Goal: Task Accomplishment & Management: Use online tool/utility

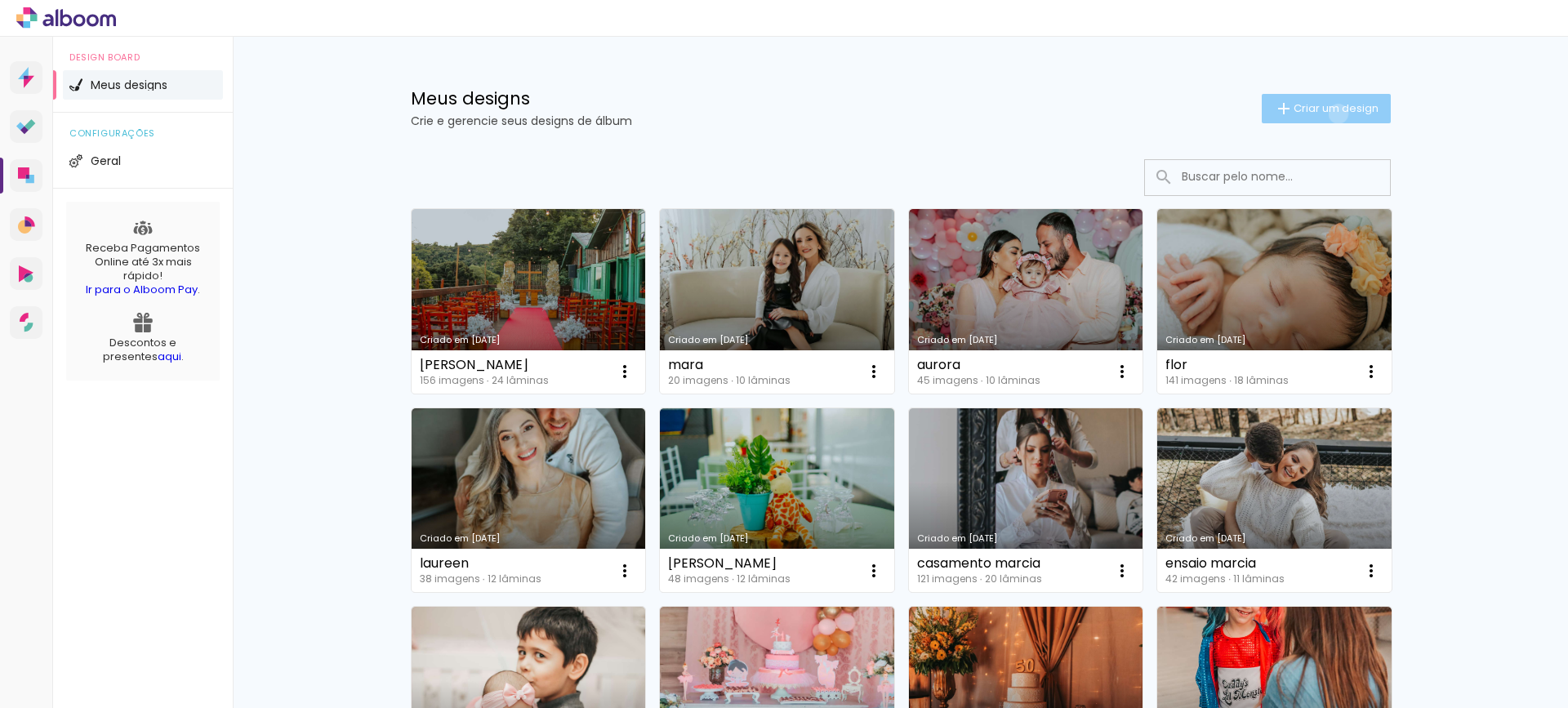
click at [1328, 113] on span "Criar um design" at bounding box center [1335, 107] width 85 height 11
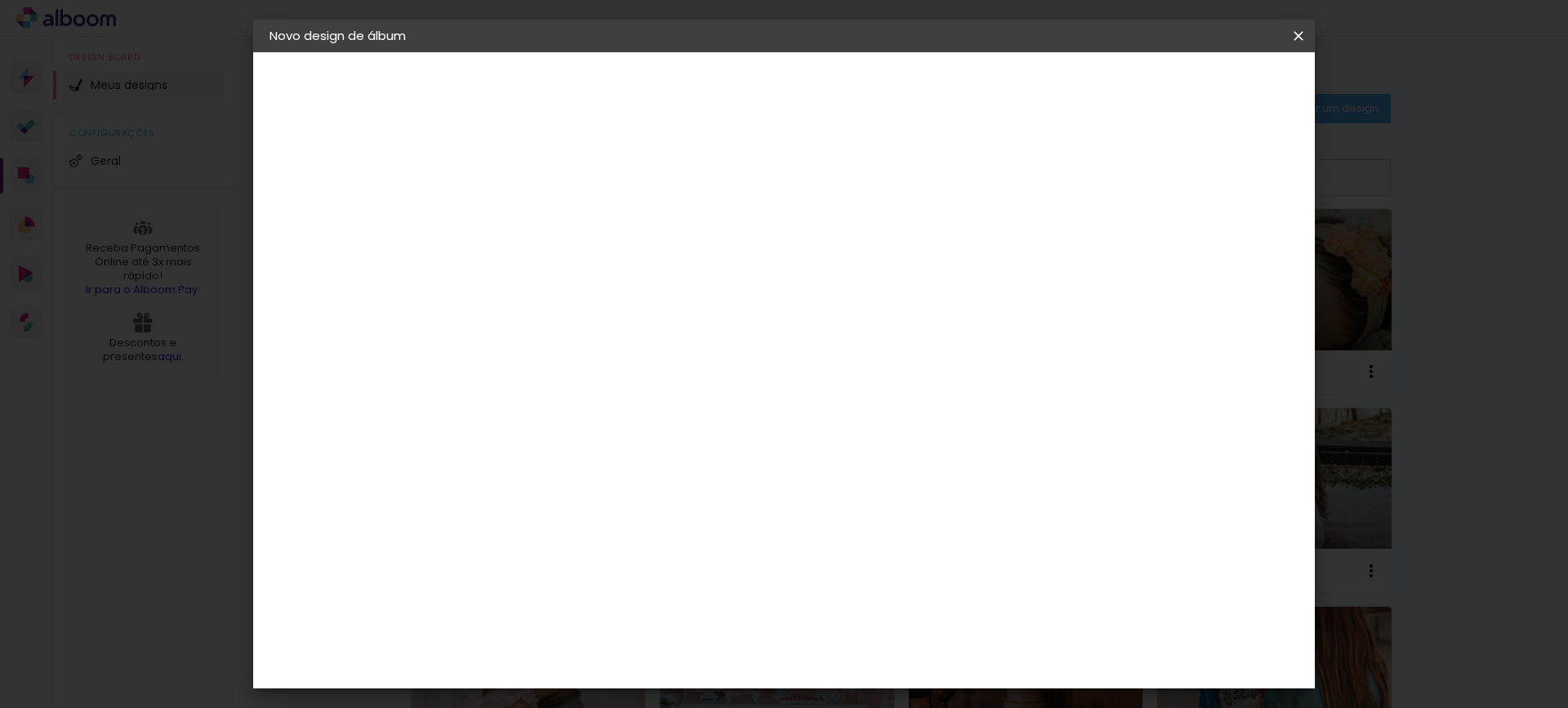
click at [537, 223] on input at bounding box center [537, 219] width 0 height 25
type input "s"
type input "D"
type input "A"
type input "ÁGATA"
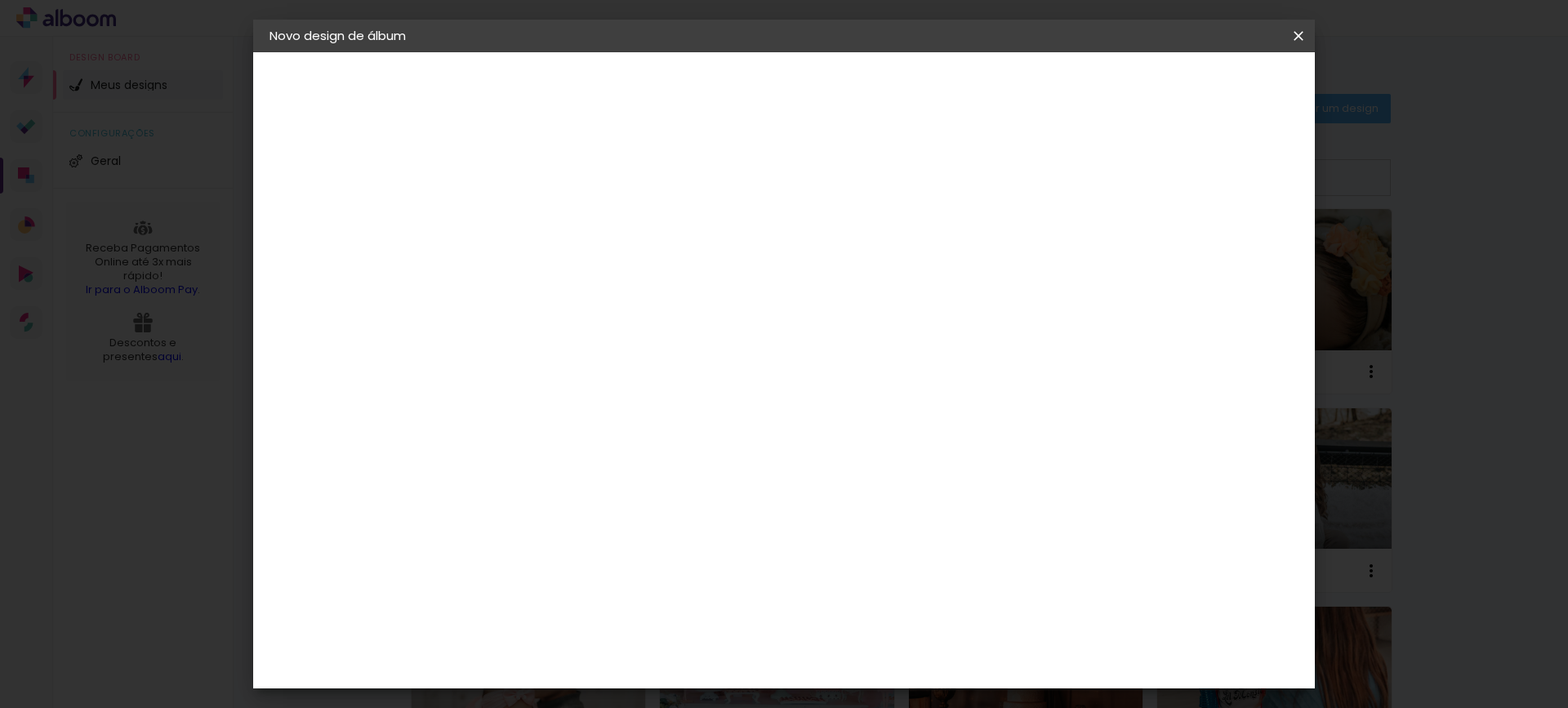
type paper-input "ÁGATA"
click at [0, 0] on slot "Avançar" at bounding box center [0, 0] width 0 height 0
click at [619, 310] on input at bounding box center [579, 310] width 165 height 21
type input "dre"
type paper-input "dre"
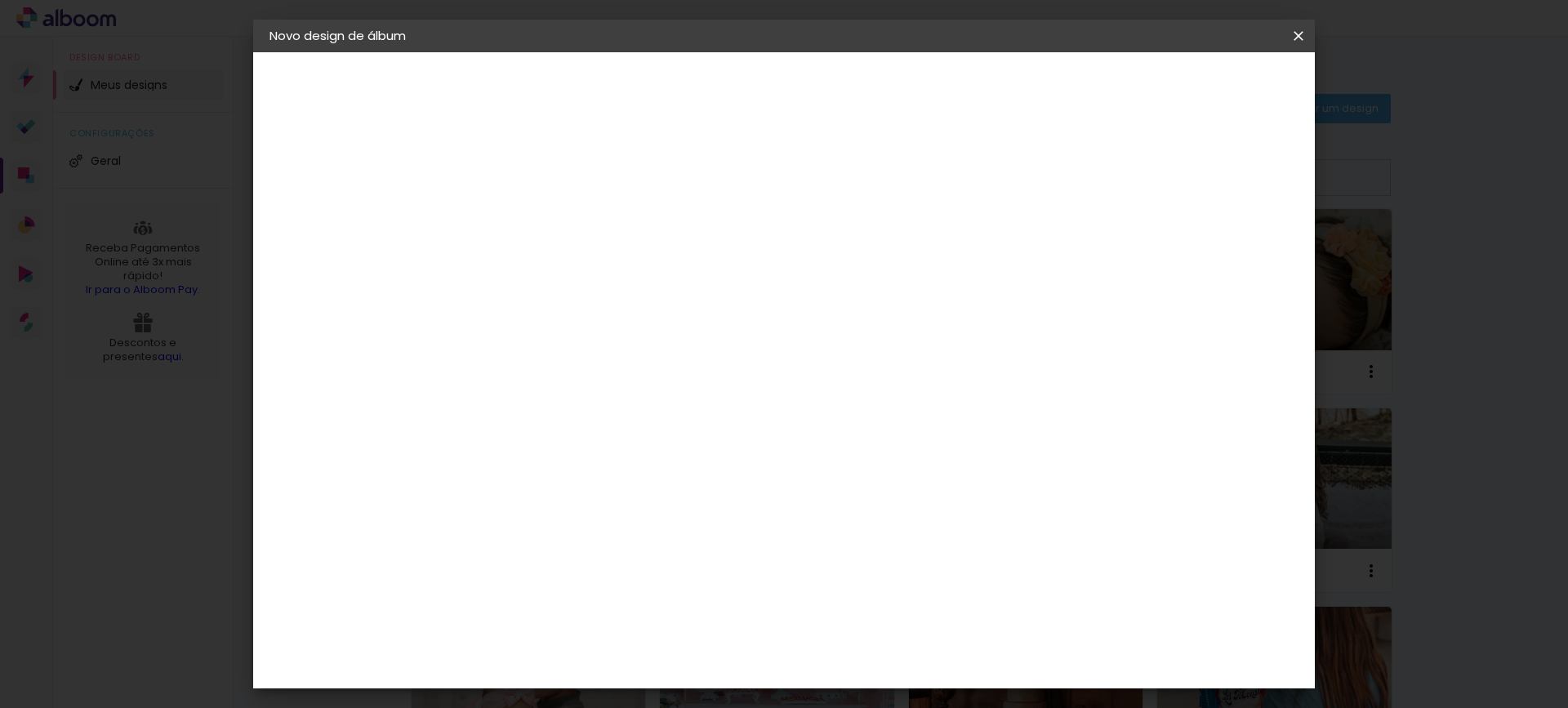
click at [623, 368] on div "DreambooksPro" at bounding box center [579, 369] width 106 height 13
click at [0, 0] on slot "Avançar" at bounding box center [0, 0] width 0 height 0
drag, startPoint x: 971, startPoint y: 242, endPoint x: 968, endPoint y: 251, distance: 9.5
click at [666, 251] on div "Opções disponíveis Álbum Réplica Pequena Réplica Grande Tamanho Escolha o taman…" at bounding box center [578, 310] width 176 height 305
click at [625, 265] on paper-input-container "Linha" at bounding box center [578, 285] width 94 height 42
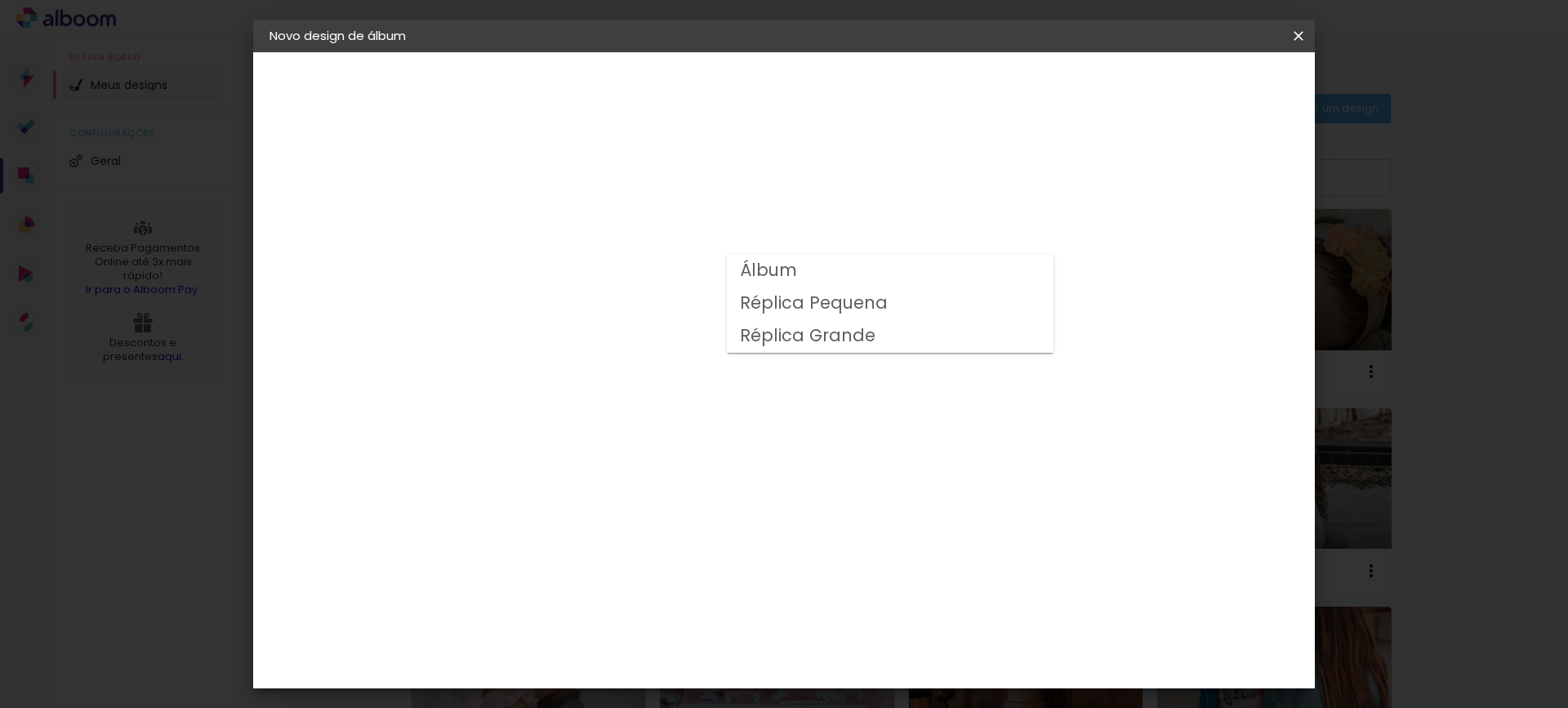
click at [960, 258] on div at bounding box center [890, 295] width 327 height 98
click at [0, 0] on slot "Álbum" at bounding box center [0, 0] width 0 height 0
click at [737, 179] on input "Álbum" at bounding box center [636, 186] width 200 height 25
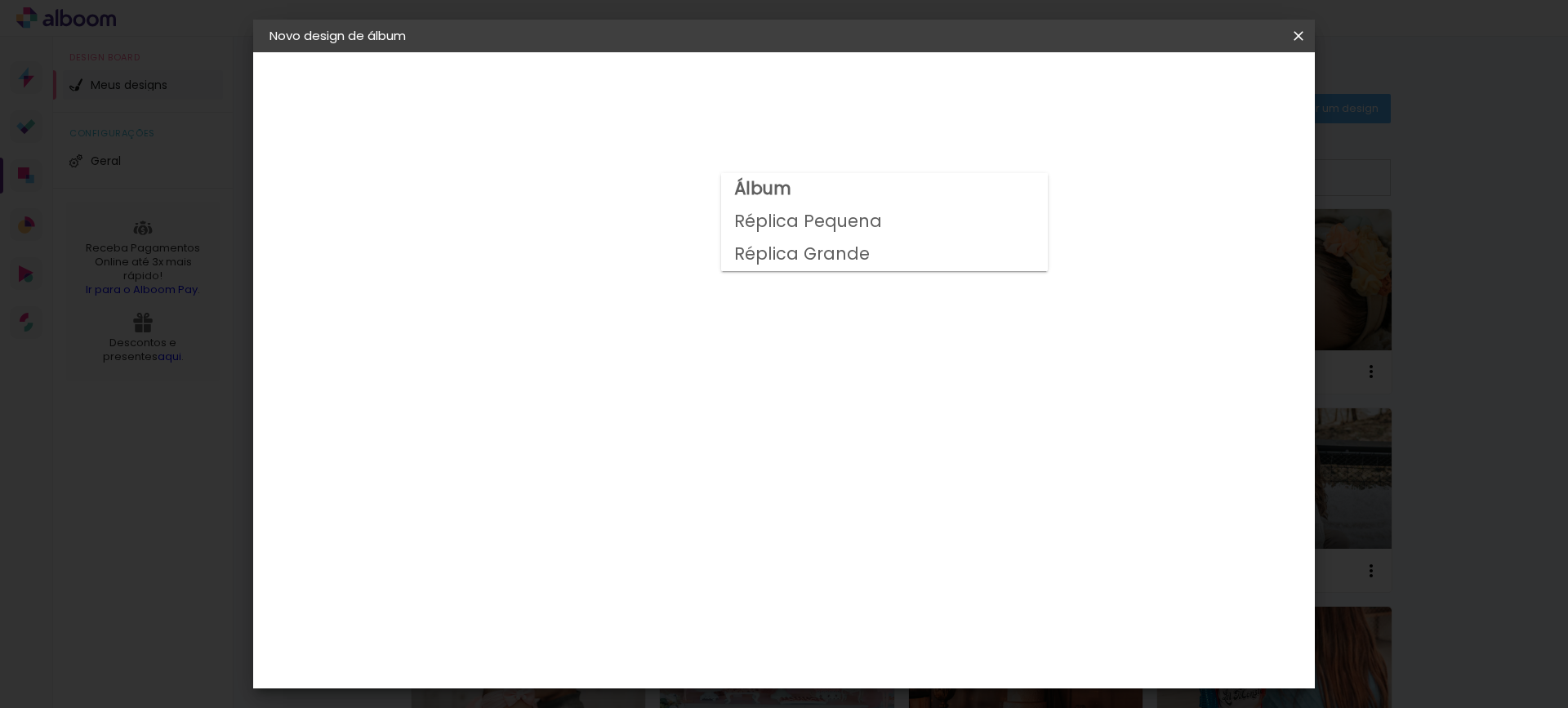
click at [881, 229] on paper-item "Réplica Pequena" at bounding box center [884, 222] width 327 height 33
type input "Réplica Pequena"
click at [646, 492] on span "15 × 15" at bounding box center [609, 509] width 76 height 34
click at [802, 74] on paper-button "Avançar" at bounding box center [763, 87] width 80 height 28
click at [1196, 84] on span "Iniciar design" at bounding box center [1158, 86] width 75 height 11
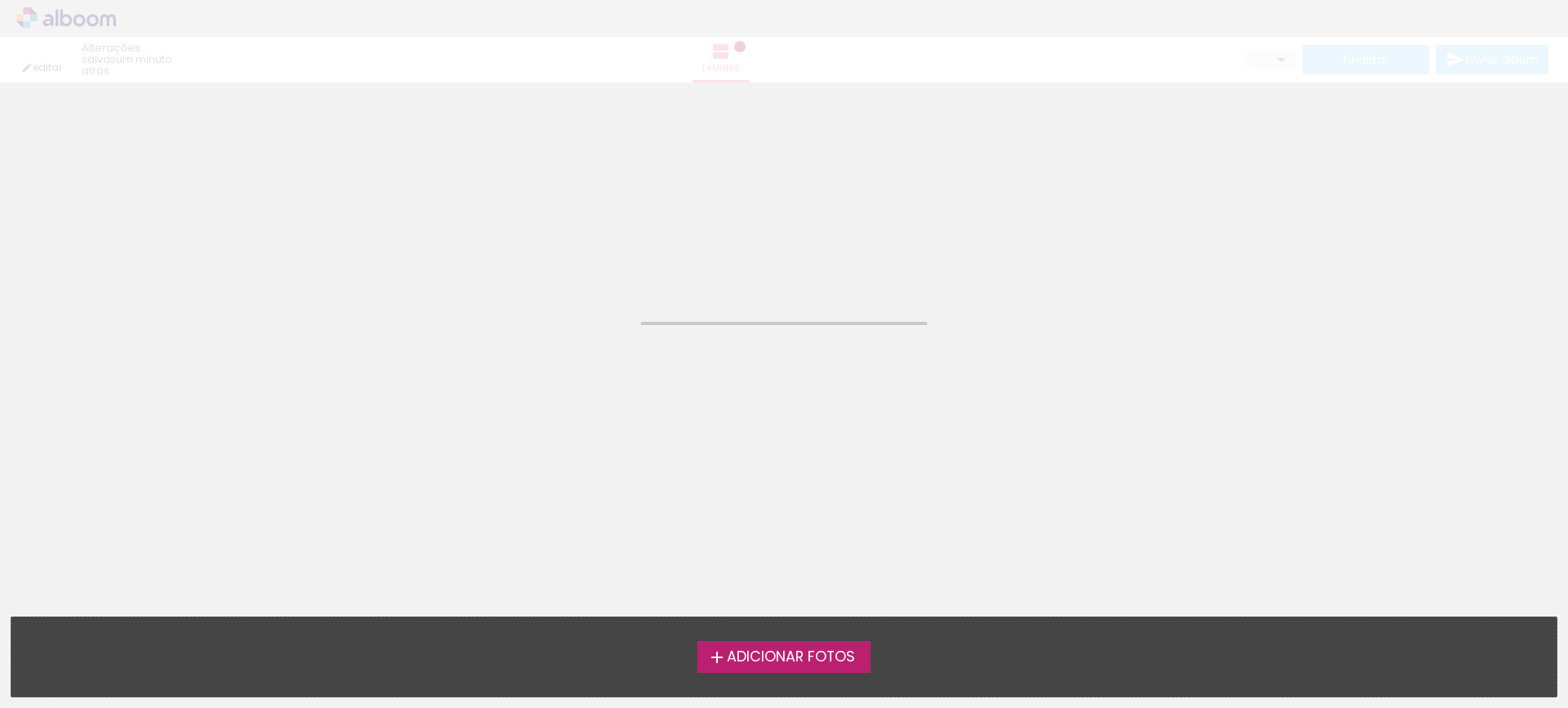
click at [805, 642] on label "Adicionar Fotos" at bounding box center [784, 656] width 174 height 31
click at [0, 0] on input "file" at bounding box center [0, 0] width 0 height 0
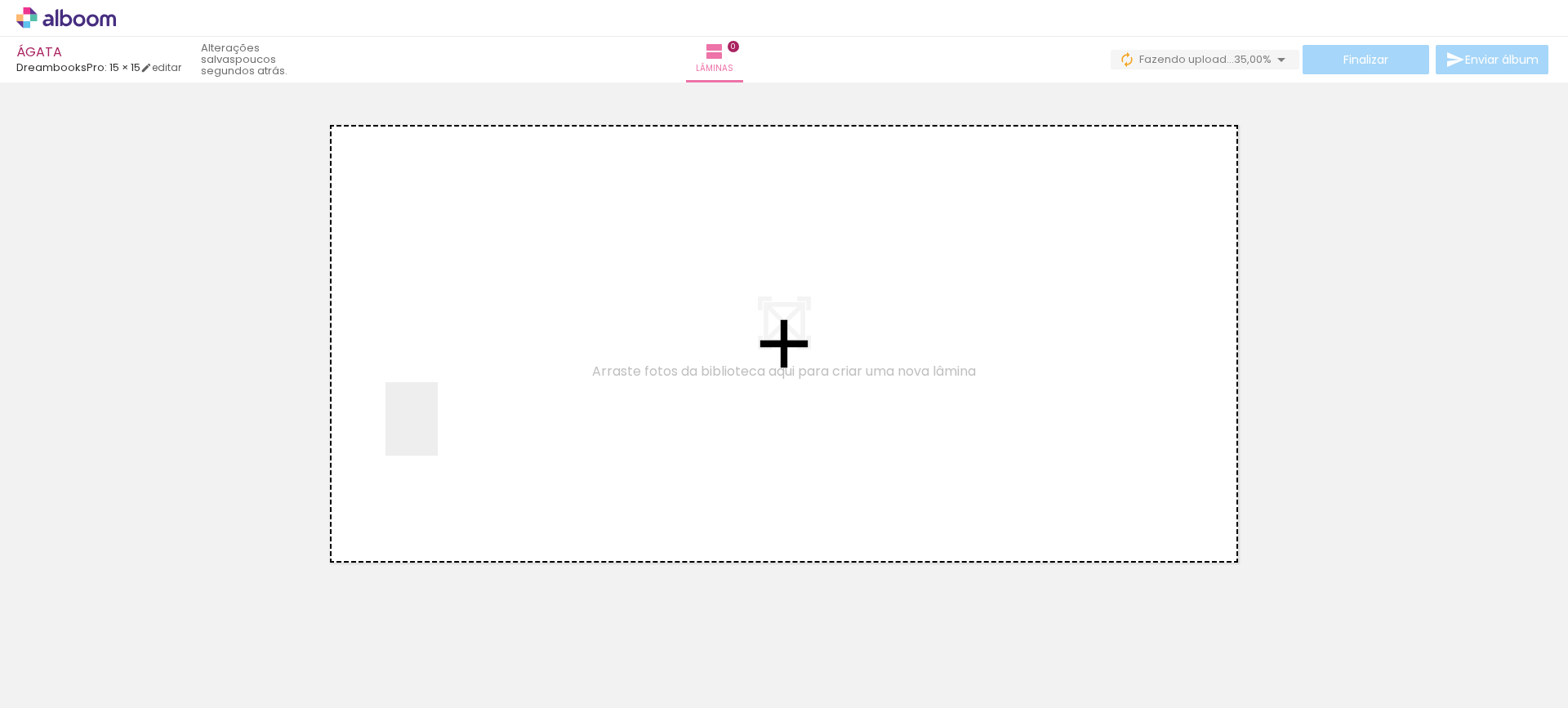
drag, startPoint x: 166, startPoint y: 658, endPoint x: 436, endPoint y: 430, distance: 353.4
click at [436, 430] on quentale-workspace at bounding box center [784, 354] width 1568 height 708
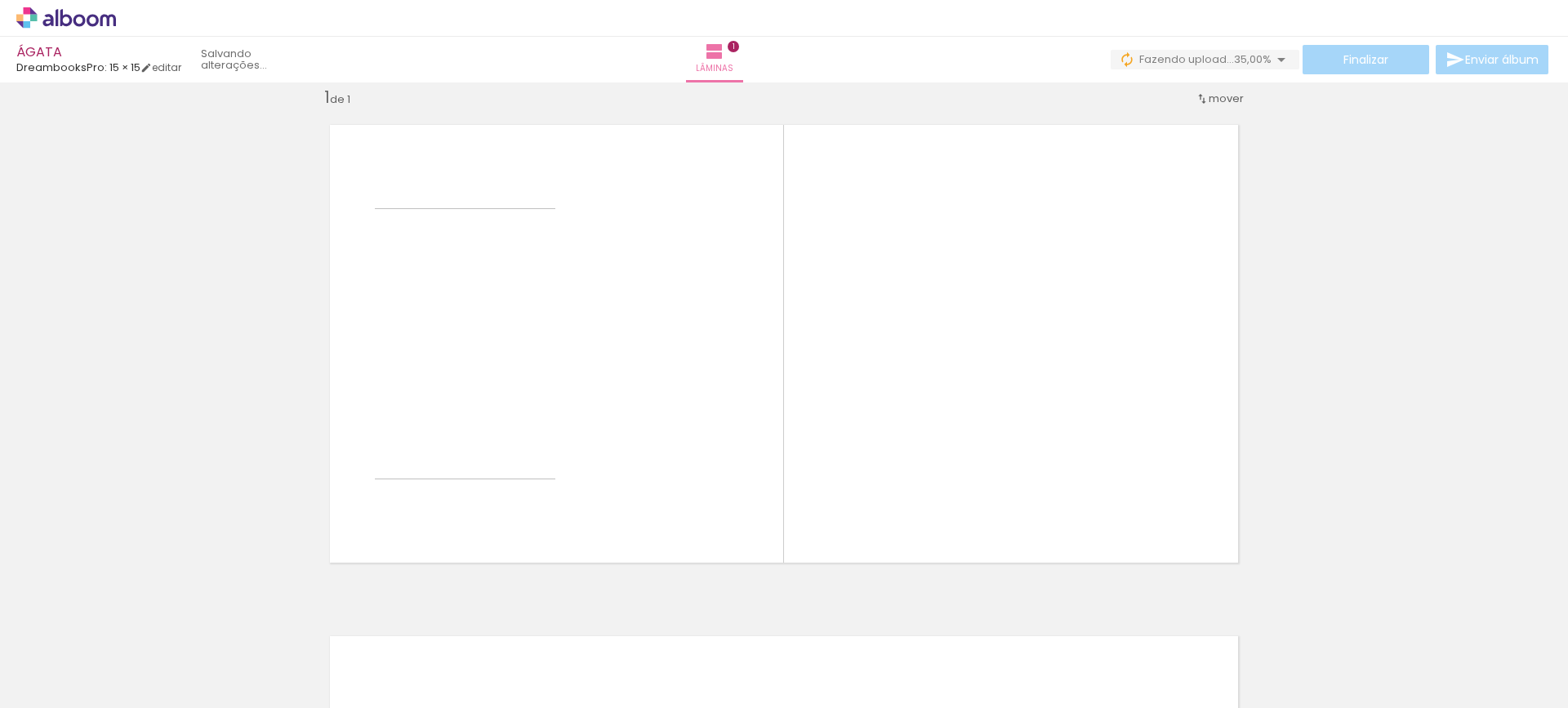
scroll to position [21, 0]
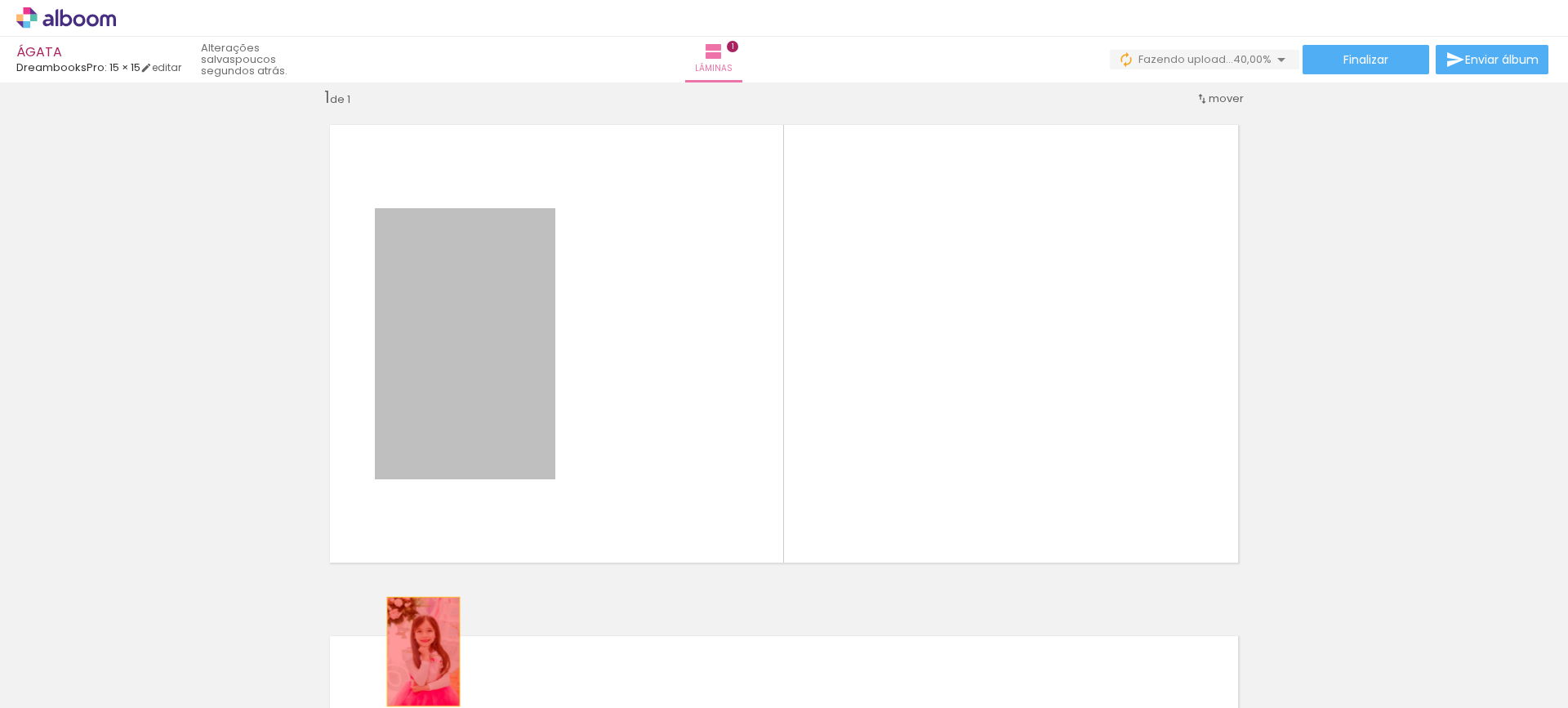
drag, startPoint x: 414, startPoint y: 419, endPoint x: 418, endPoint y: 651, distance: 232.0
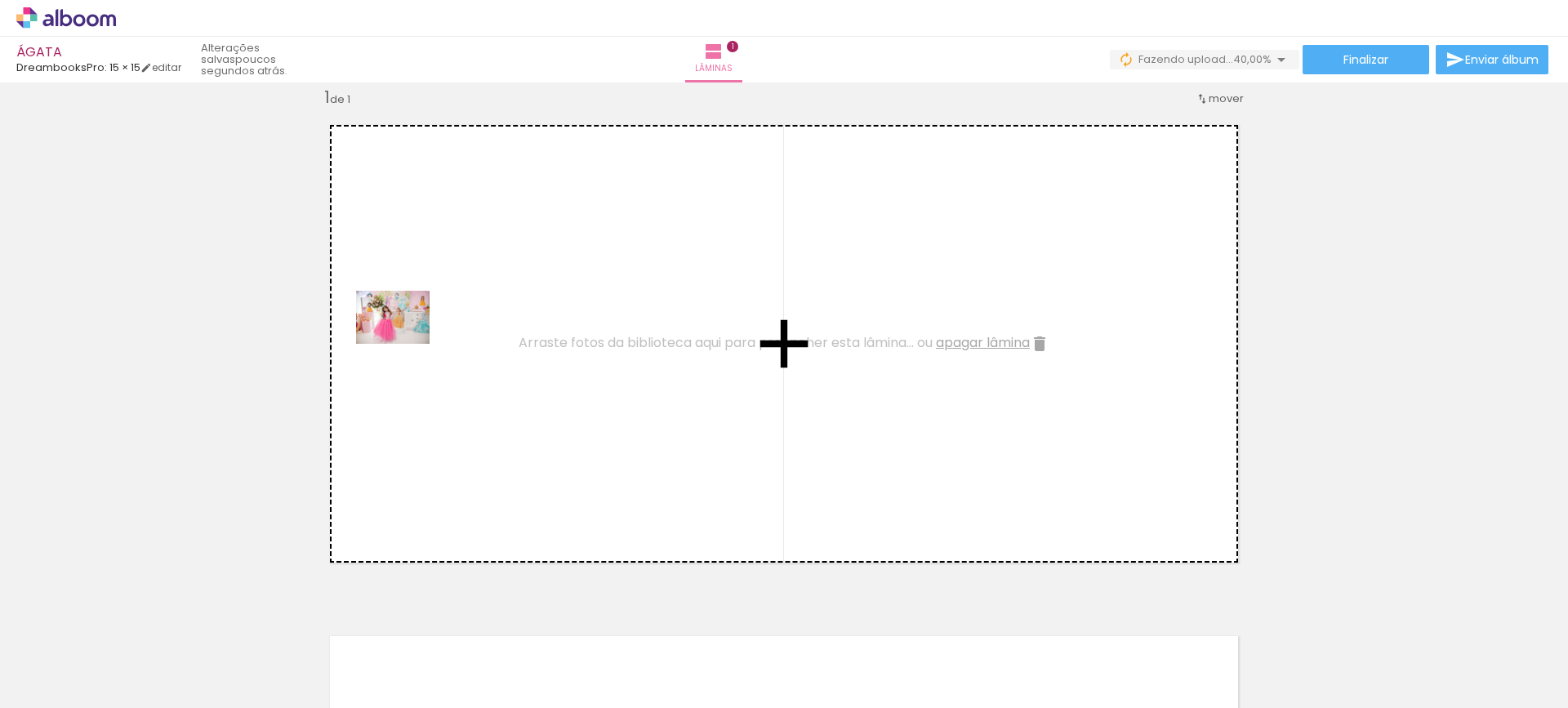
drag, startPoint x: 261, startPoint y: 660, endPoint x: 405, endPoint y: 340, distance: 350.9
click at [405, 340] on quentale-workspace at bounding box center [784, 354] width 1568 height 708
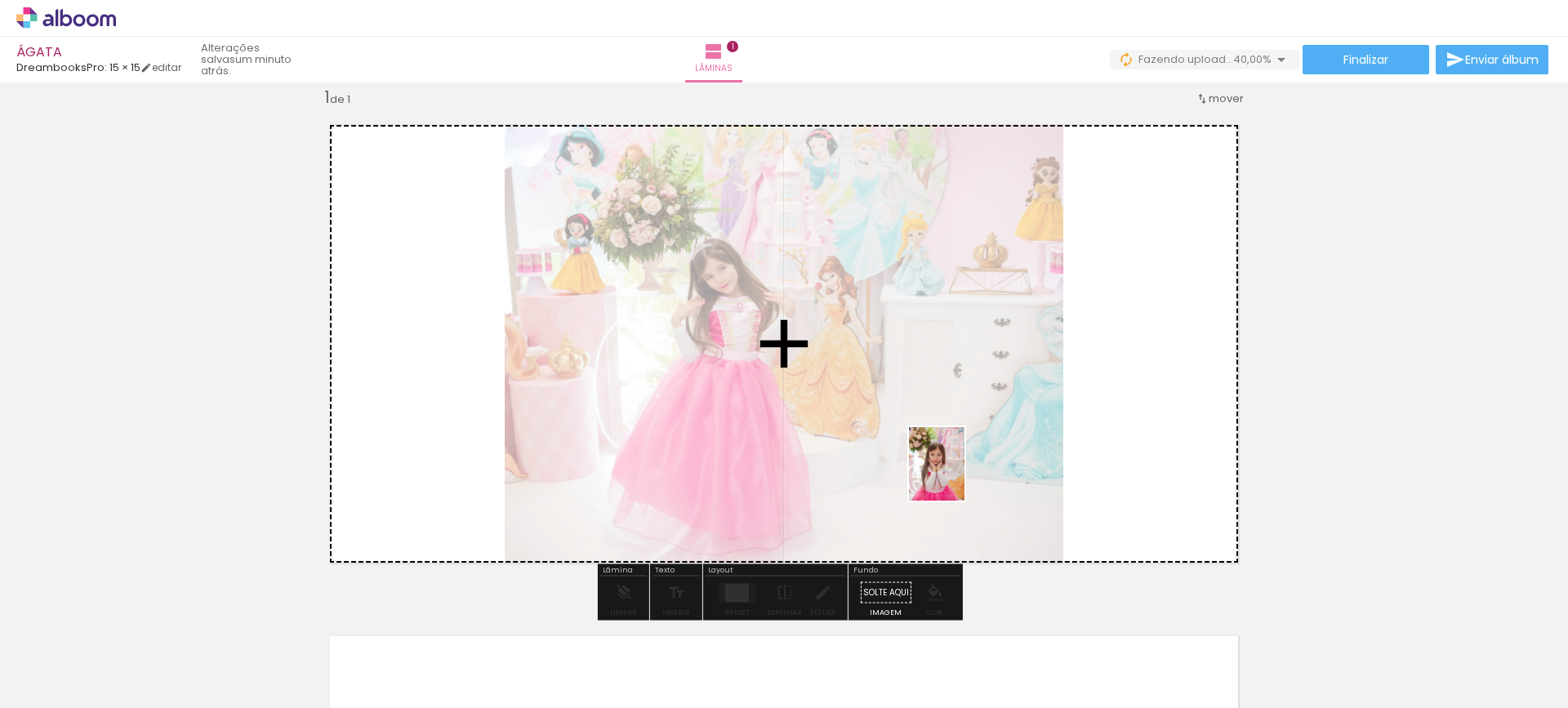
drag, startPoint x: 361, startPoint y: 663, endPoint x: 958, endPoint y: 472, distance: 626.8
click at [958, 472] on quentale-workspace at bounding box center [784, 354] width 1568 height 708
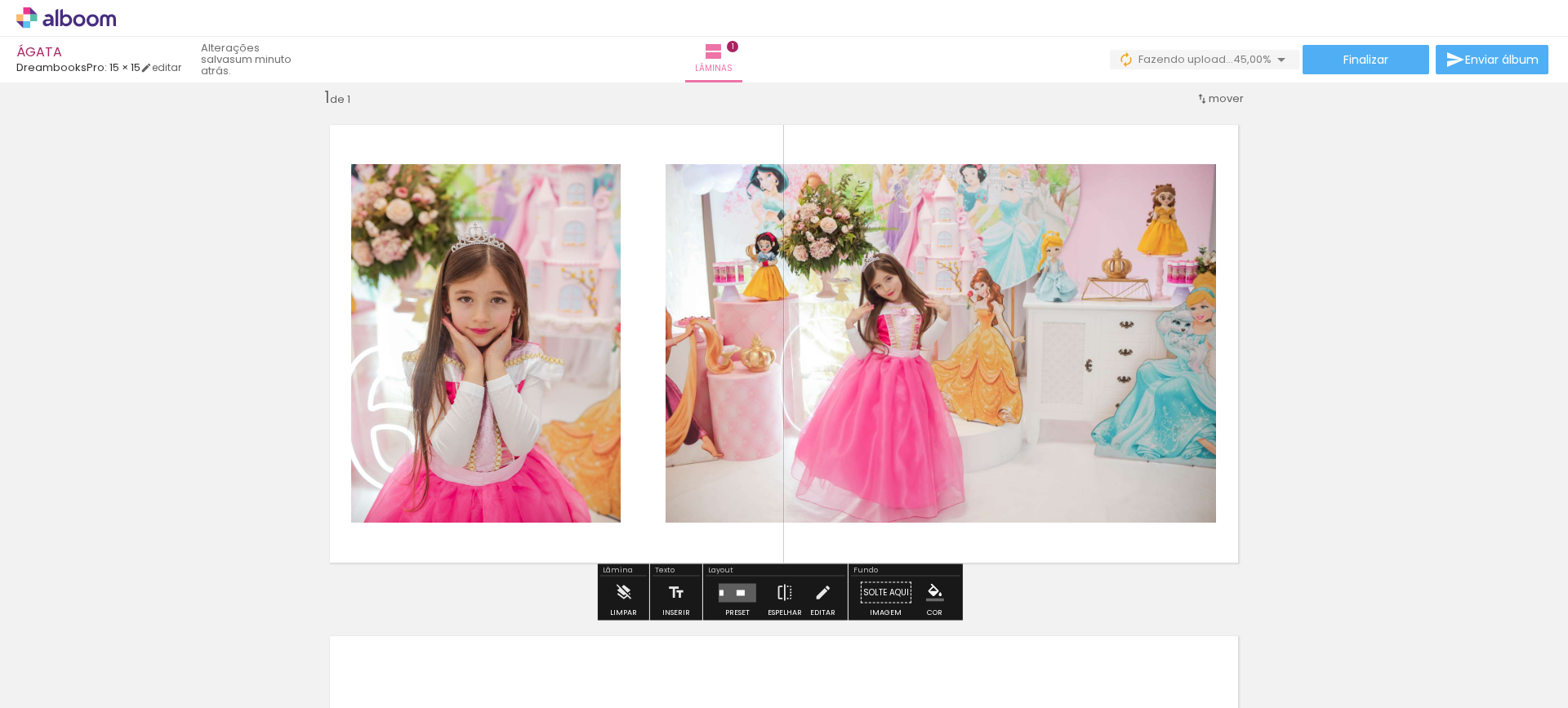
click at [734, 597] on quentale-layouter at bounding box center [738, 592] width 38 height 19
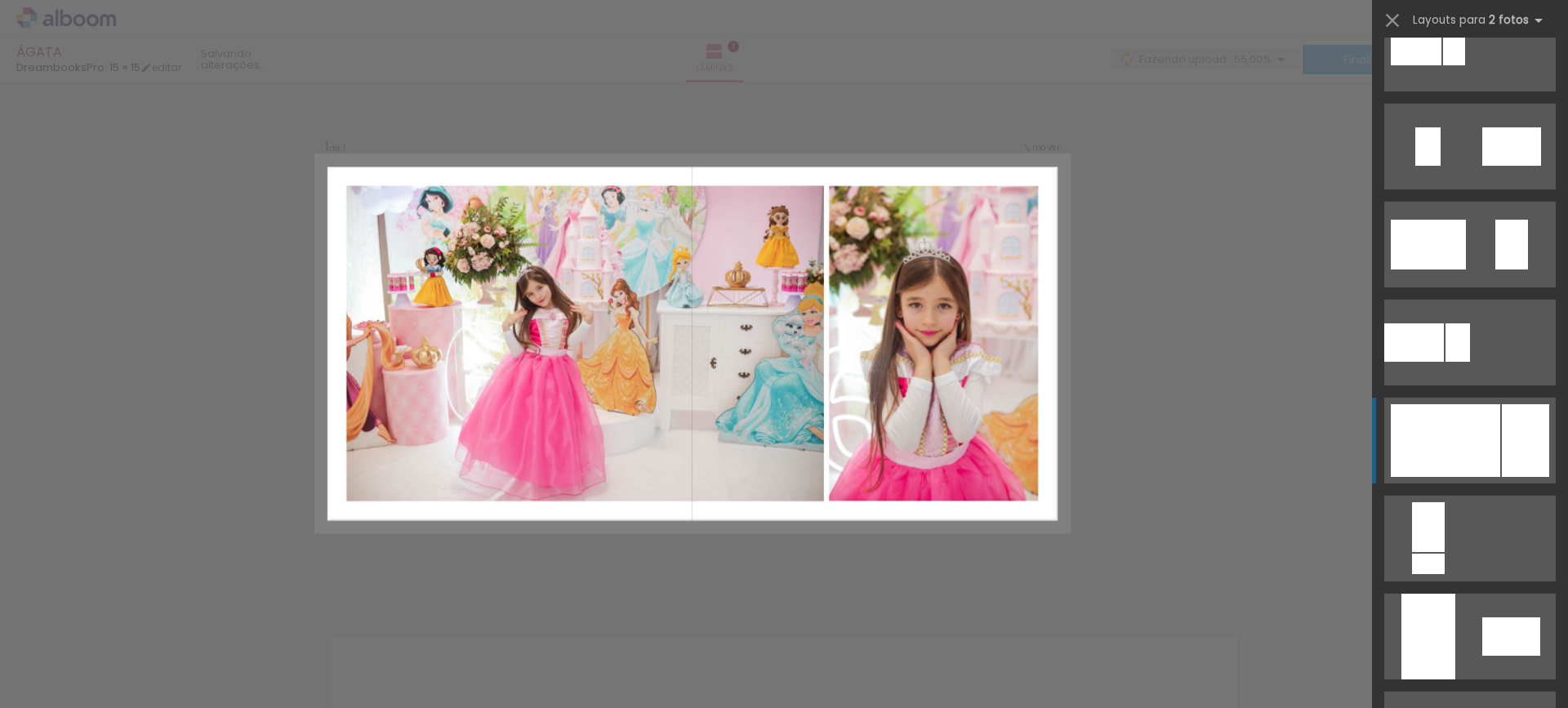
scroll to position [572, 0]
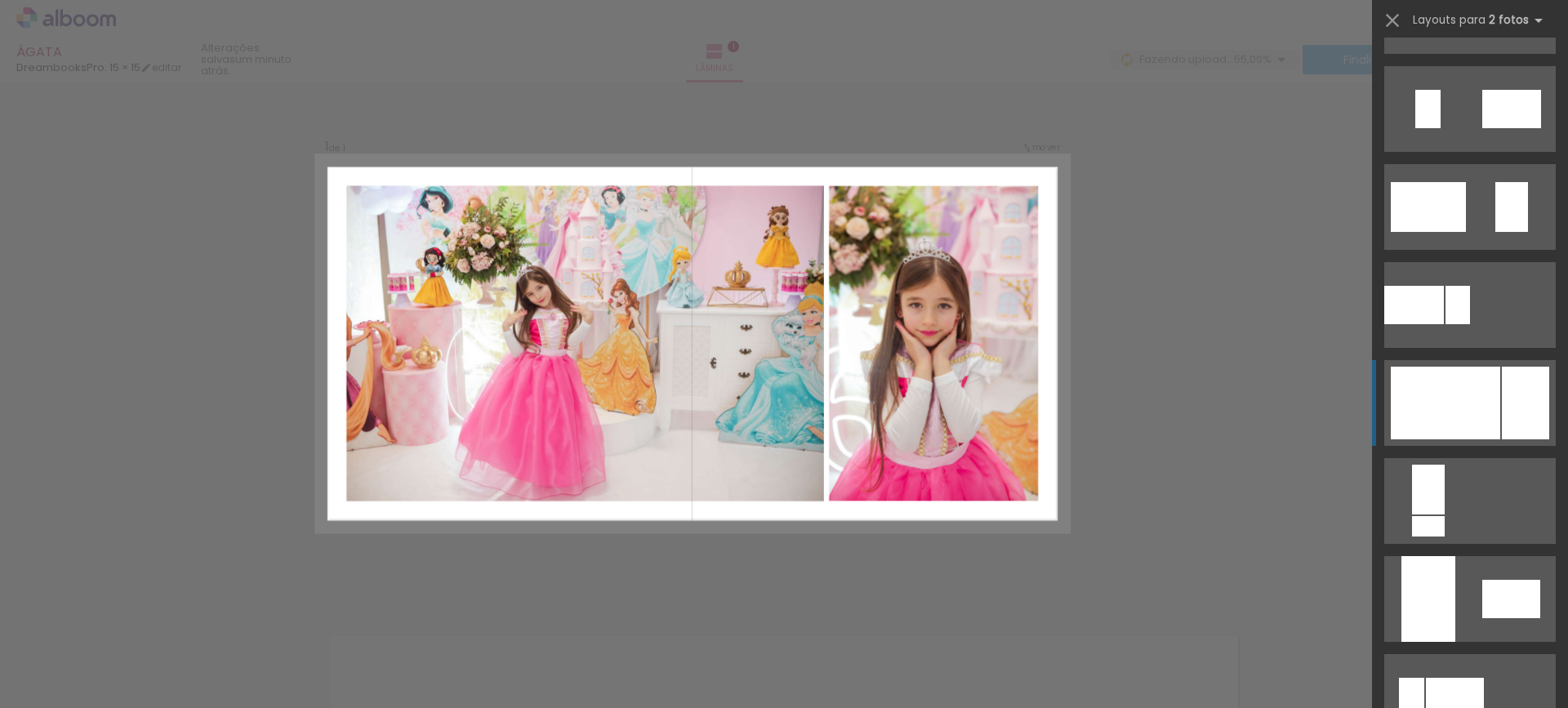
click at [1472, 419] on div at bounding box center [1446, 403] width 109 height 73
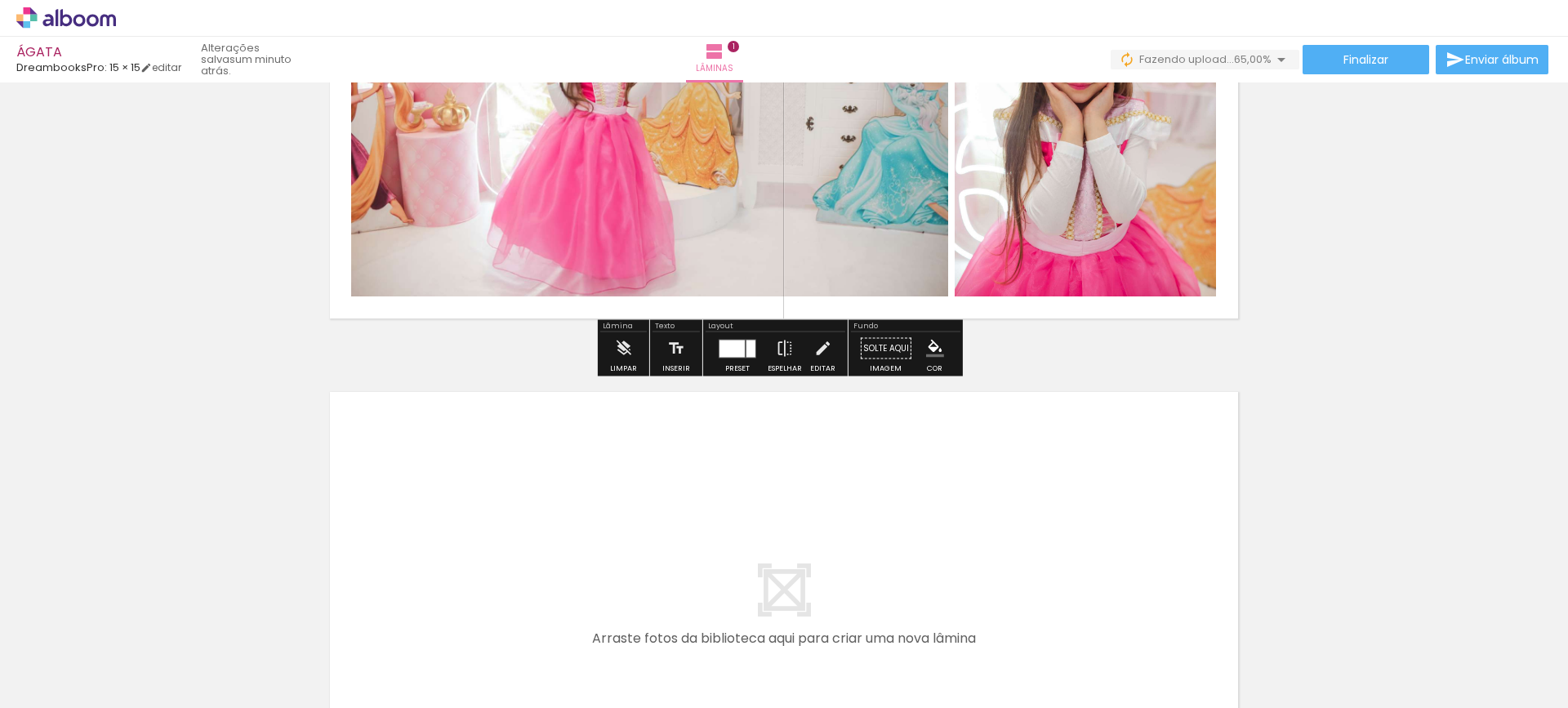
scroll to position [348, 0]
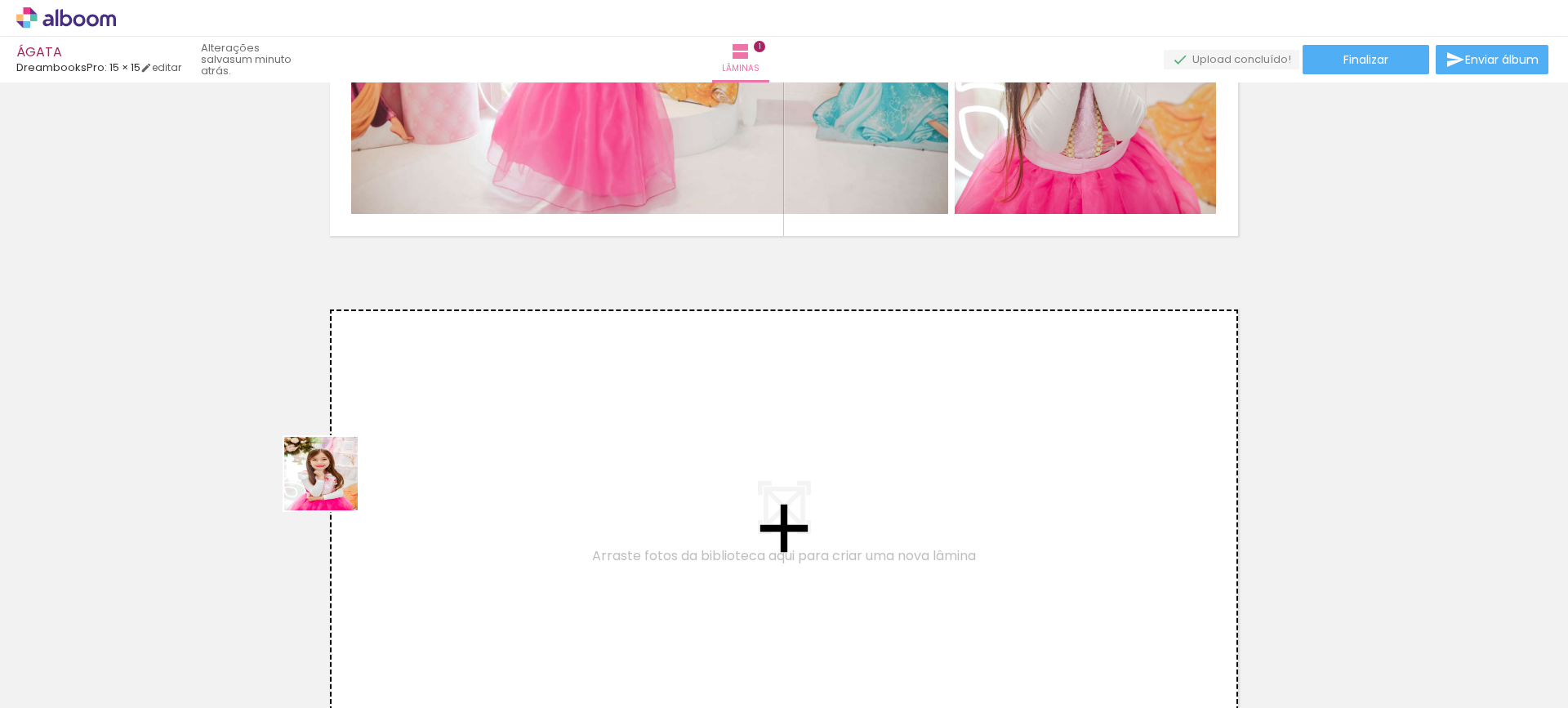
drag, startPoint x: 180, startPoint y: 660, endPoint x: 410, endPoint y: 458, distance: 306.1
click at [410, 458] on quentale-workspace at bounding box center [784, 354] width 1568 height 708
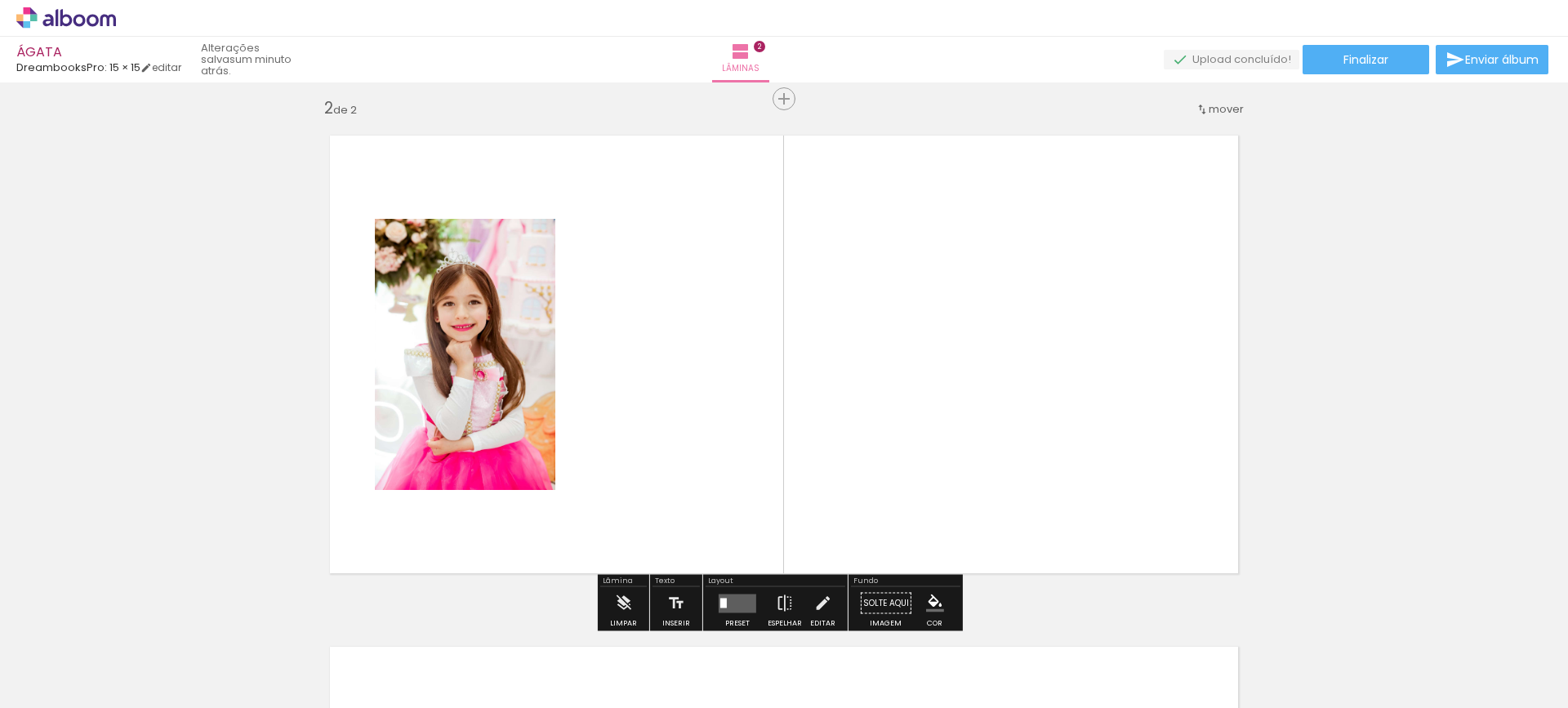
scroll to position [532, 0]
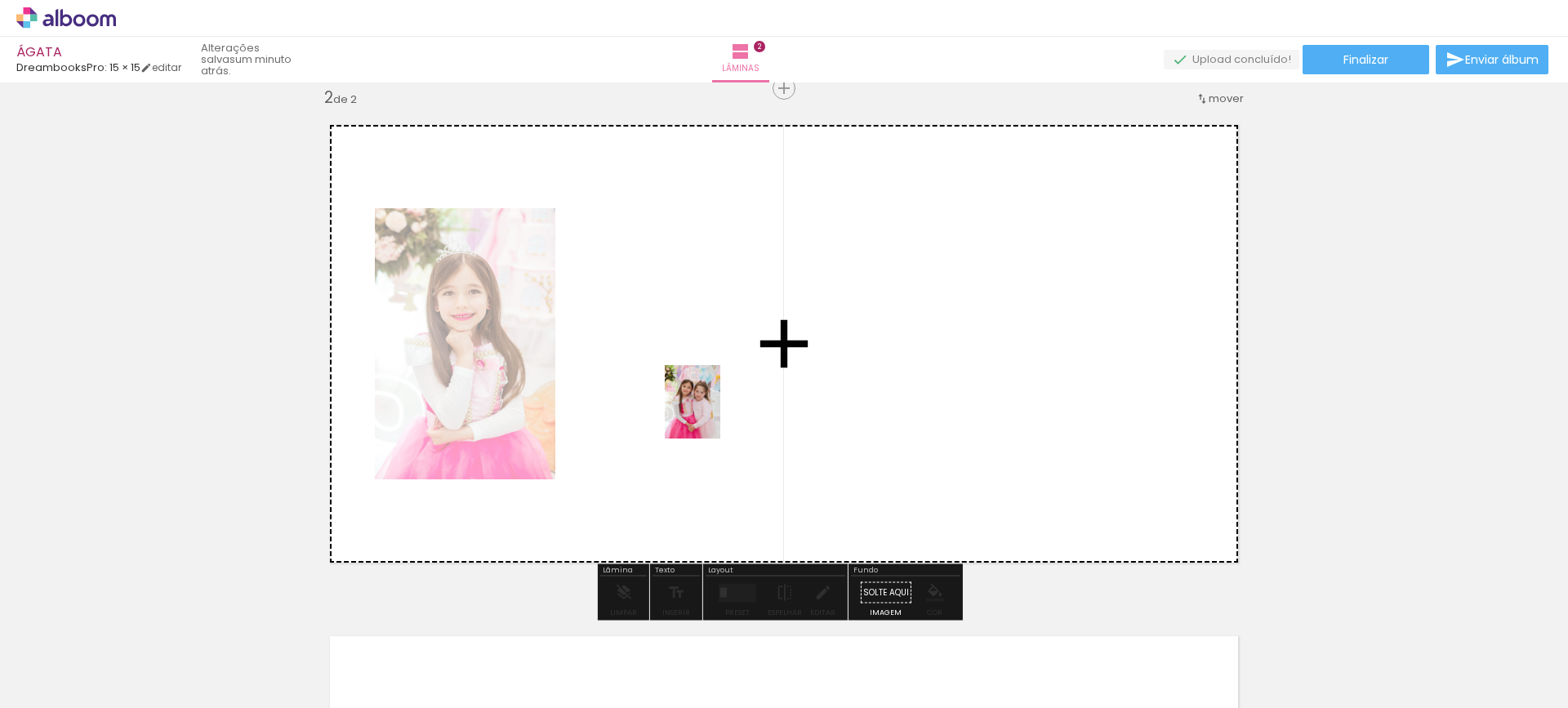
drag, startPoint x: 555, startPoint y: 663, endPoint x: 717, endPoint y: 410, distance: 300.4
click at [717, 410] on quentale-workspace at bounding box center [784, 354] width 1568 height 708
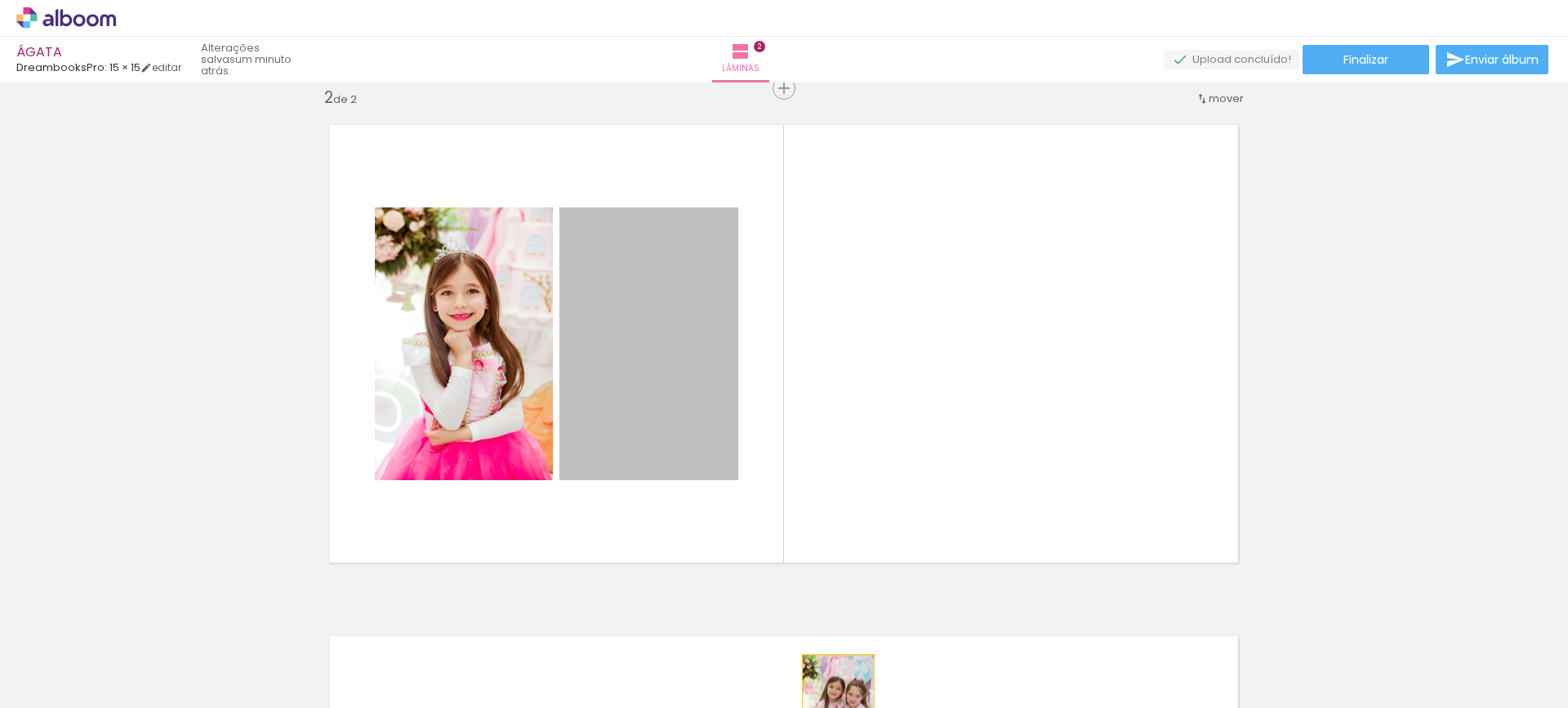
drag, startPoint x: 645, startPoint y: 399, endPoint x: 825, endPoint y: 714, distance: 362.8
click at [825, 707] on html "link( href="../../bower_components/polymer/polymer.html" rel="import" ) picture…" at bounding box center [784, 354] width 1568 height 708
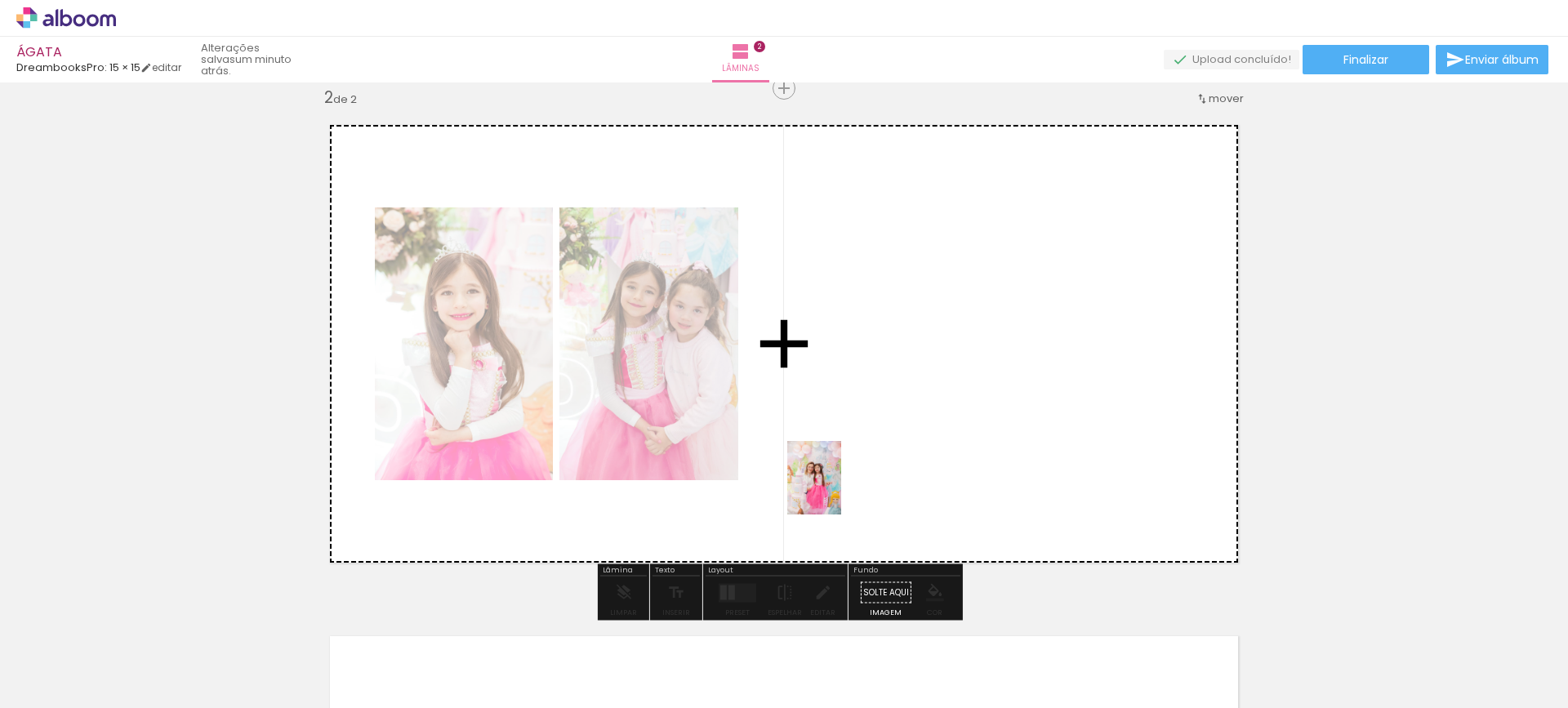
drag, startPoint x: 458, startPoint y: 670, endPoint x: 829, endPoint y: 486, distance: 414.1
click at [829, 486] on quentale-workspace at bounding box center [784, 354] width 1568 height 708
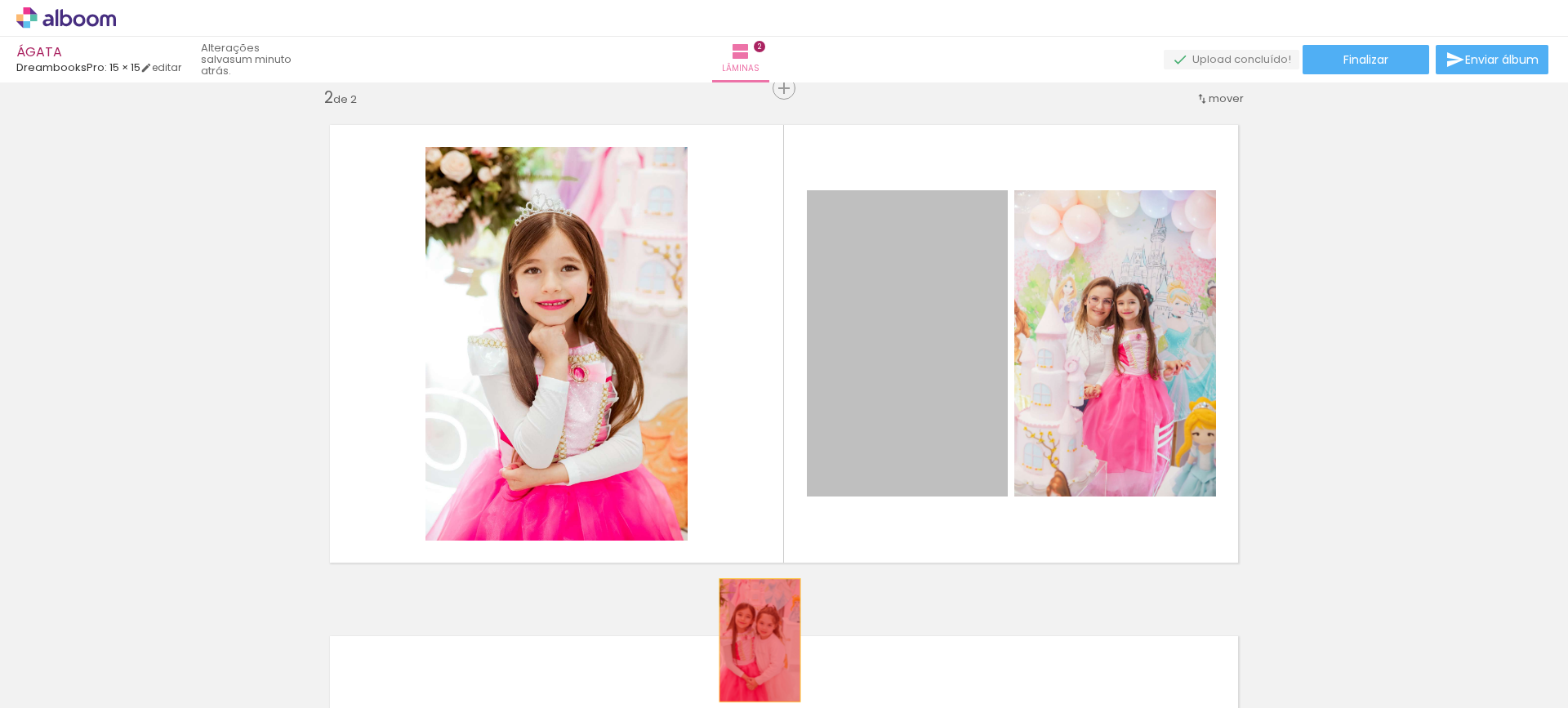
drag, startPoint x: 971, startPoint y: 401, endPoint x: 749, endPoint y: 632, distance: 320.4
click at [751, 645] on quentale-workspace at bounding box center [784, 354] width 1568 height 708
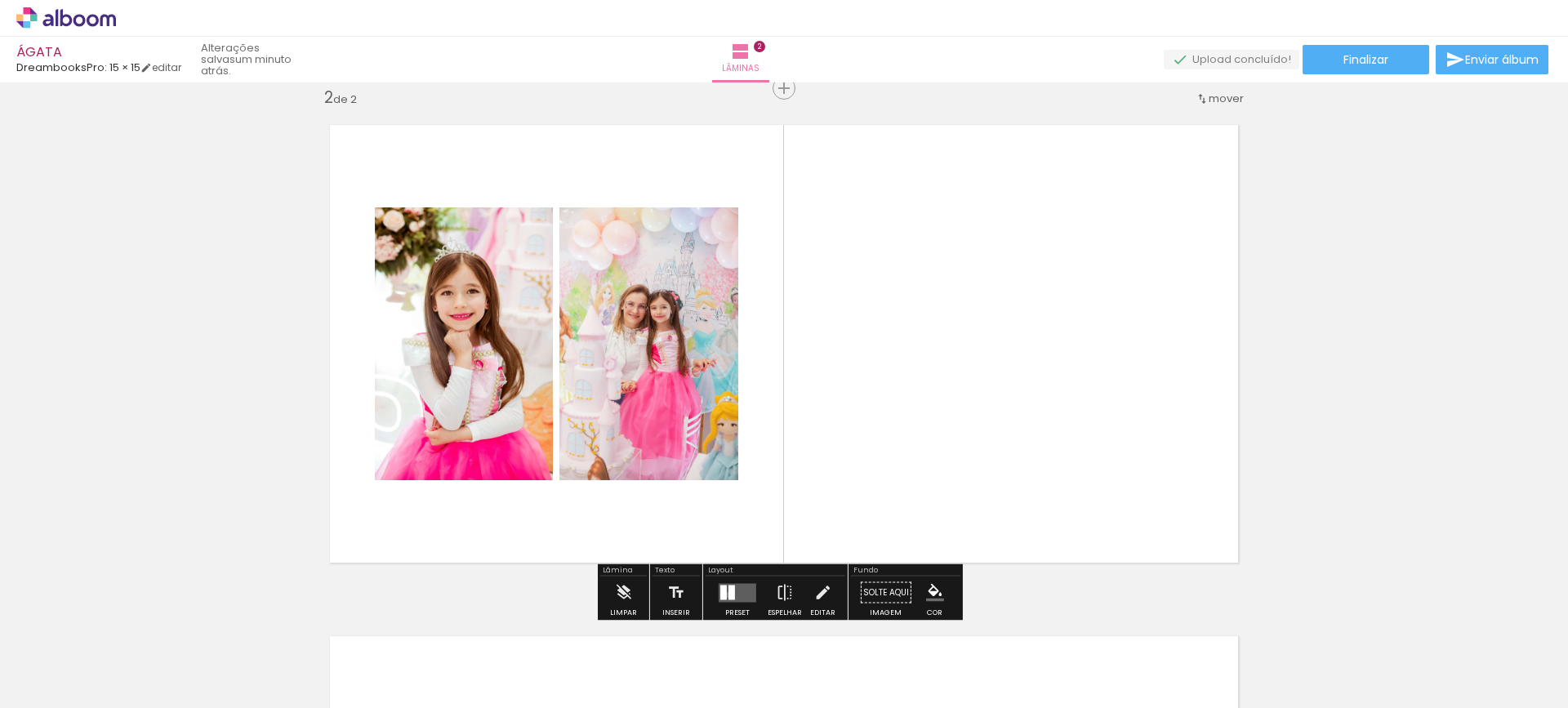
drag, startPoint x: 723, startPoint y: 595, endPoint x: 1026, endPoint y: 517, distance: 312.9
click at [723, 594] on div at bounding box center [723, 592] width 7 height 15
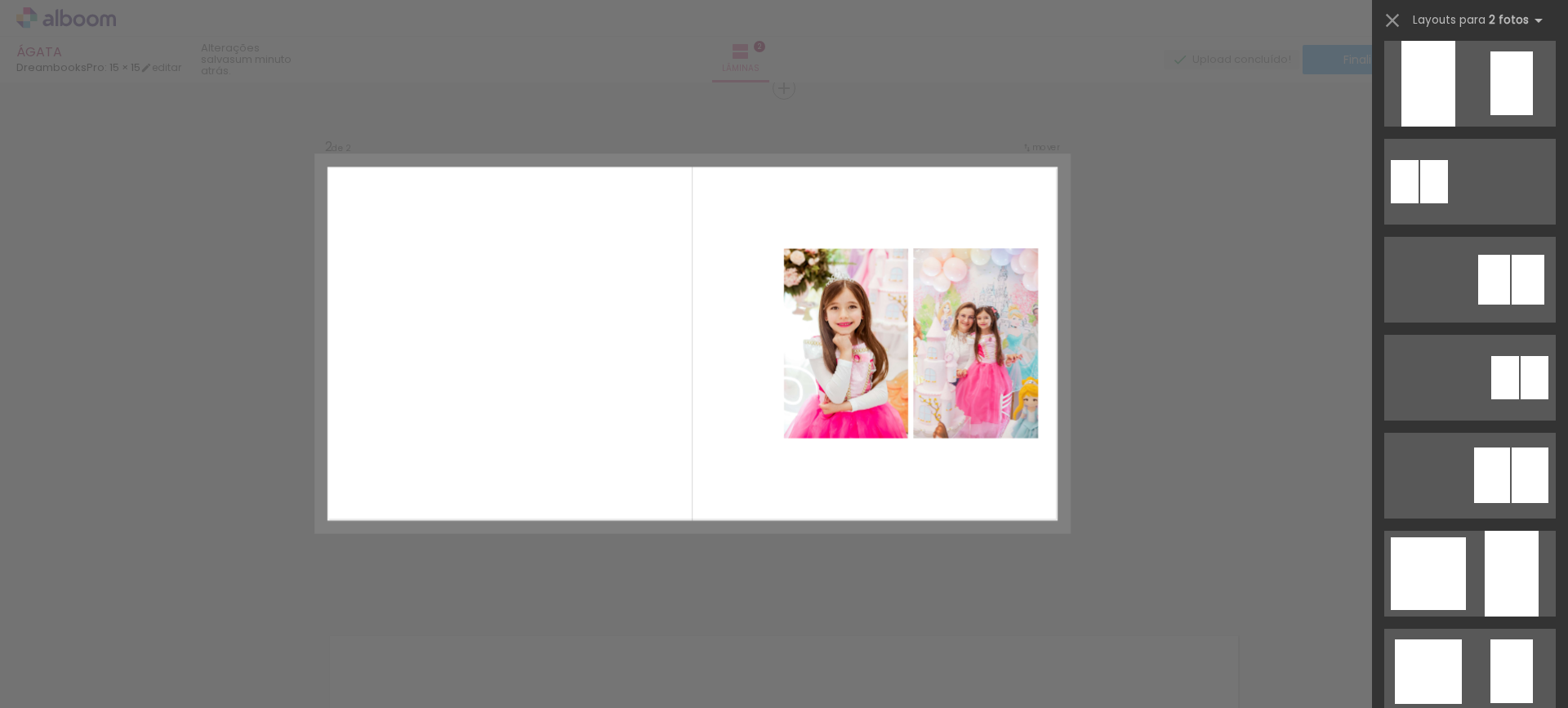
scroll to position [1307, 0]
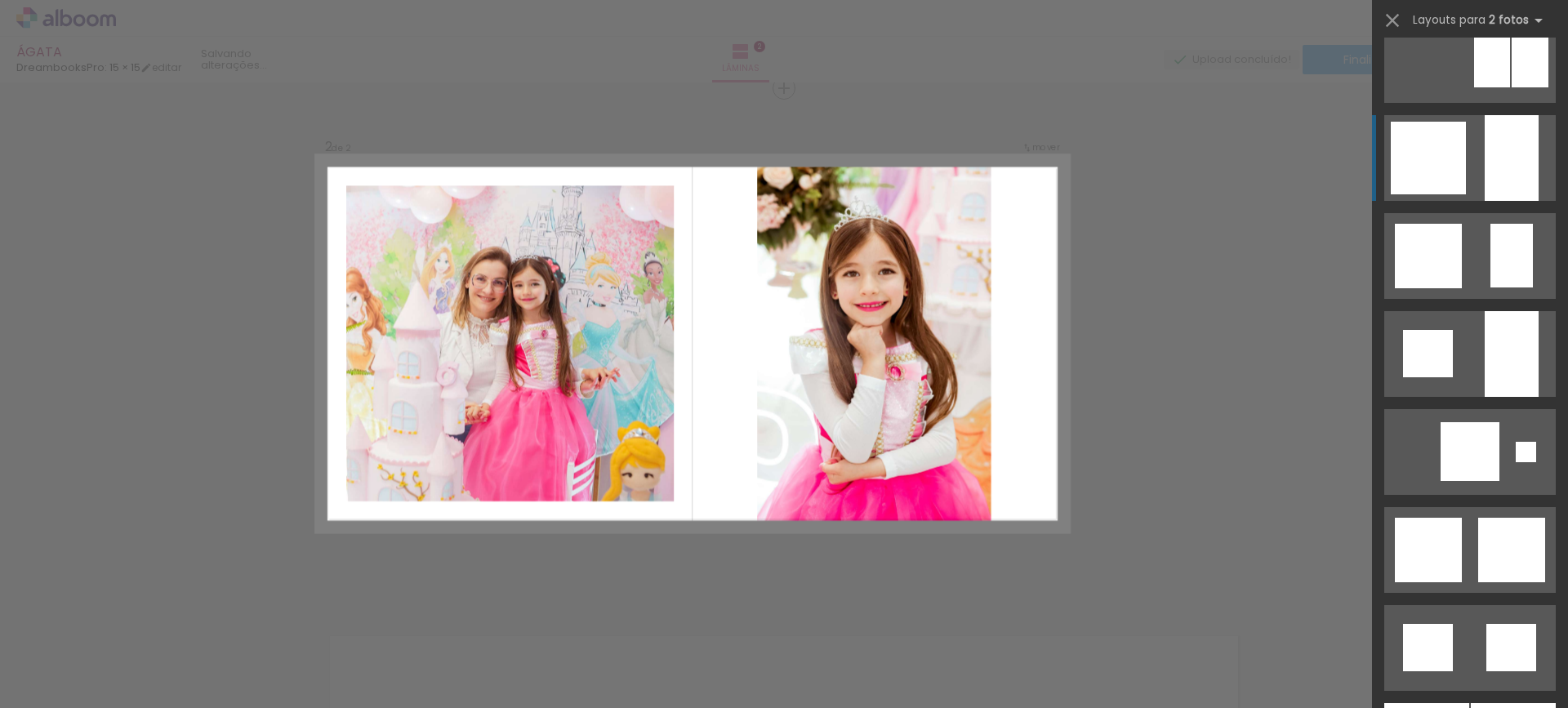
click at [1491, 198] on div at bounding box center [1511, 158] width 54 height 86
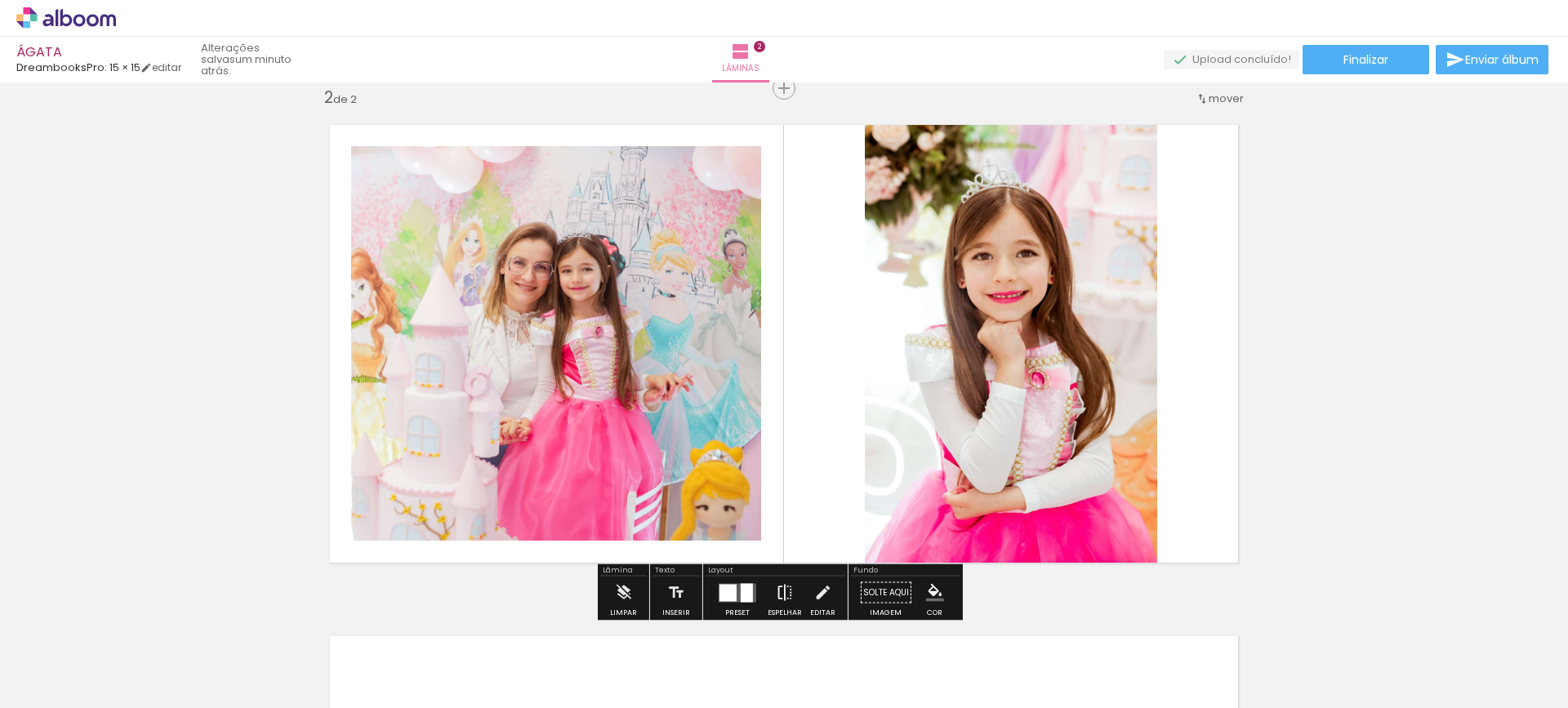
click at [787, 594] on iron-icon at bounding box center [784, 593] width 18 height 33
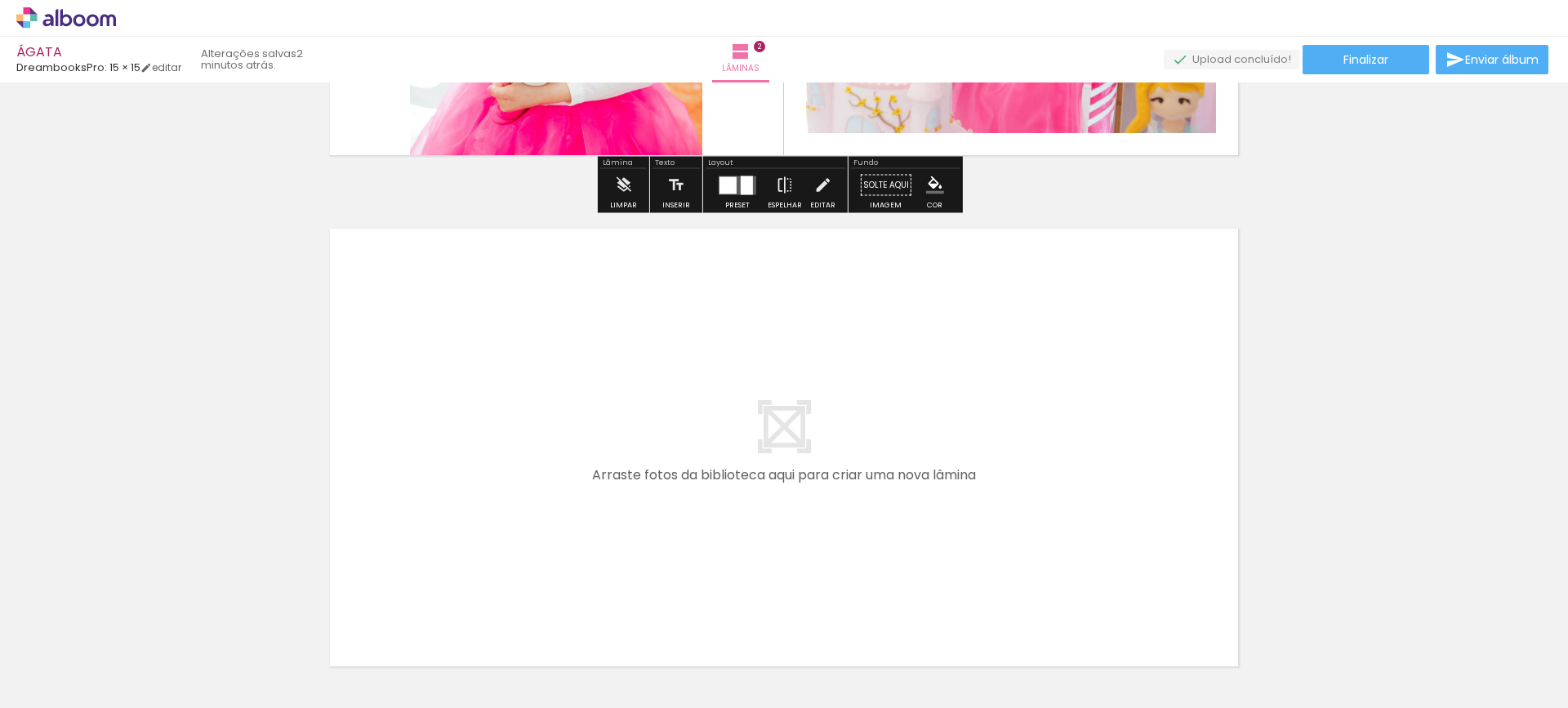
scroll to position [941, 0]
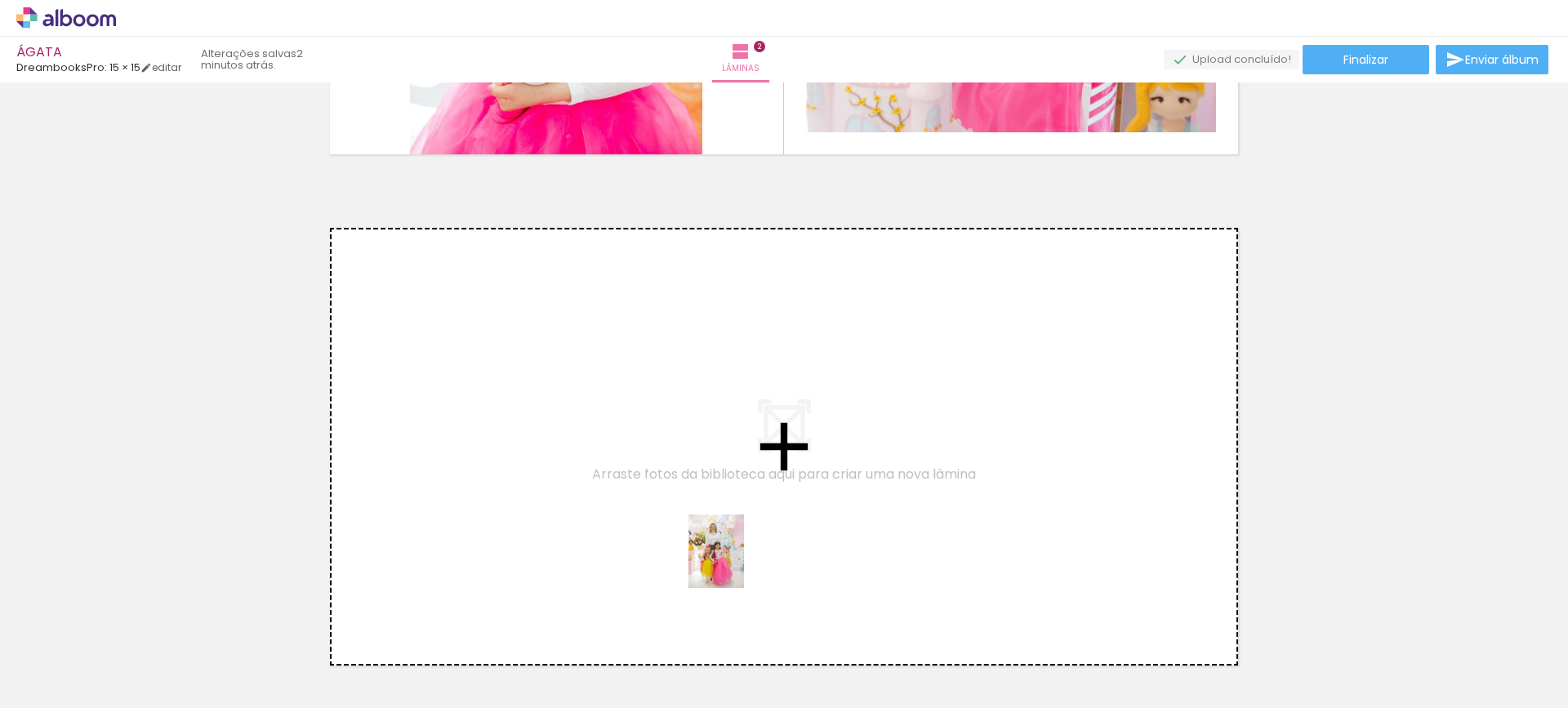
drag, startPoint x: 792, startPoint y: 623, endPoint x: 659, endPoint y: 517, distance: 170.1
click at [659, 517] on quentale-workspace at bounding box center [784, 354] width 1568 height 708
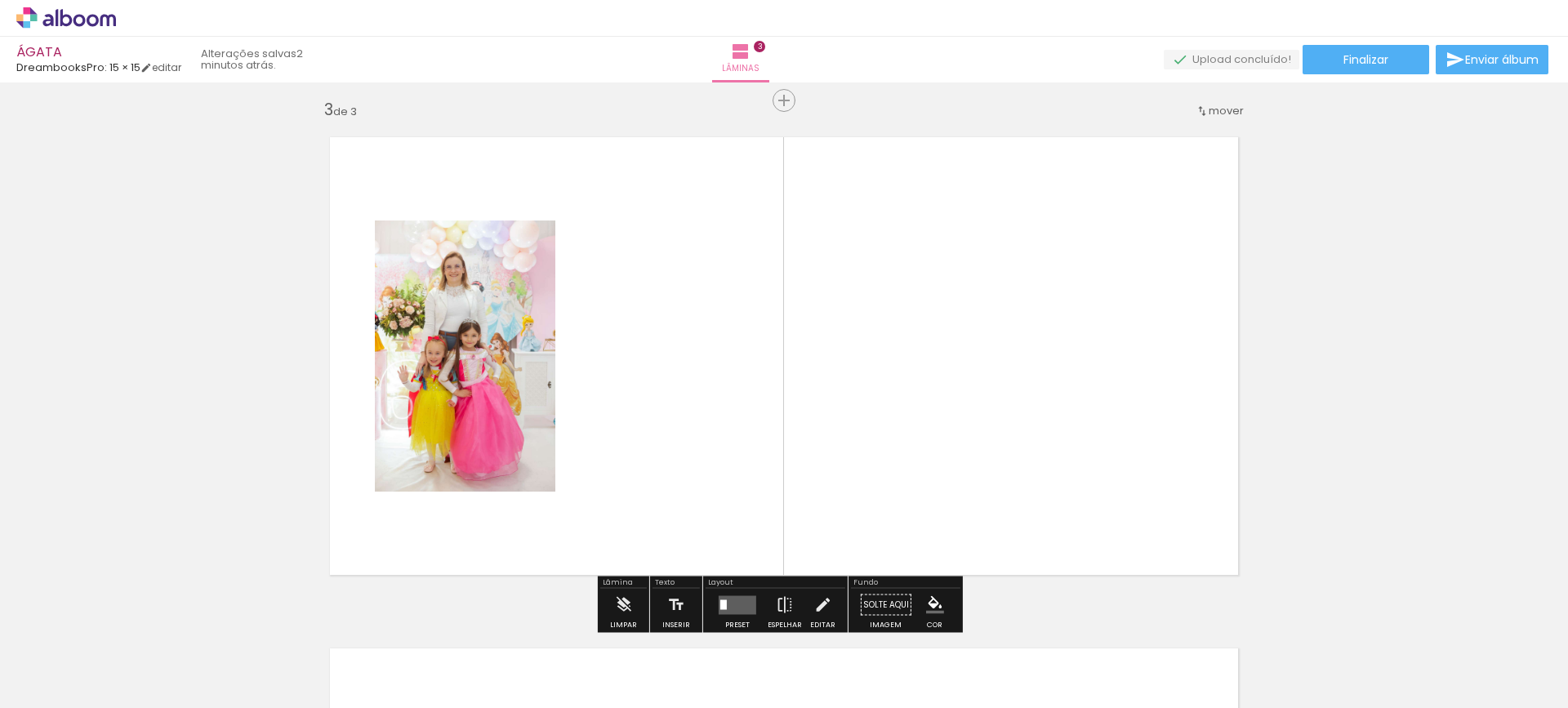
scroll to position [1044, 0]
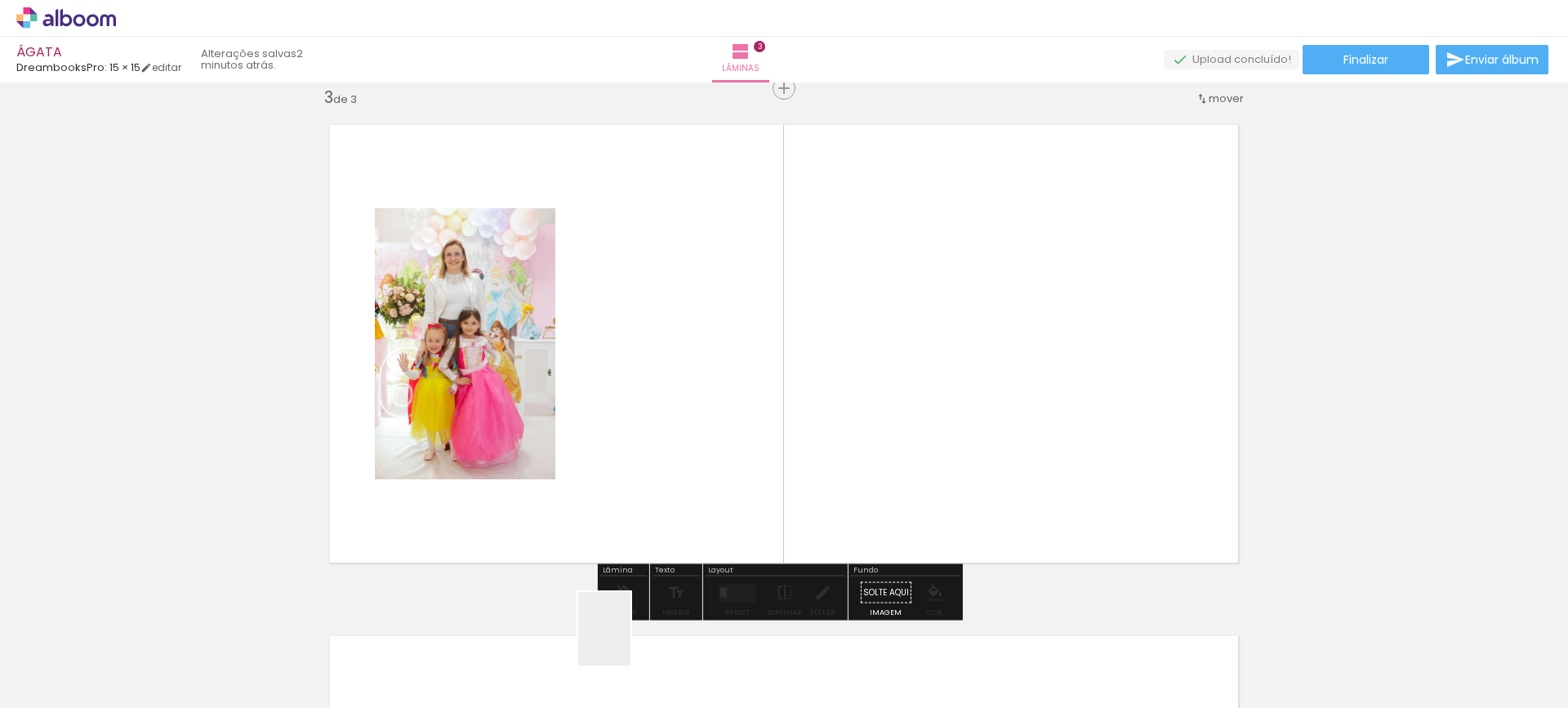
drag, startPoint x: 628, startPoint y: 654, endPoint x: 875, endPoint y: 615, distance: 250.1
click at [646, 461] on quentale-workspace at bounding box center [784, 354] width 1568 height 708
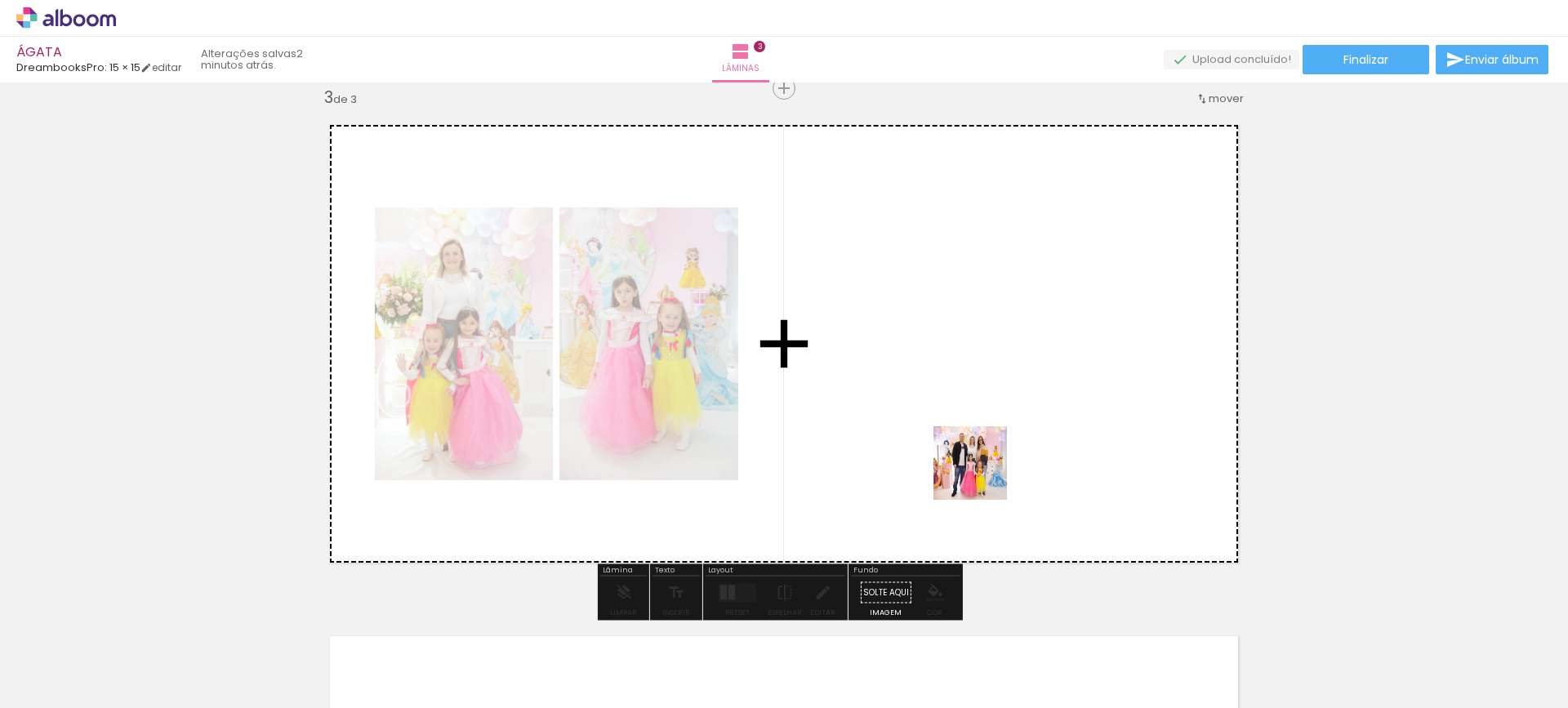
drag, startPoint x: 907, startPoint y: 660, endPoint x: 984, endPoint y: 465, distance: 209.7
click at [984, 465] on quentale-workspace at bounding box center [784, 354] width 1568 height 708
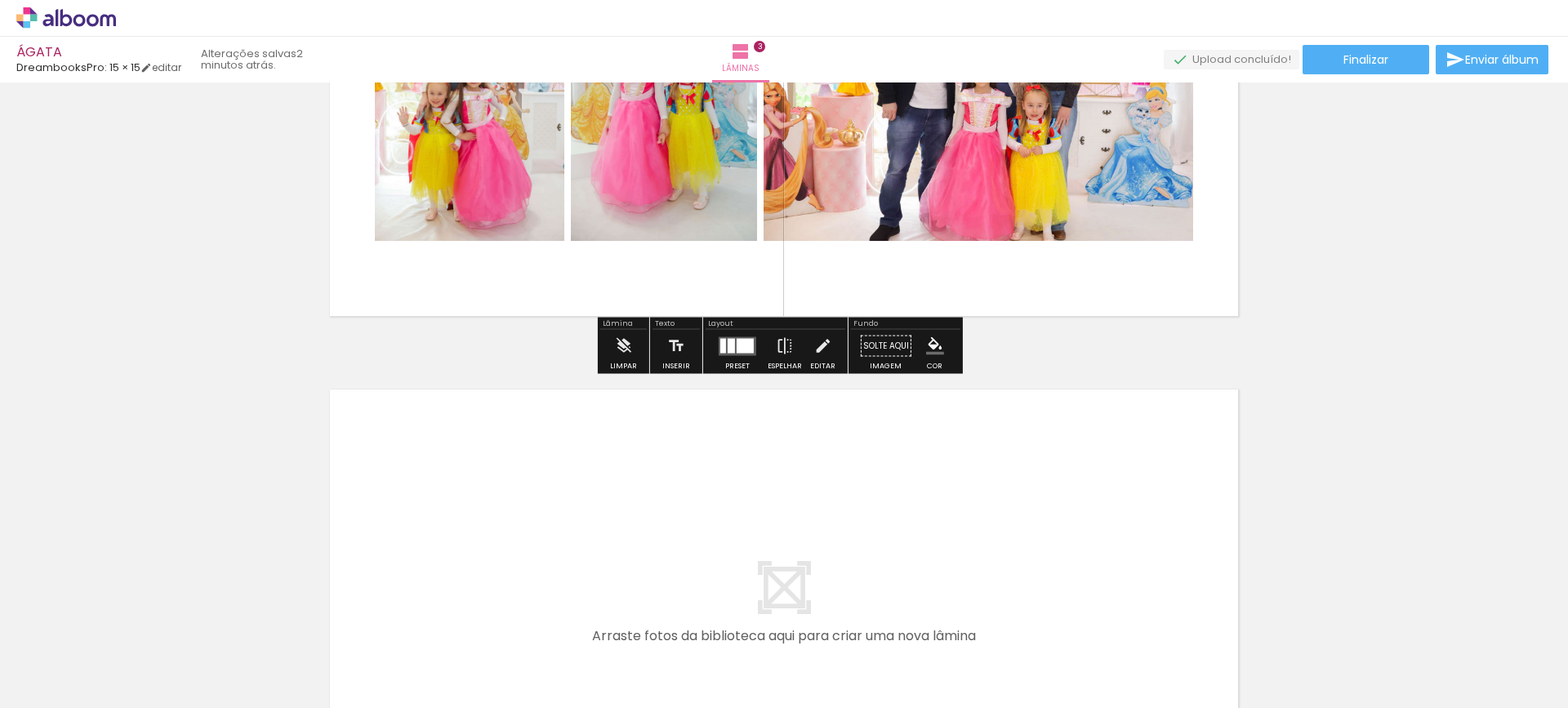
scroll to position [1370, 0]
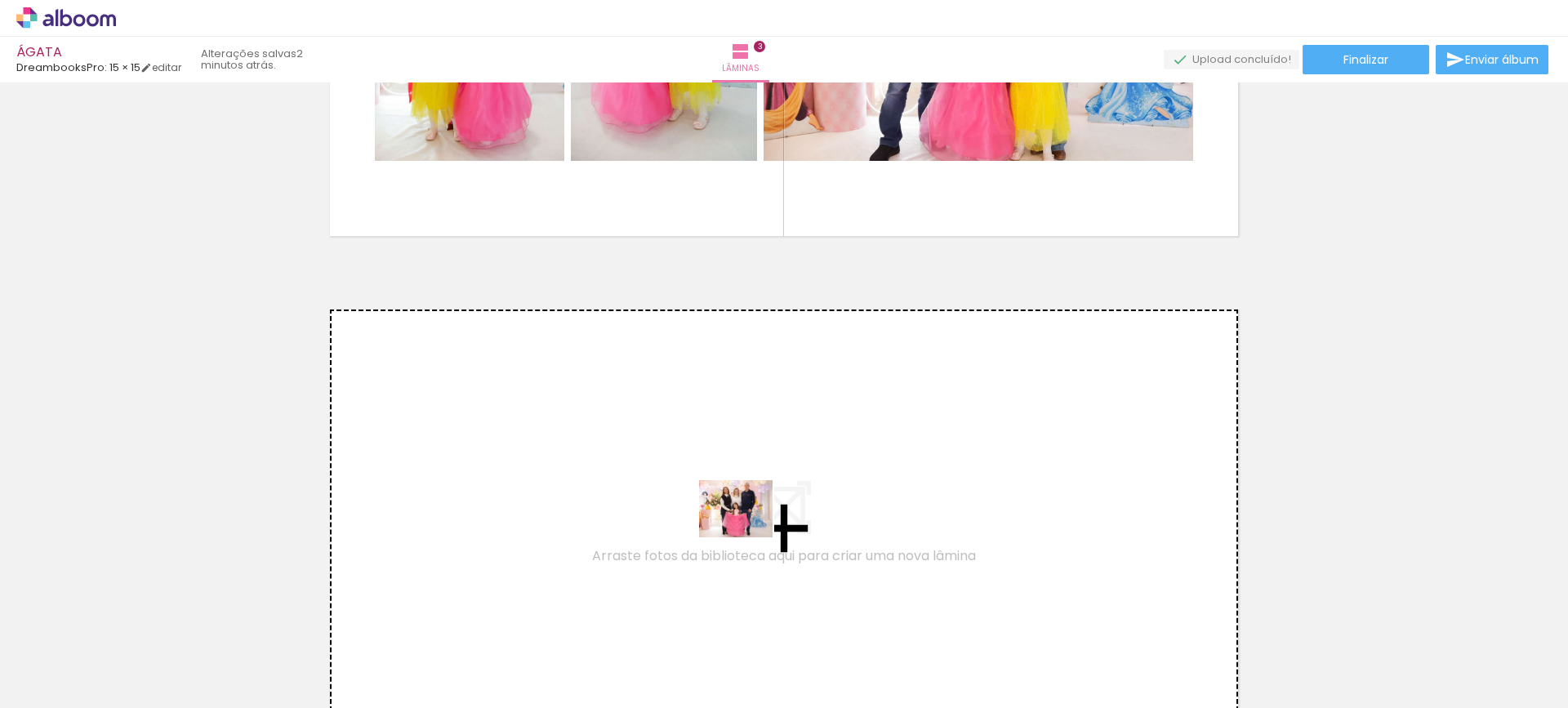
drag, startPoint x: 991, startPoint y: 663, endPoint x: 747, endPoint y: 529, distance: 278.4
click at [747, 529] on quentale-workspace at bounding box center [784, 354] width 1568 height 708
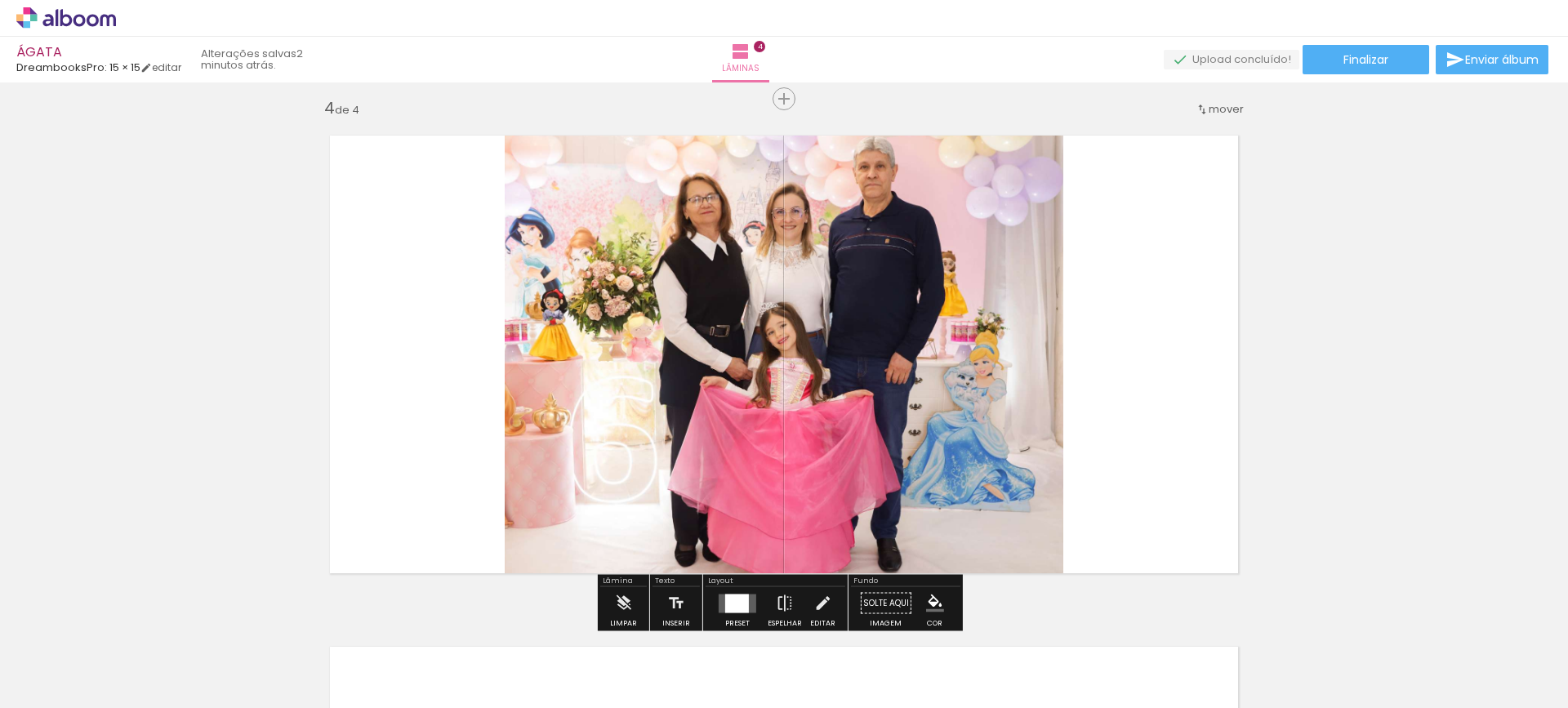
scroll to position [1555, 0]
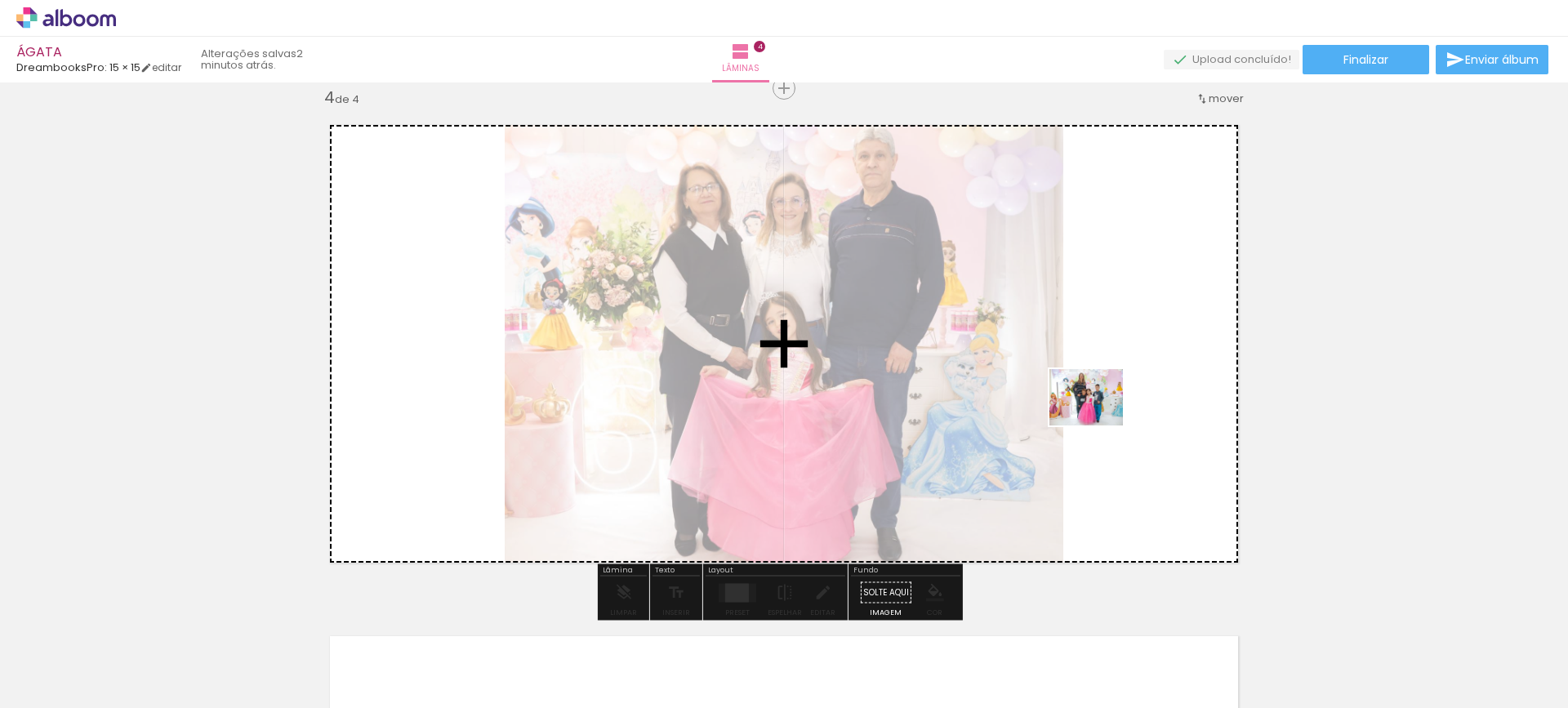
drag, startPoint x: 728, startPoint y: 666, endPoint x: 1099, endPoint y: 419, distance: 445.7
click at [1099, 419] on quentale-workspace at bounding box center [784, 354] width 1568 height 708
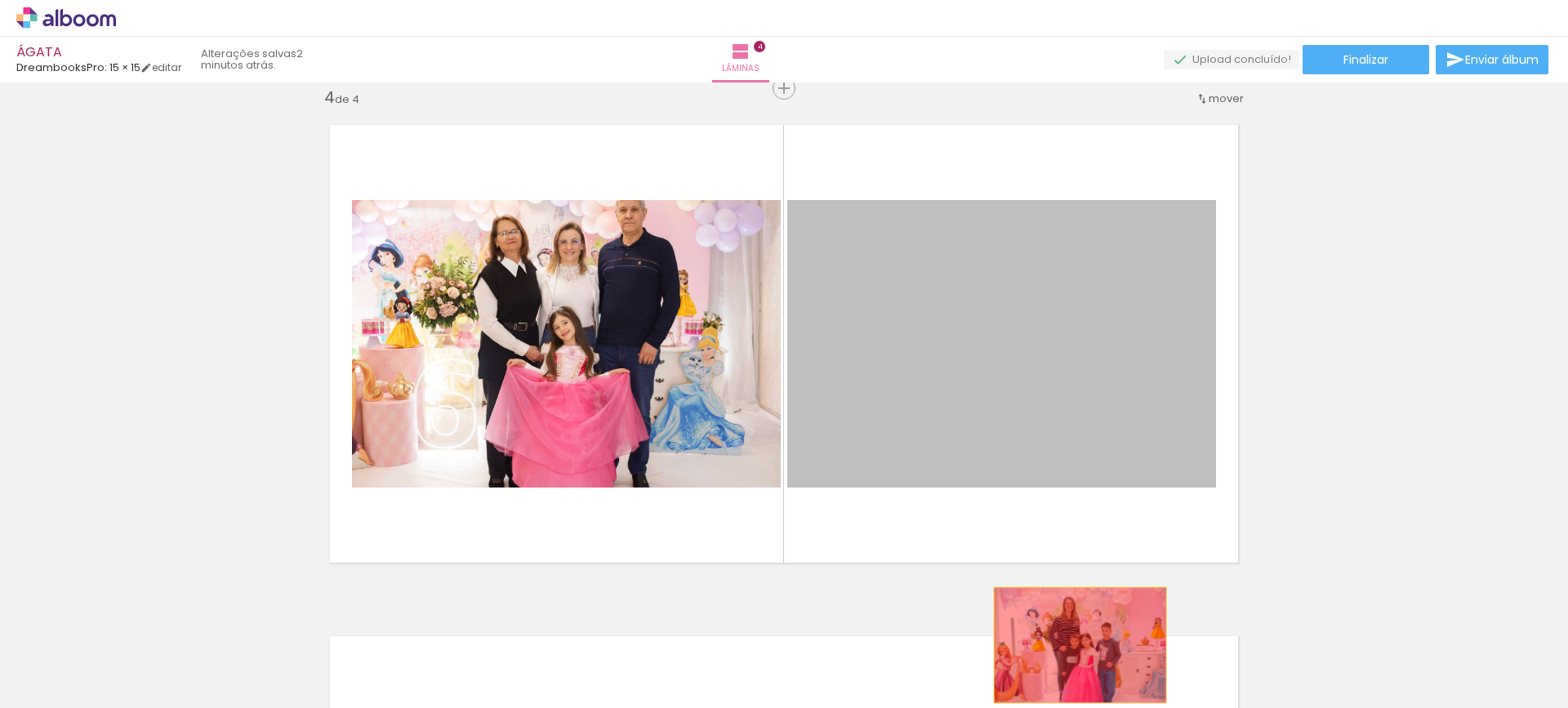
drag, startPoint x: 1054, startPoint y: 396, endPoint x: 1045, endPoint y: 662, distance: 266.2
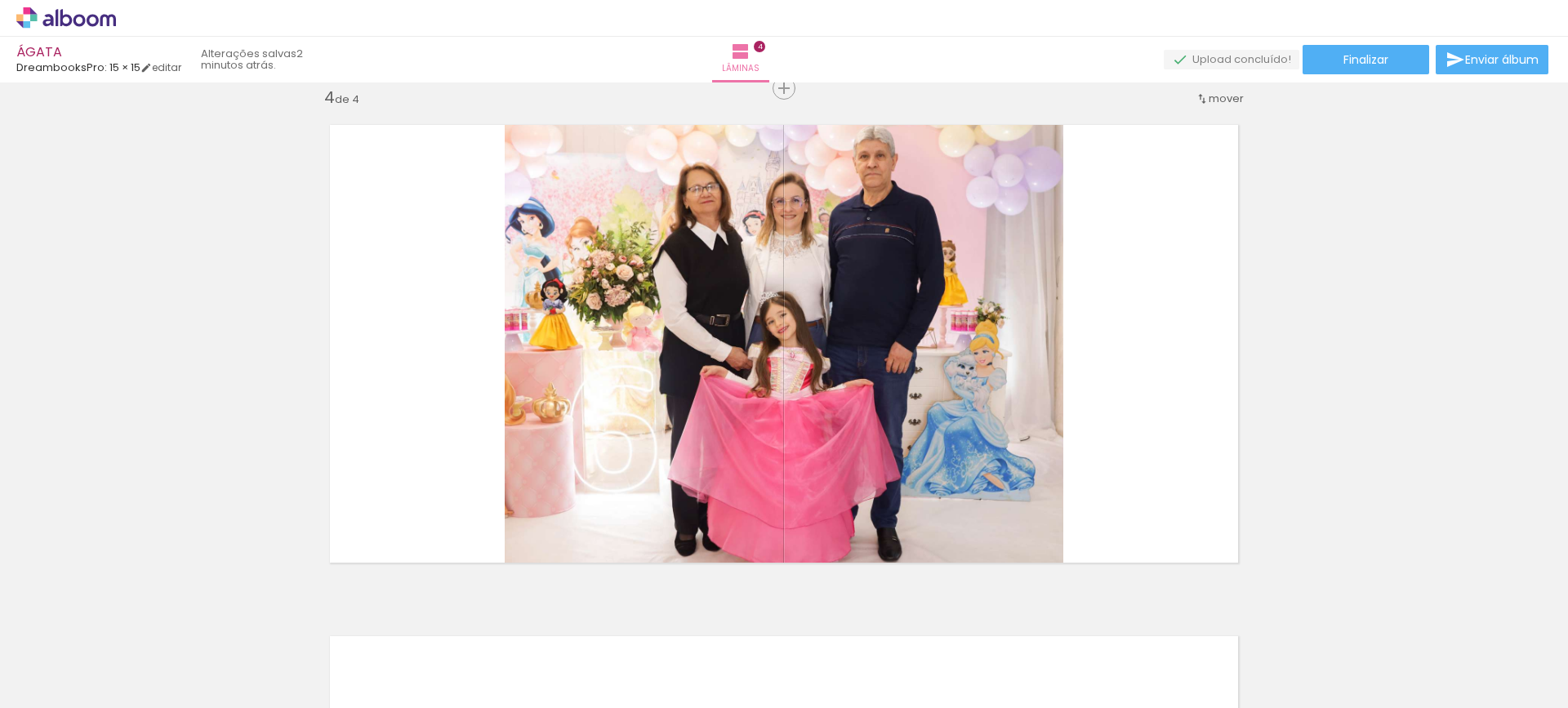
scroll to position [0, 114]
drag, startPoint x: 614, startPoint y: 648, endPoint x: 612, endPoint y: 664, distance: 16.1
click at [612, 664] on div at bounding box center [598, 653] width 81 height 62
drag, startPoint x: 965, startPoint y: 667, endPoint x: 985, endPoint y: 672, distance: 20.6
click at [985, 672] on div at bounding box center [963, 653] width 81 height 62
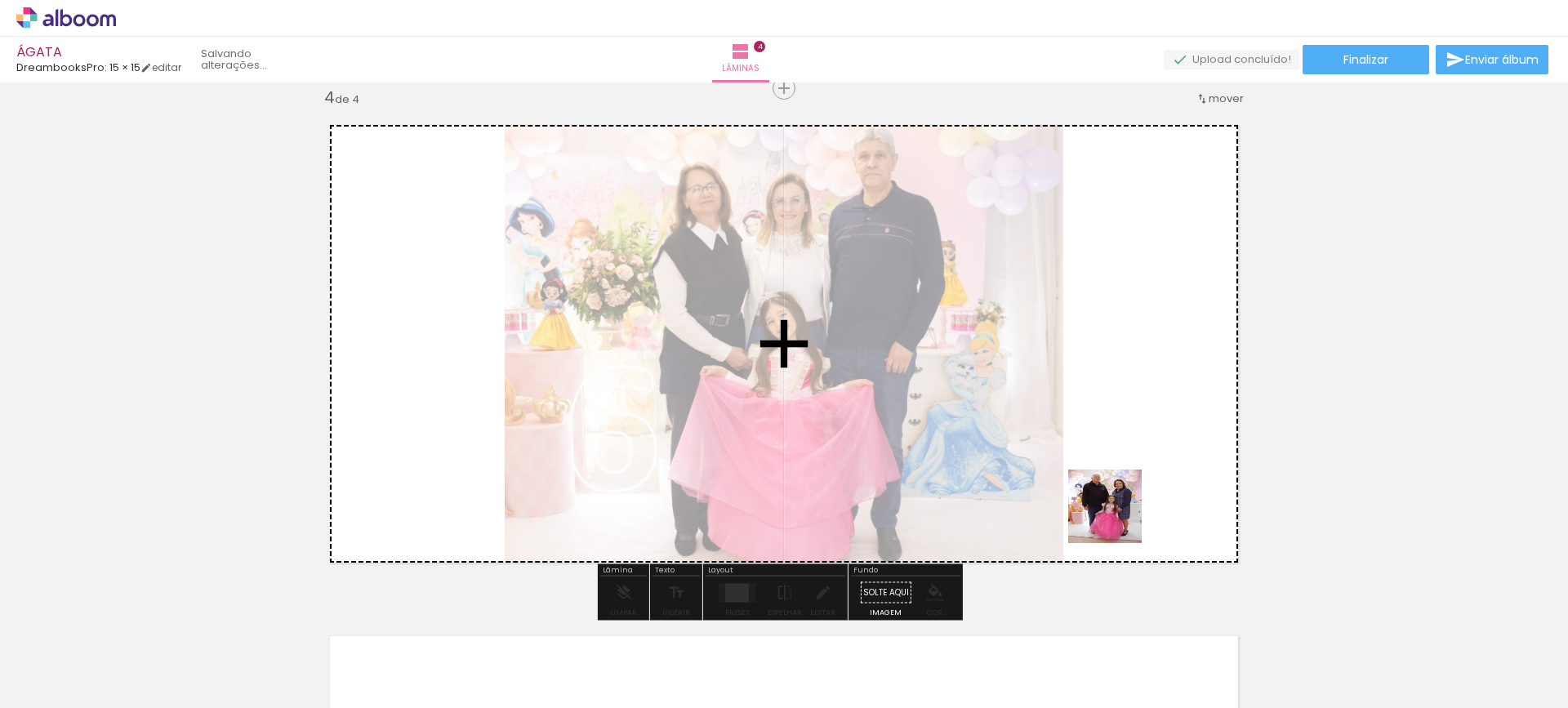
drag, startPoint x: 1069, startPoint y: 660, endPoint x: 1139, endPoint y: 464, distance: 208.1
click at [1135, 466] on quentale-workspace at bounding box center [784, 354] width 1568 height 708
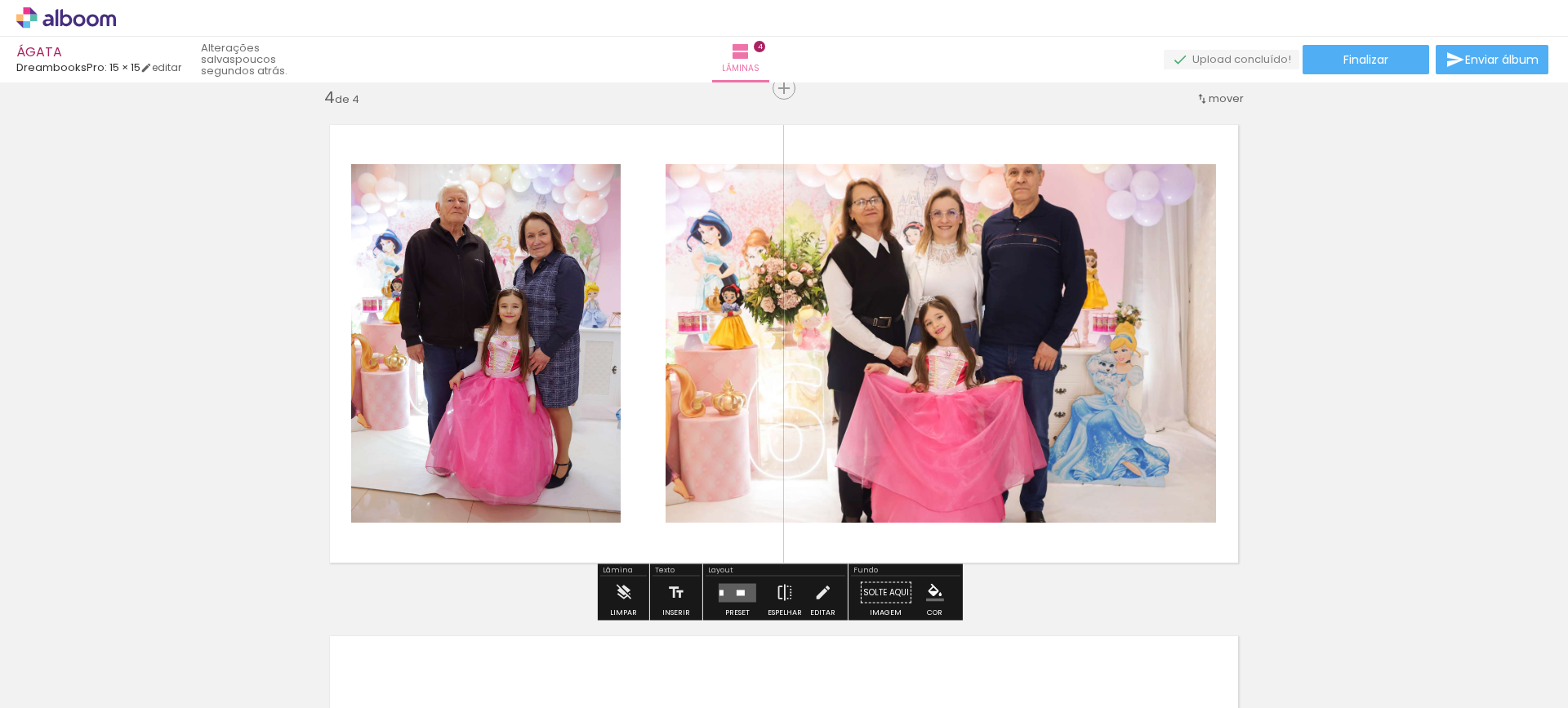
click at [734, 583] on quentale-layouter at bounding box center [738, 592] width 38 height 19
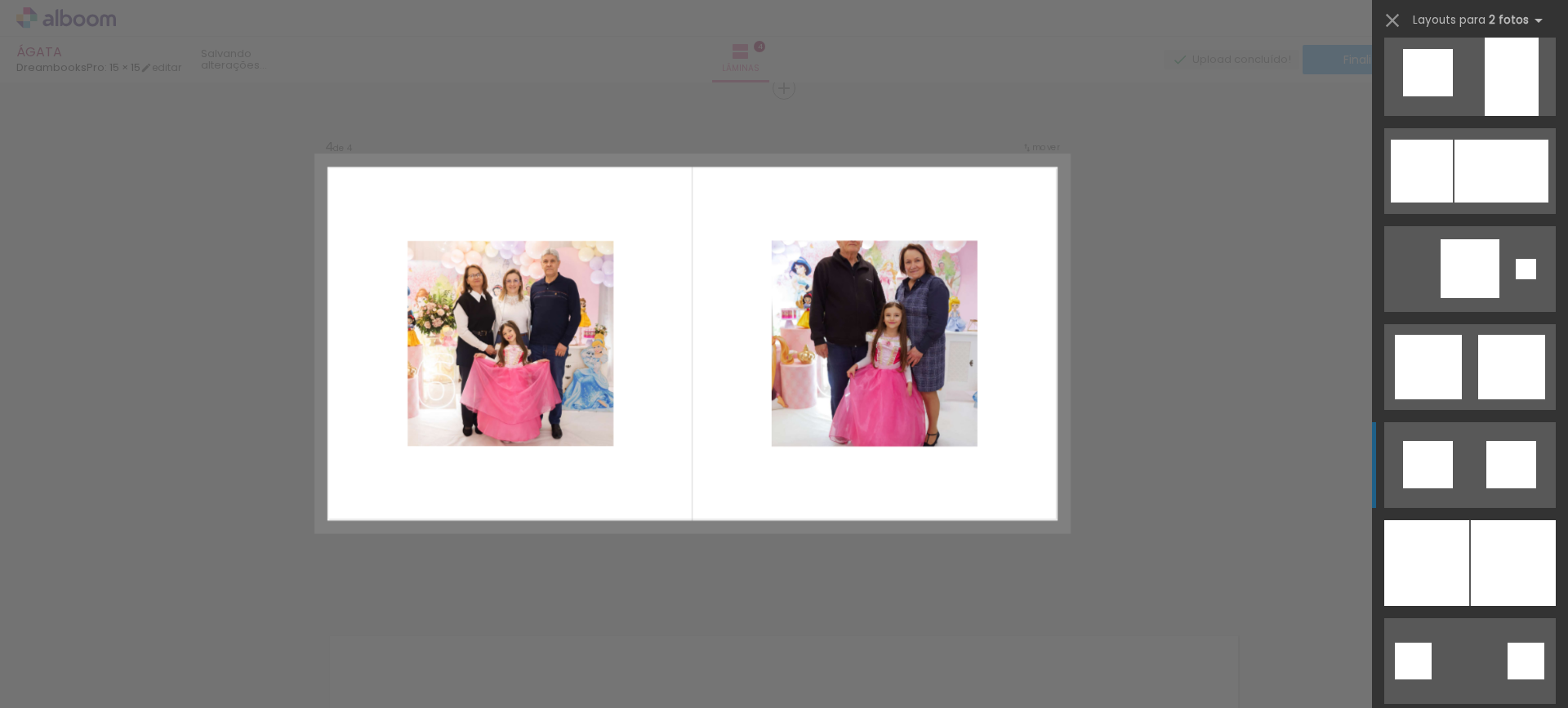
scroll to position [1715, 0]
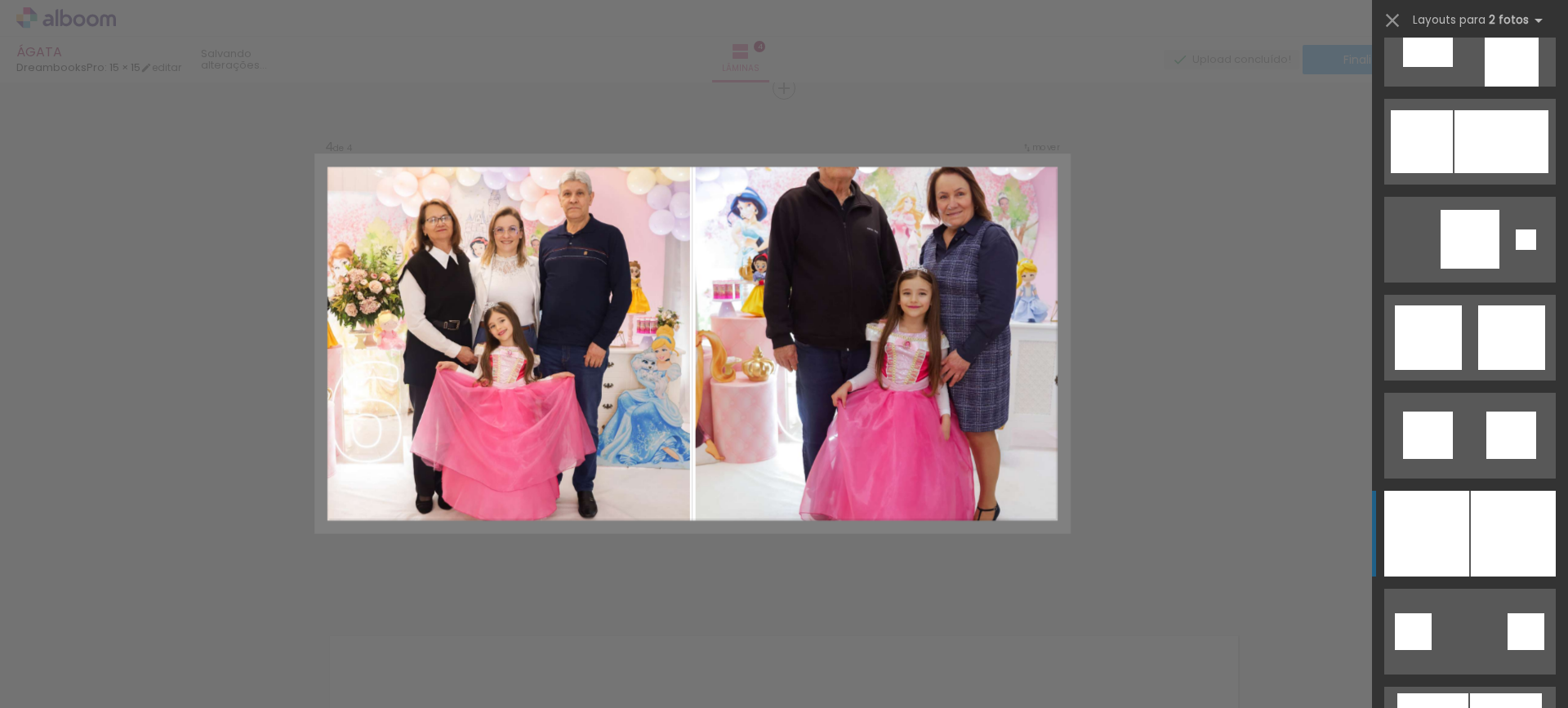
click at [1417, 523] on div at bounding box center [1426, 534] width 85 height 86
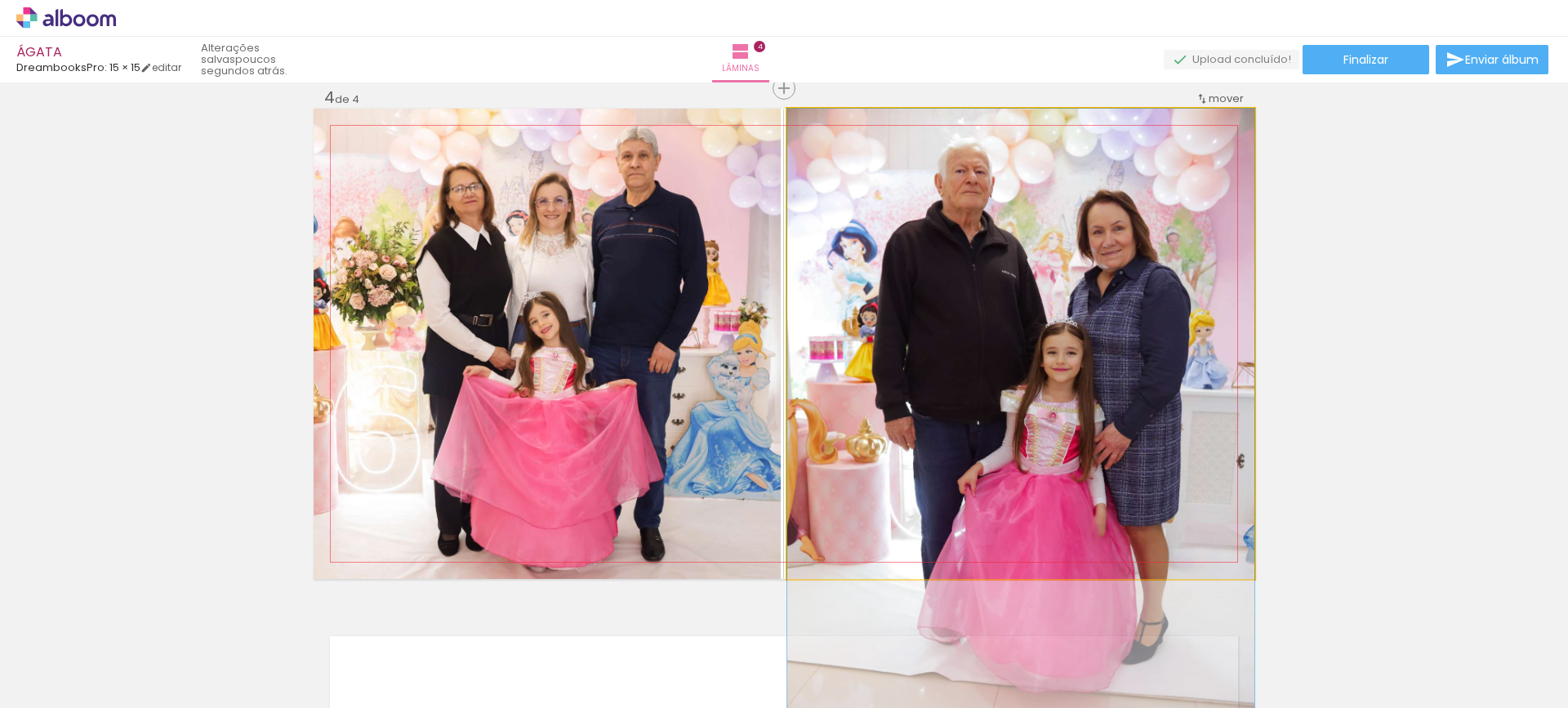
drag, startPoint x: 1065, startPoint y: 302, endPoint x: 1062, endPoint y: 388, distance: 86.1
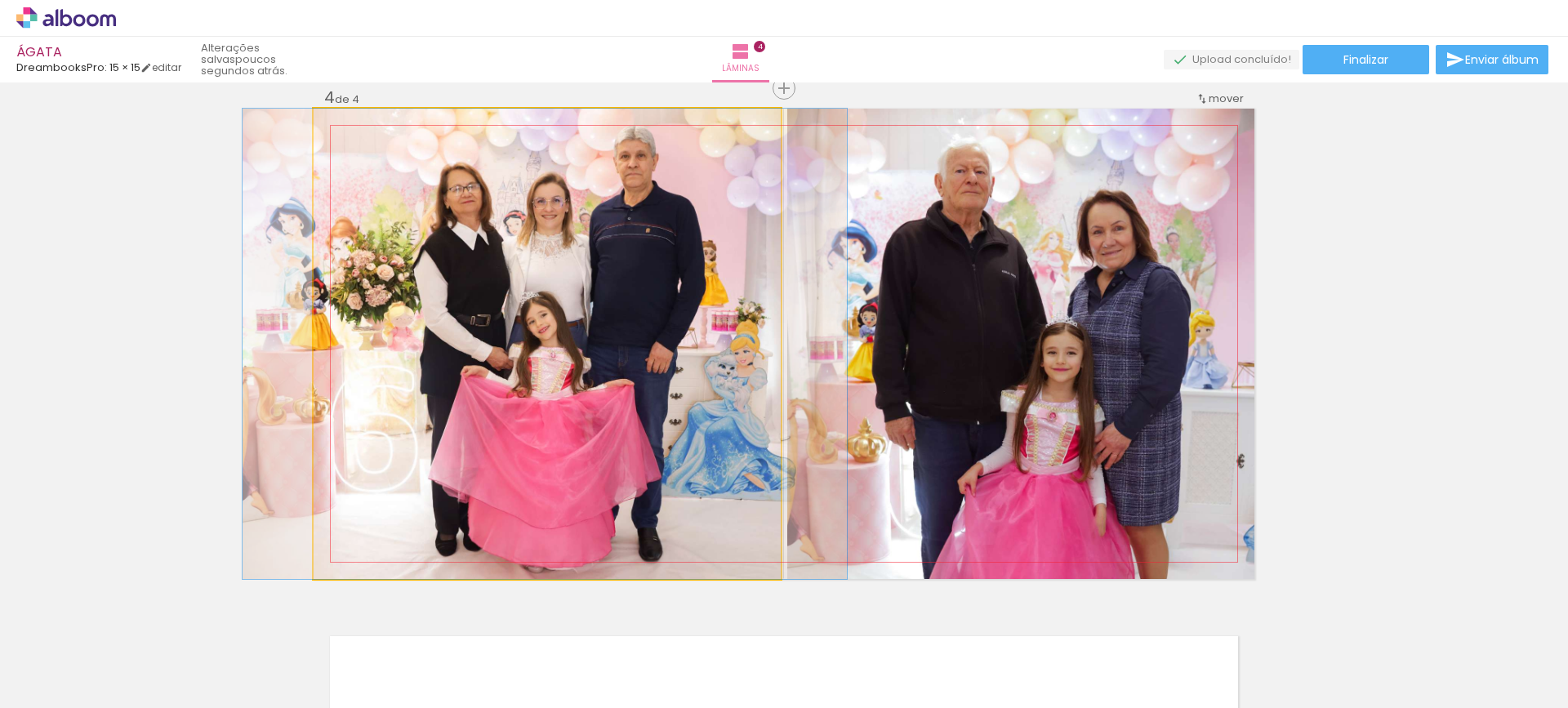
drag, startPoint x: 631, startPoint y: 294, endPoint x: 628, endPoint y: 321, distance: 27.2
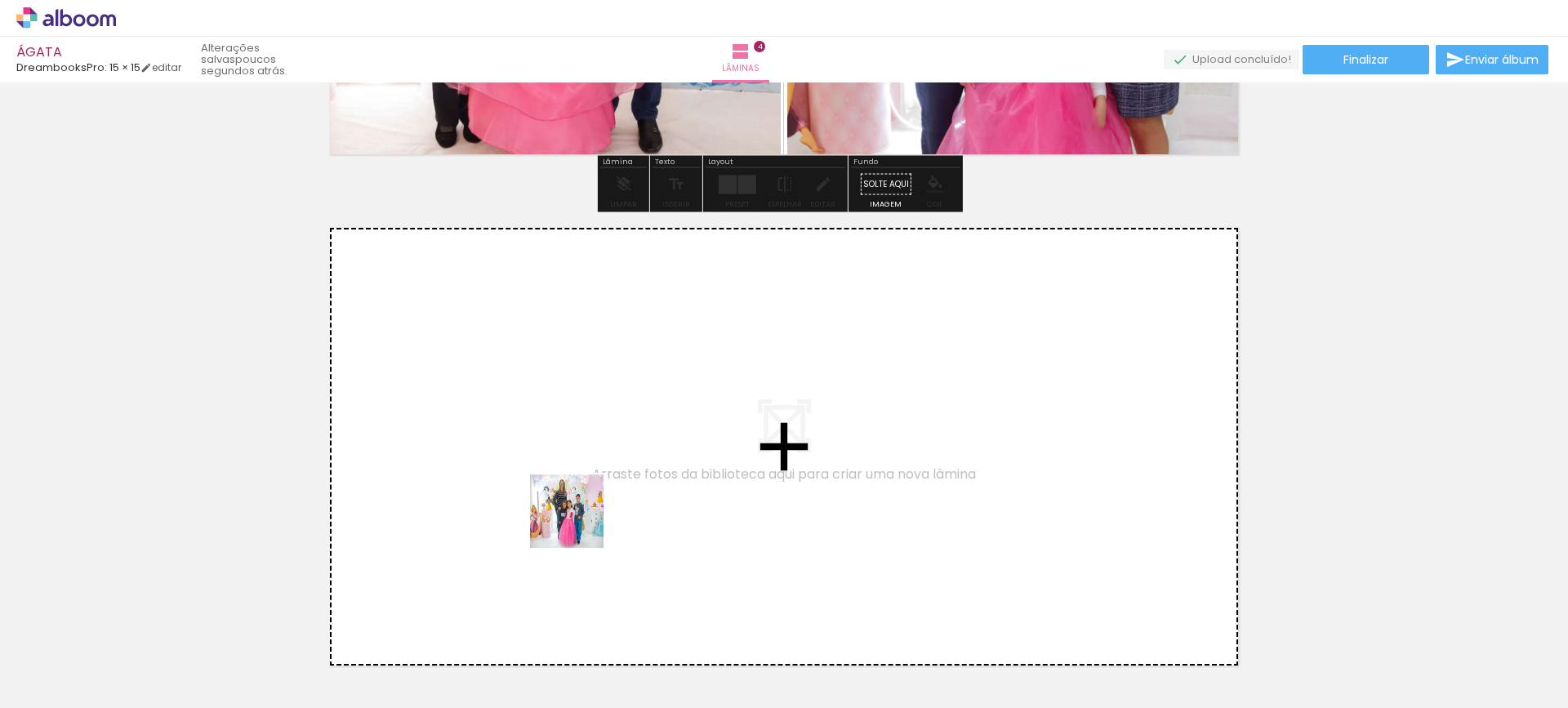
drag, startPoint x: 598, startPoint y: 629, endPoint x: 537, endPoint y: 464, distance: 175.9
click at [537, 464] on quentale-workspace at bounding box center [784, 354] width 1568 height 708
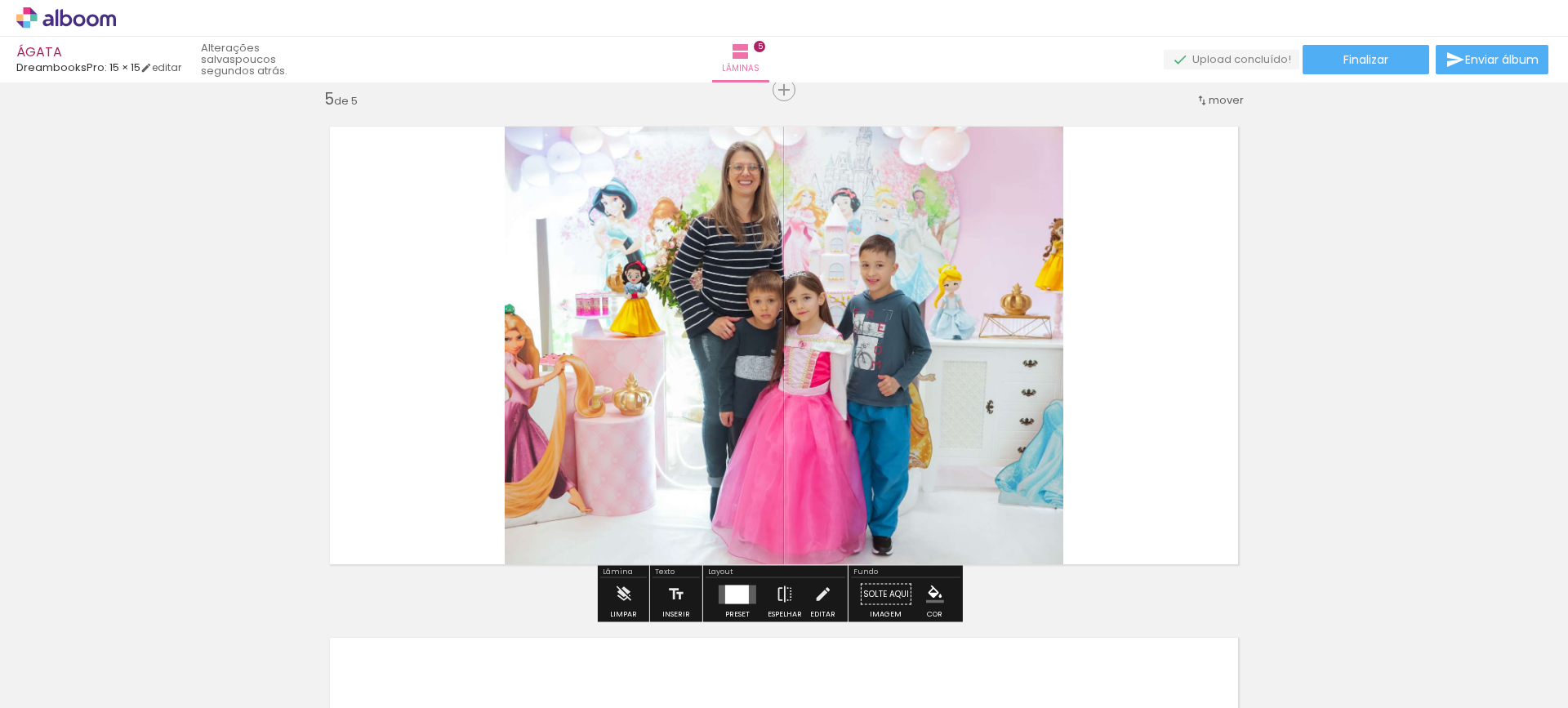
scroll to position [2066, 0]
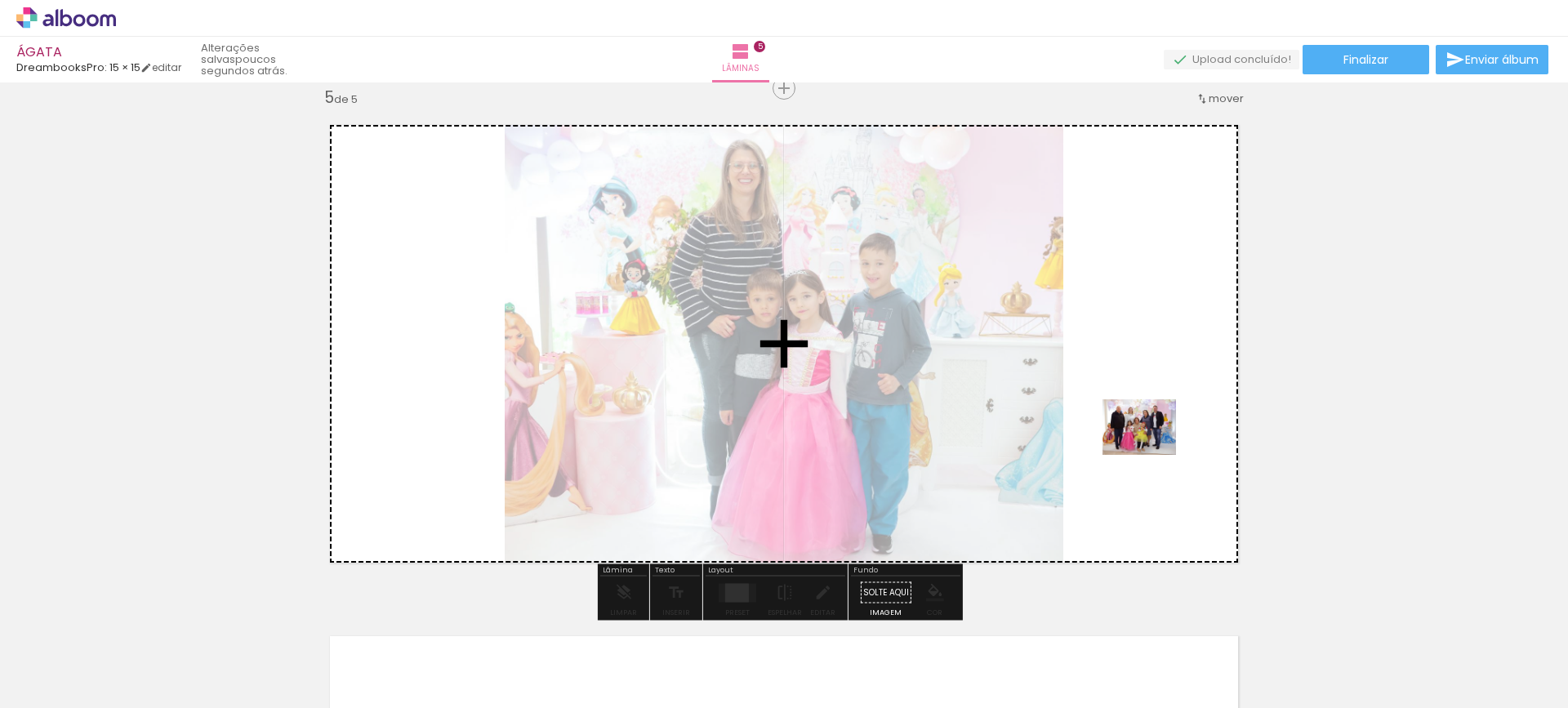
drag, startPoint x: 971, startPoint y: 650, endPoint x: 1146, endPoint y: 437, distance: 275.7
click at [1146, 437] on quentale-workspace at bounding box center [784, 354] width 1568 height 708
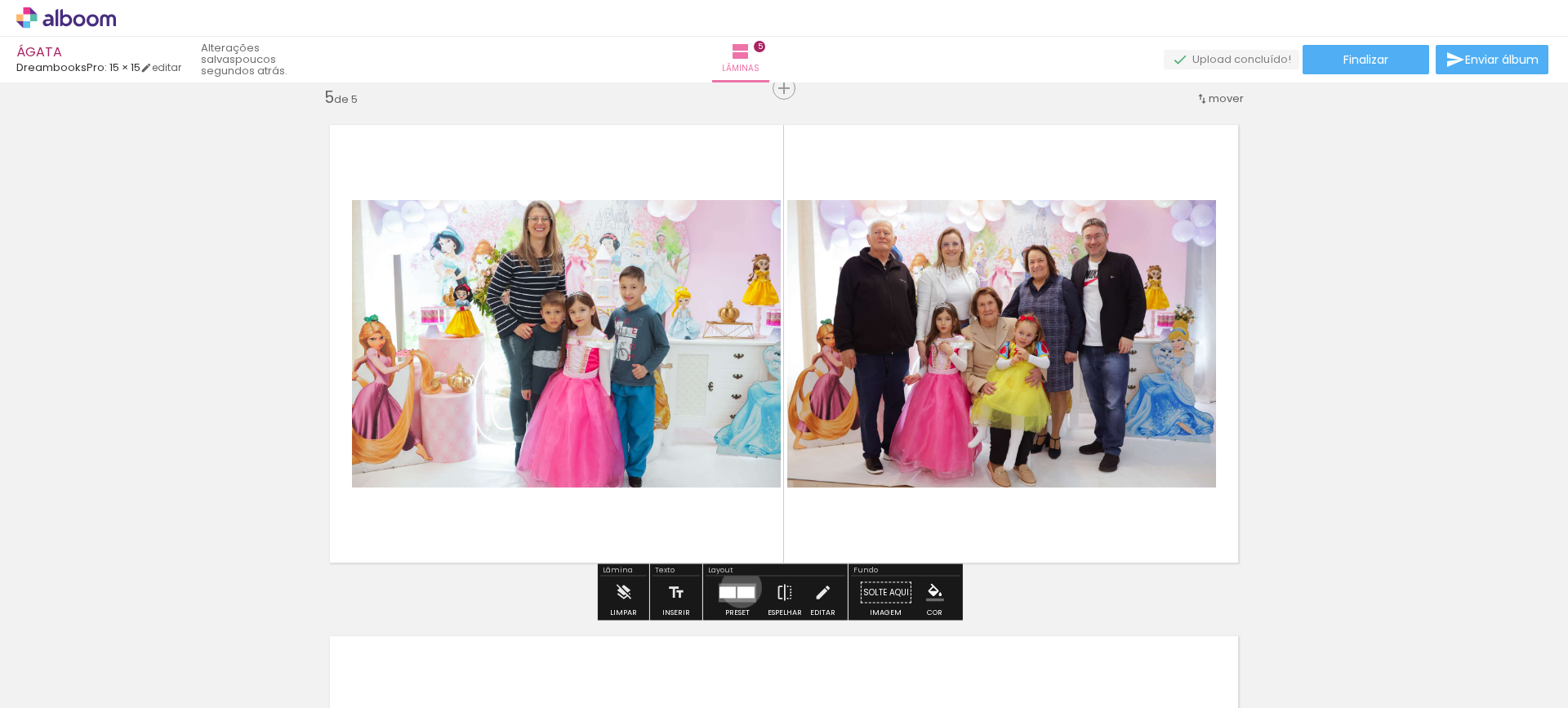
click at [738, 588] on div at bounding box center [746, 592] width 17 height 11
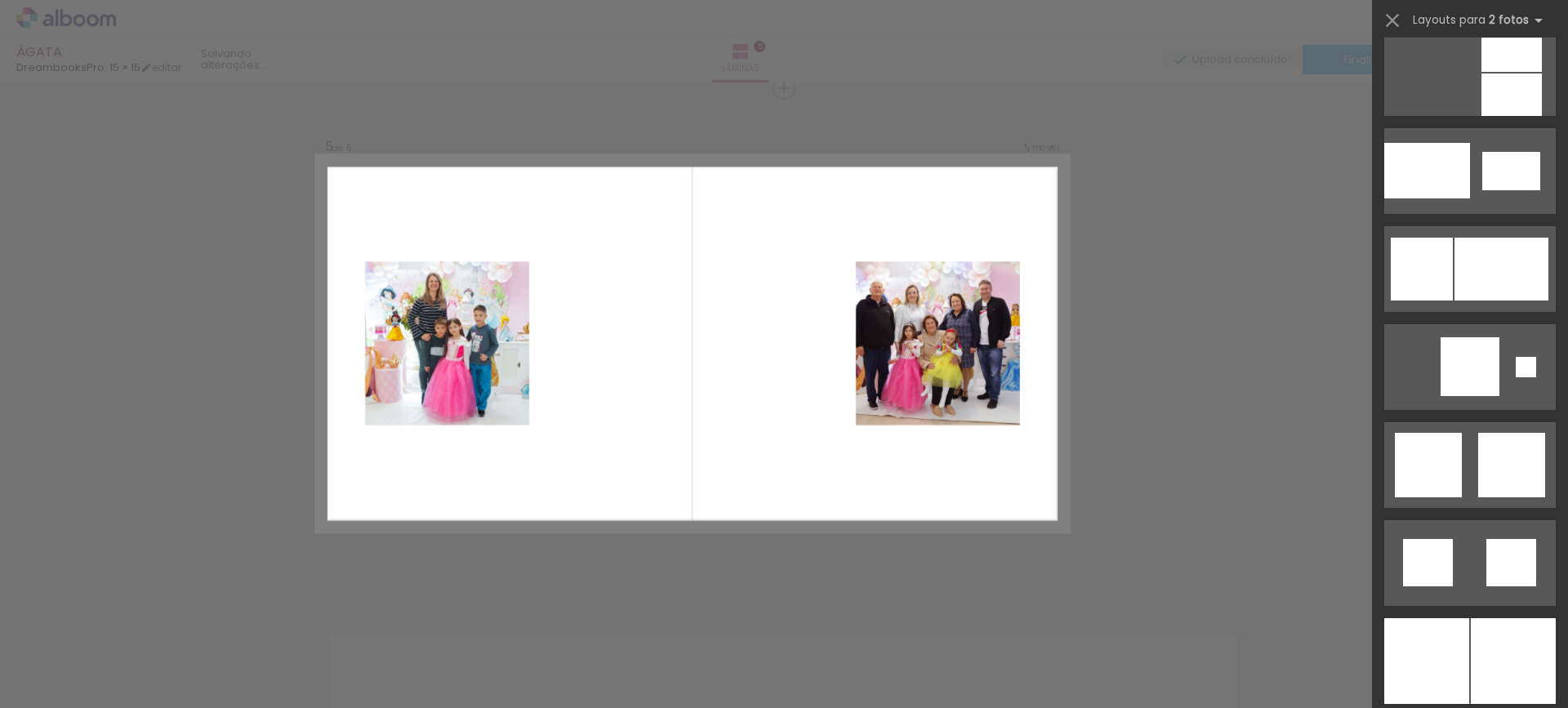
scroll to position [2205, 0]
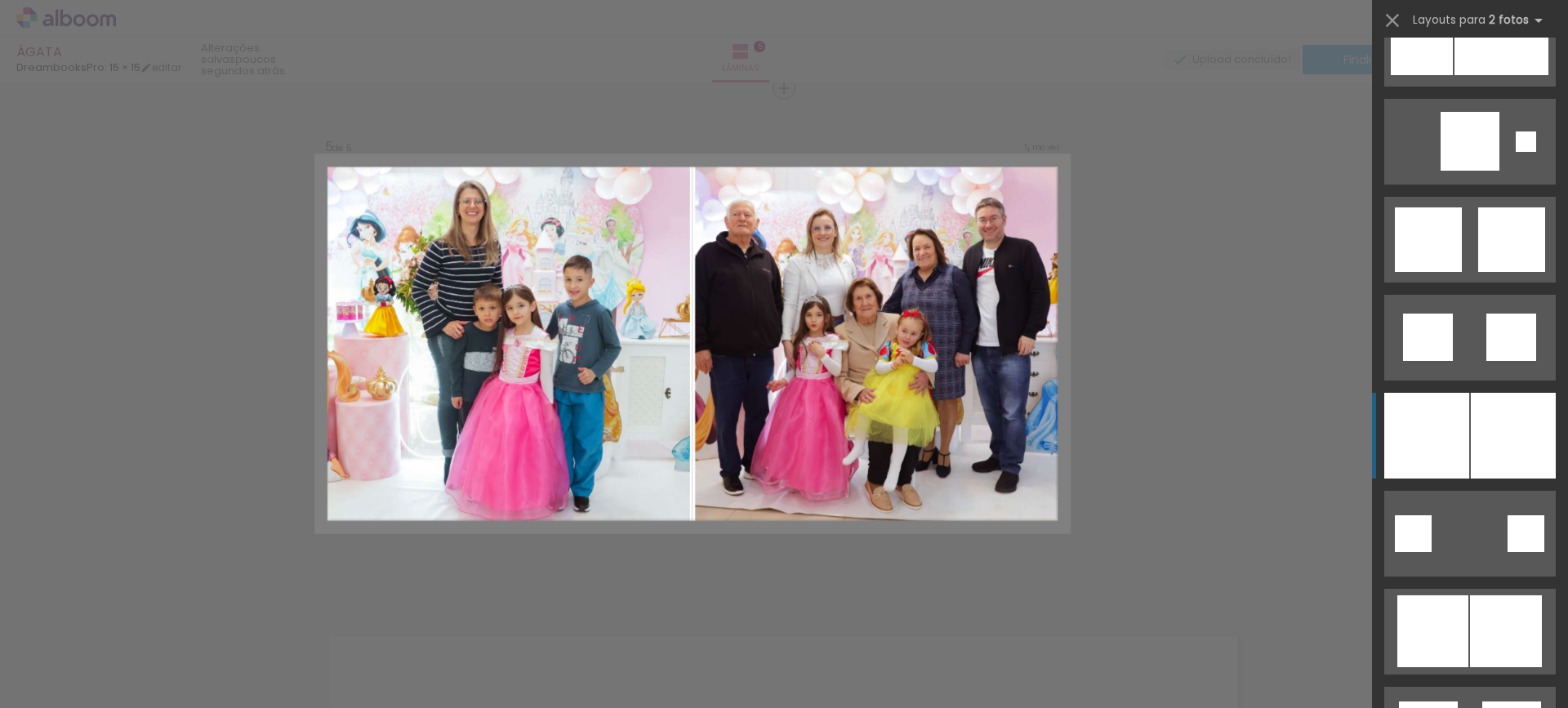
click at [1508, 410] on div at bounding box center [1512, 436] width 85 height 86
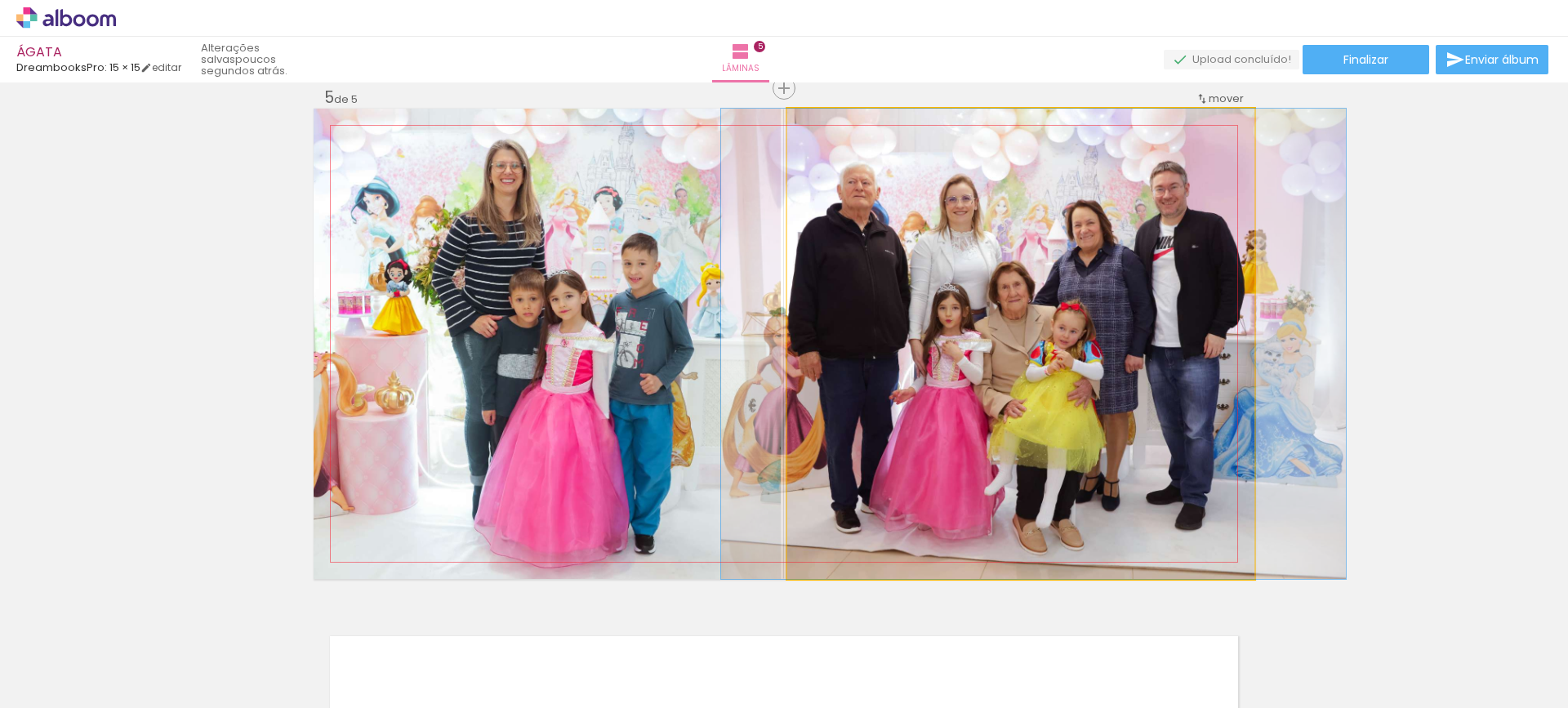
drag, startPoint x: 1063, startPoint y: 402, endPoint x: 1077, endPoint y: 405, distance: 14.3
click at [1053, 412] on quentale-photo at bounding box center [1021, 343] width 467 height 470
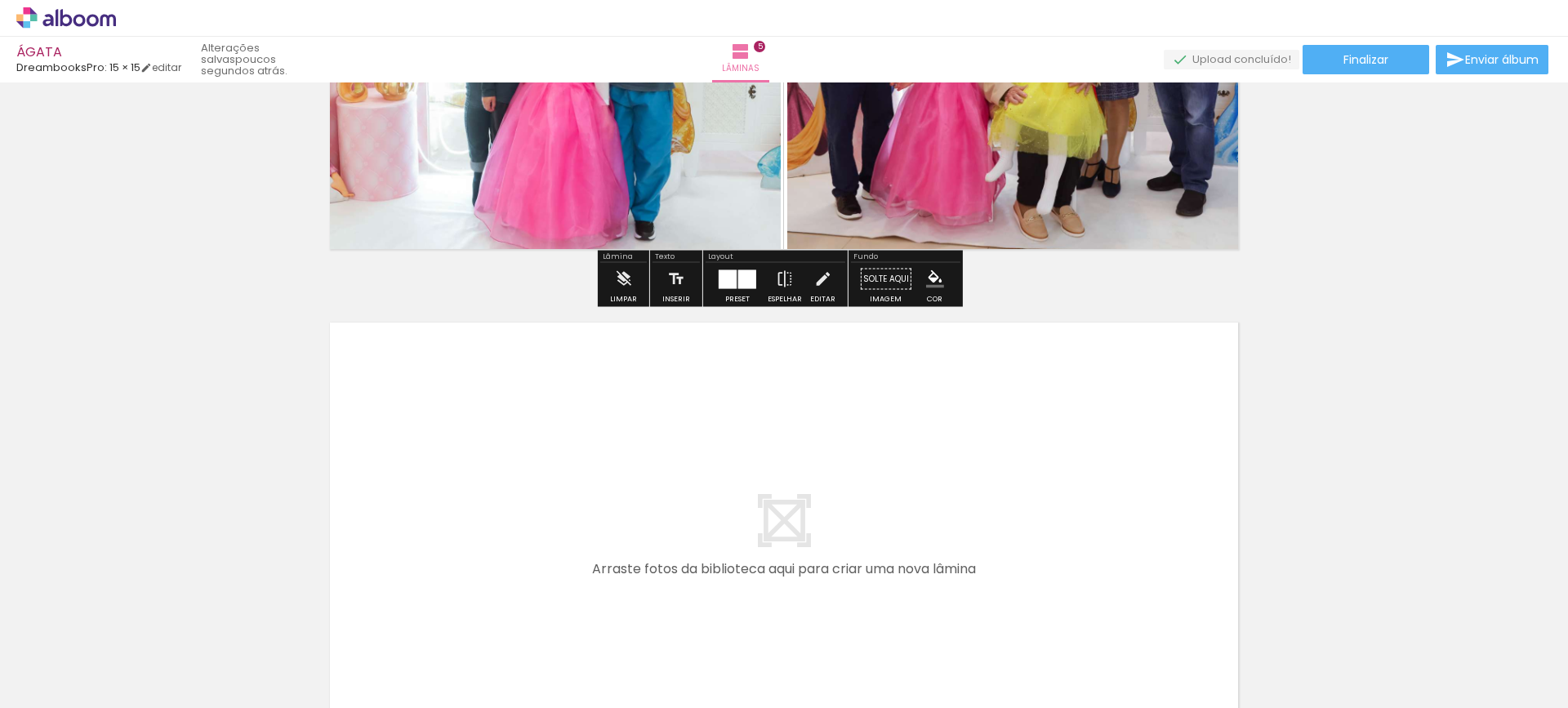
scroll to position [2475, 0]
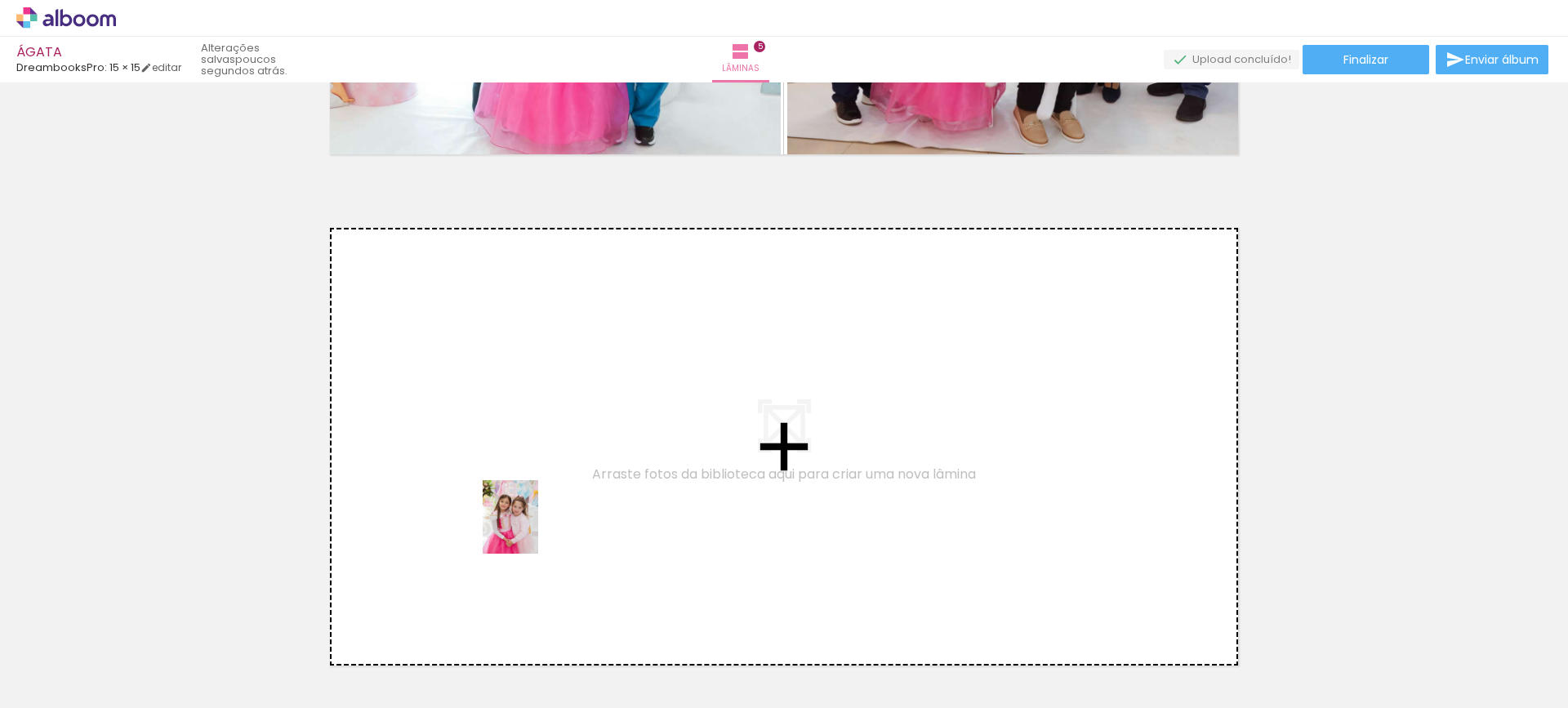
drag, startPoint x: 426, startPoint y: 651, endPoint x: 532, endPoint y: 529, distance: 161.6
click at [532, 529] on quentale-workspace at bounding box center [784, 354] width 1568 height 708
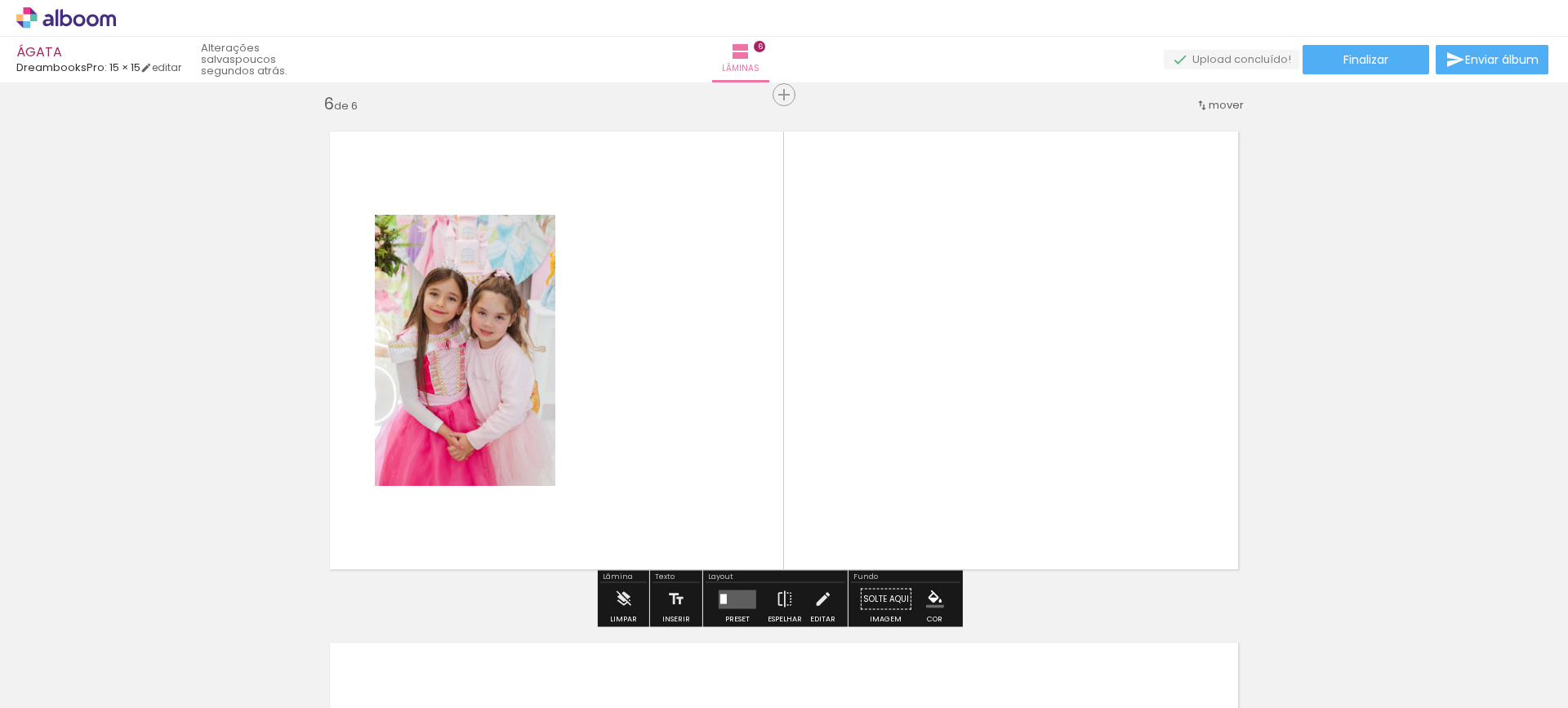
scroll to position [2577, 0]
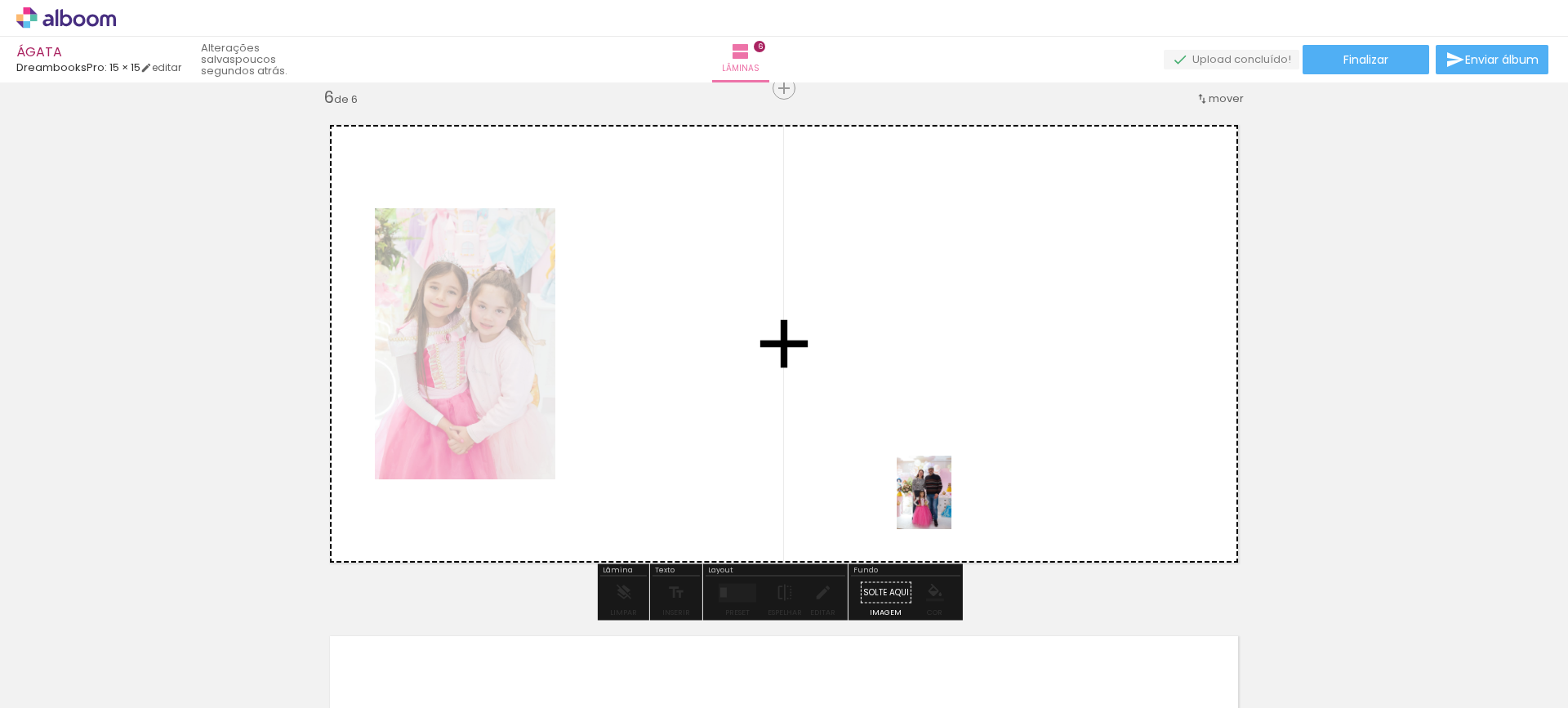
drag, startPoint x: 1161, startPoint y: 671, endPoint x: 916, endPoint y: 483, distance: 308.8
click at [916, 483] on quentale-workspace at bounding box center [784, 354] width 1568 height 708
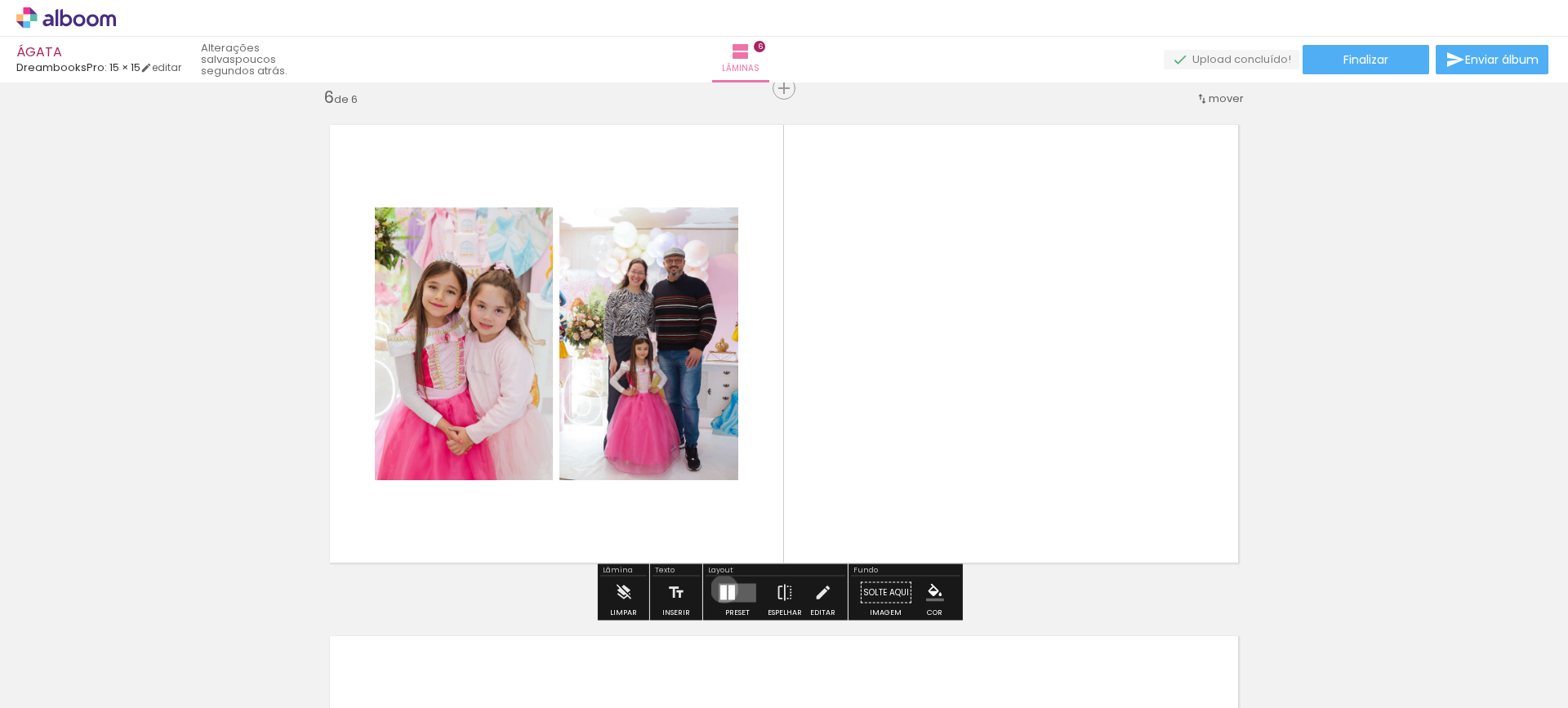
click at [720, 589] on div at bounding box center [723, 592] width 7 height 15
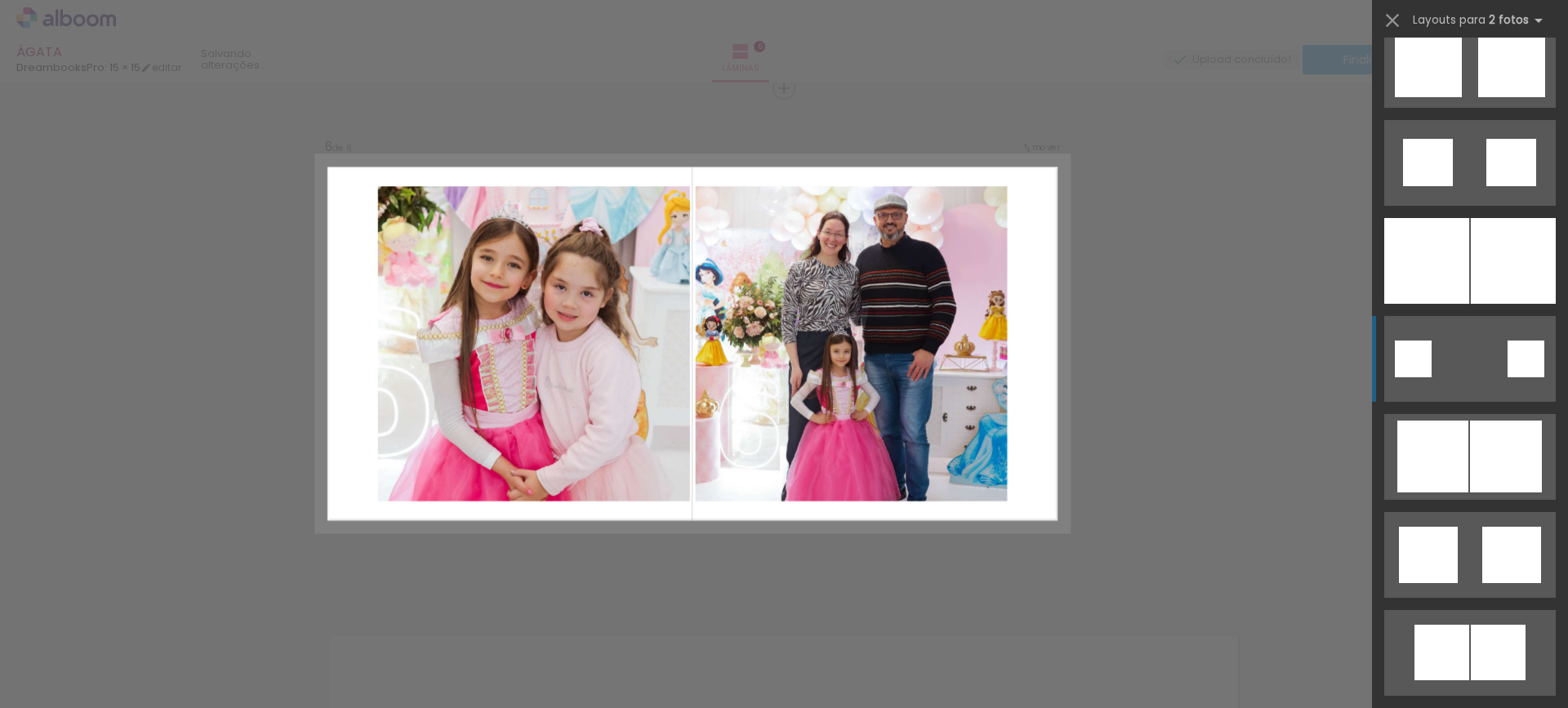
scroll to position [1797, 0]
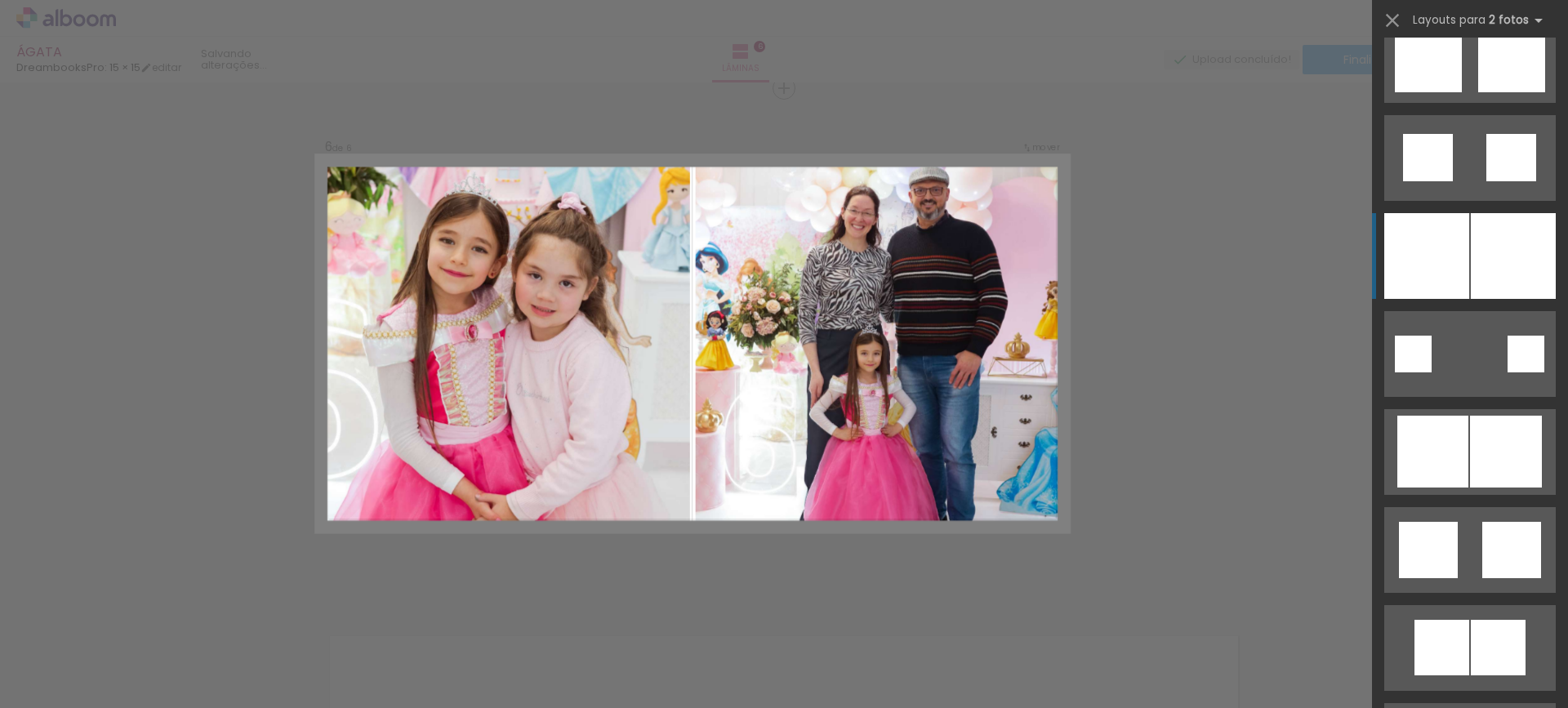
click at [1492, 272] on div at bounding box center [1512, 256] width 85 height 86
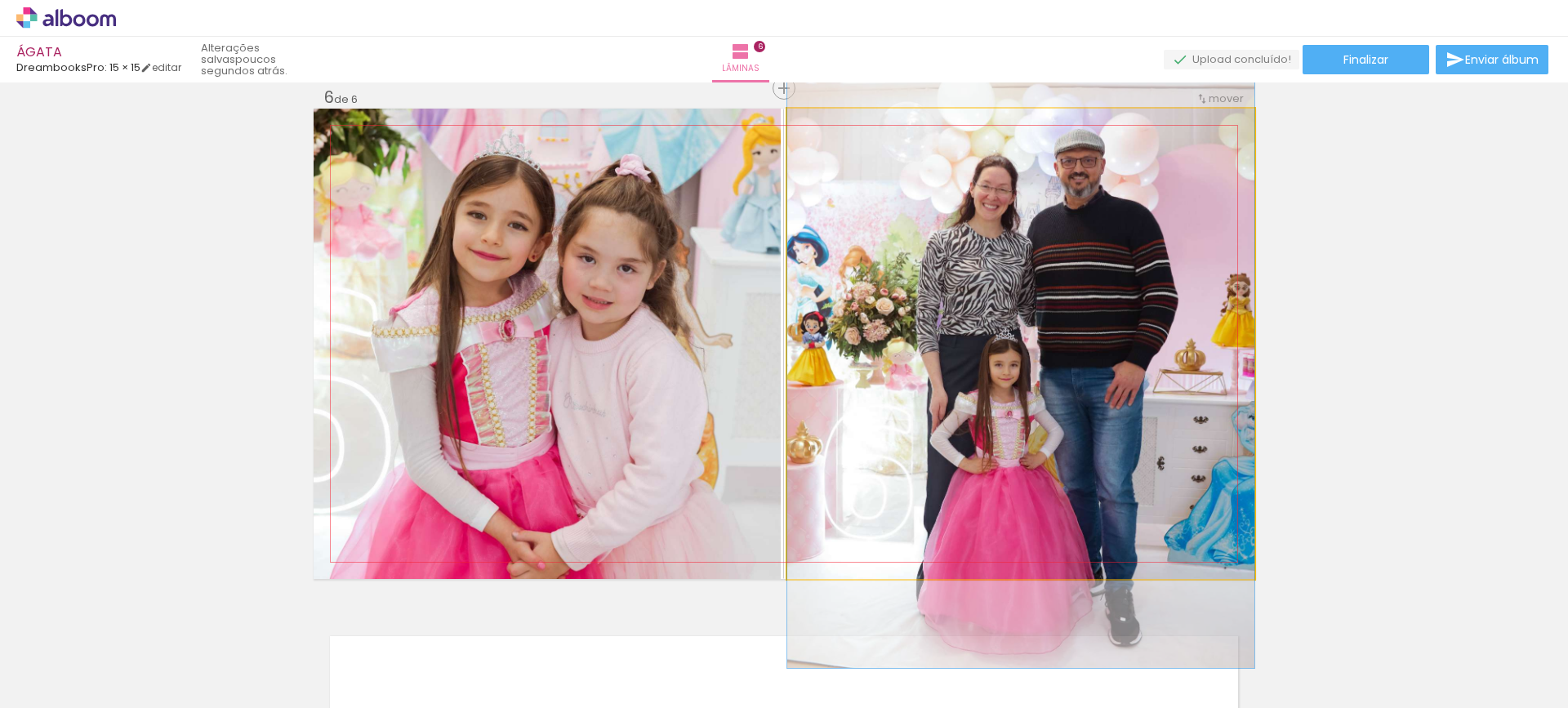
drag, startPoint x: 1120, startPoint y: 337, endPoint x: 1121, endPoint y: 351, distance: 14.0
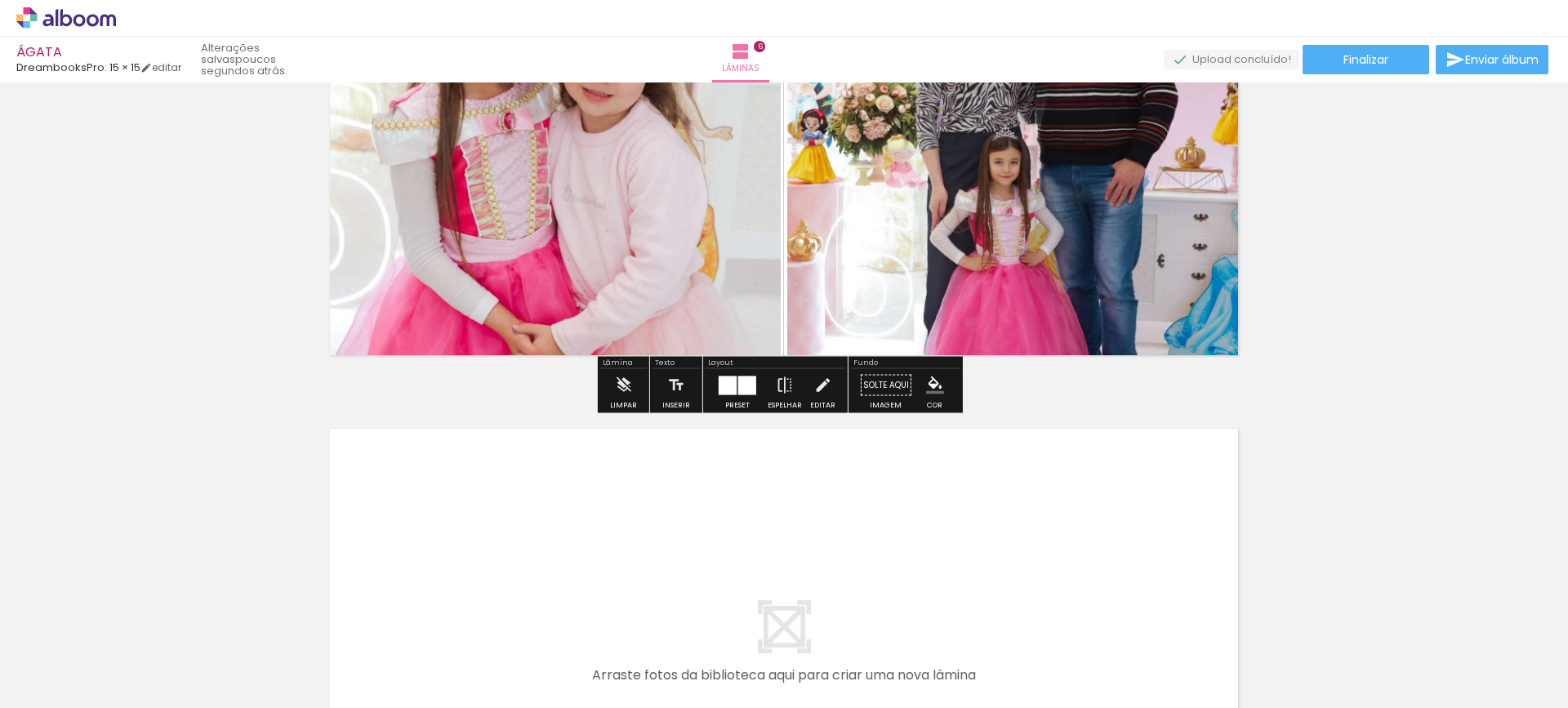
scroll to position [2822, 0]
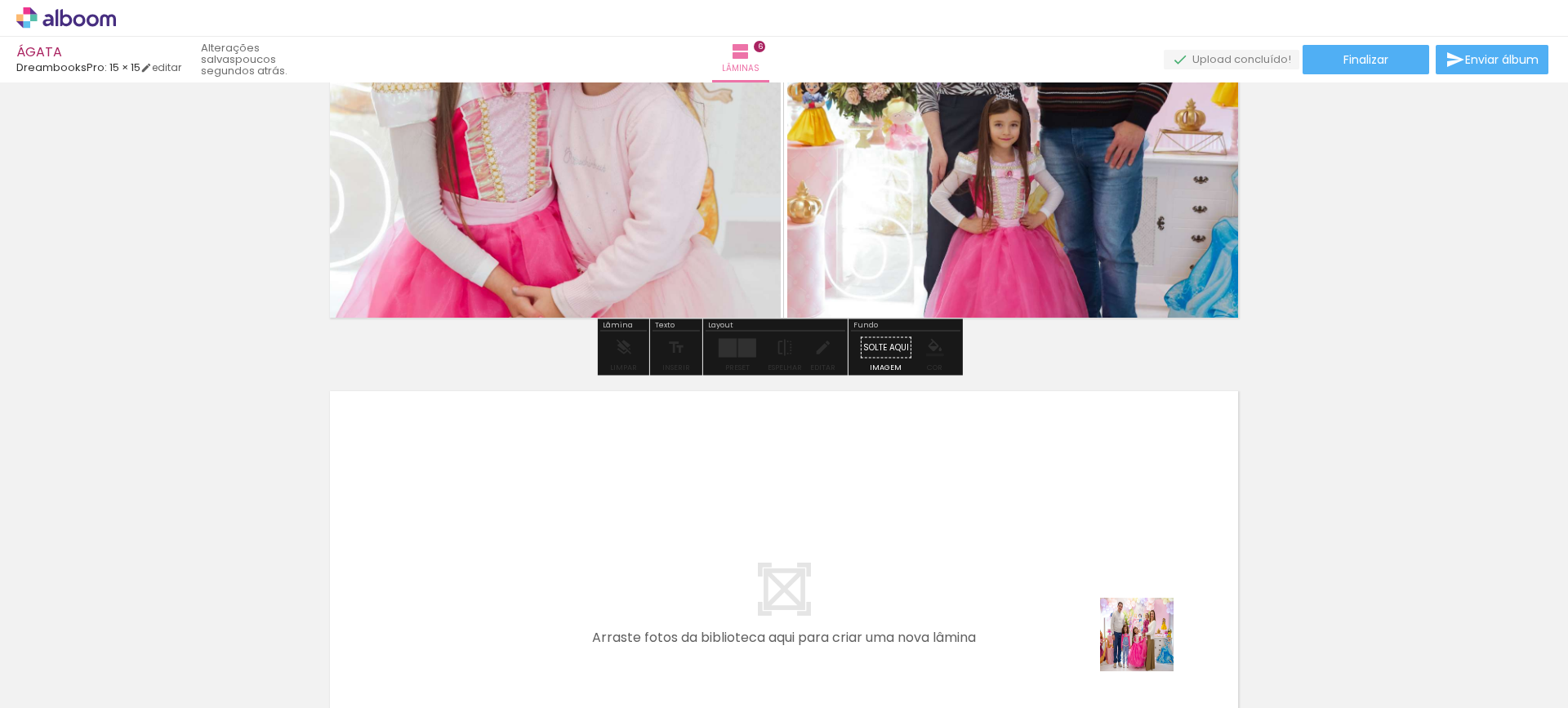
drag, startPoint x: 1149, startPoint y: 646, endPoint x: 815, endPoint y: 569, distance: 342.8
click at [815, 569] on quentale-workspace at bounding box center [784, 354] width 1568 height 708
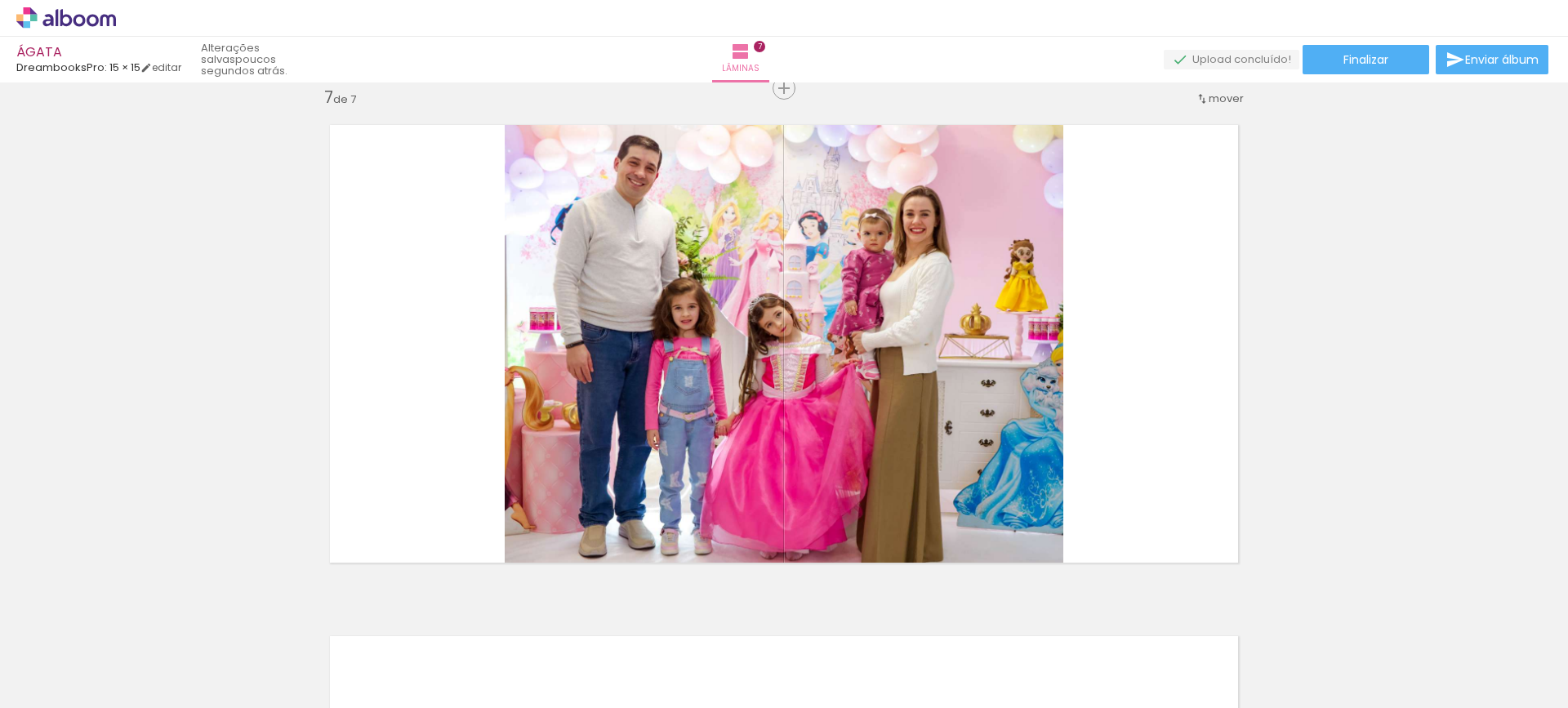
scroll to position [0, 400]
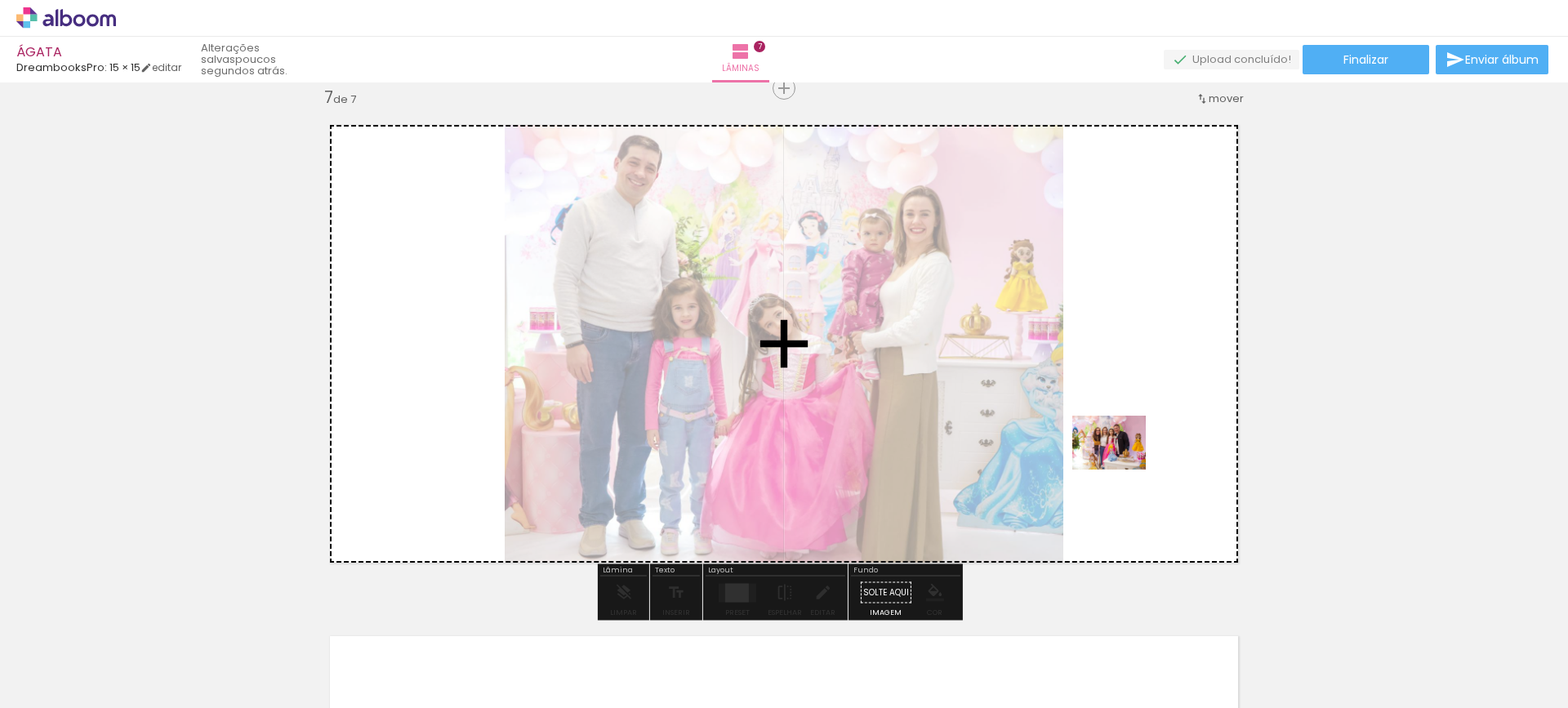
drag, startPoint x: 1481, startPoint y: 655, endPoint x: 1122, endPoint y: 461, distance: 408.1
click at [1122, 461] on quentale-workspace at bounding box center [784, 354] width 1568 height 708
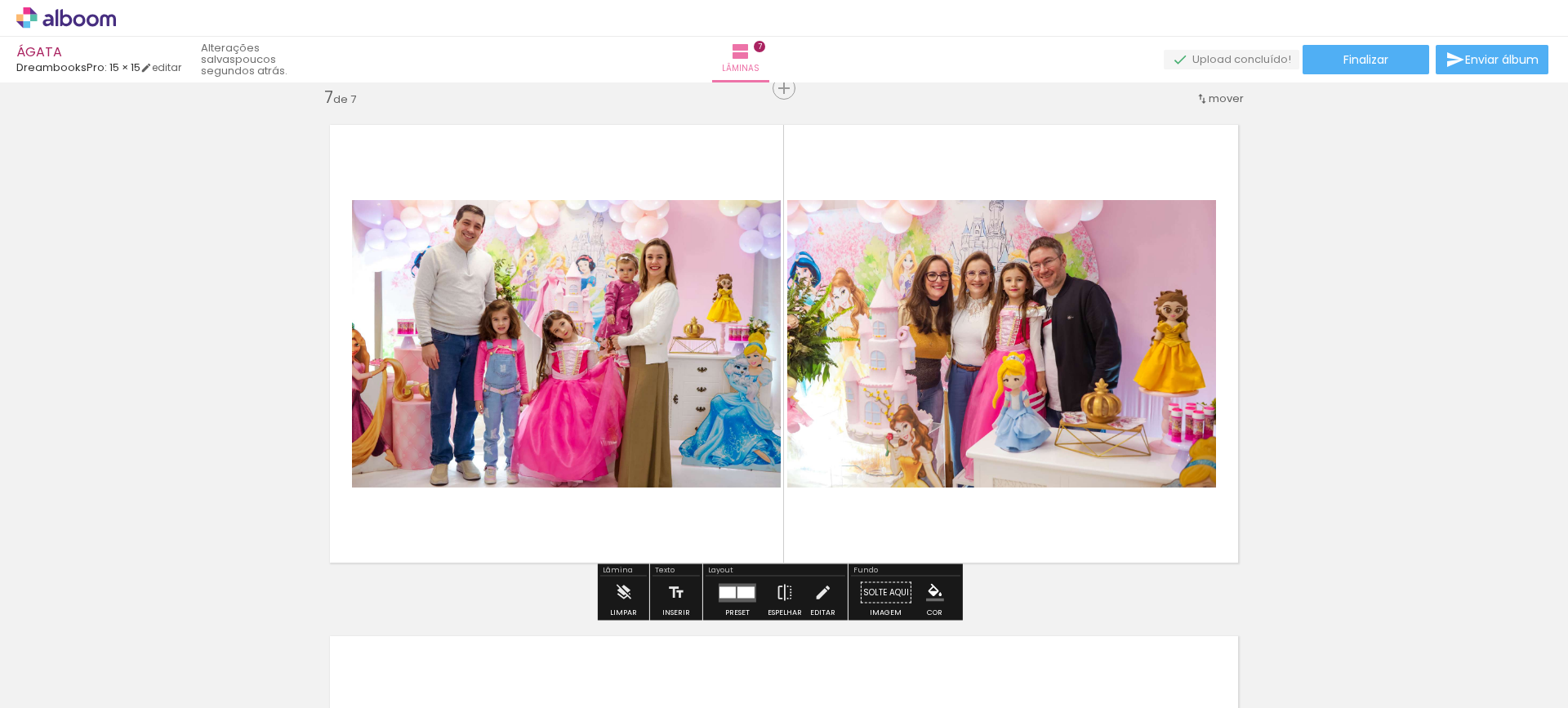
click at [750, 597] on div at bounding box center [746, 592] width 17 height 11
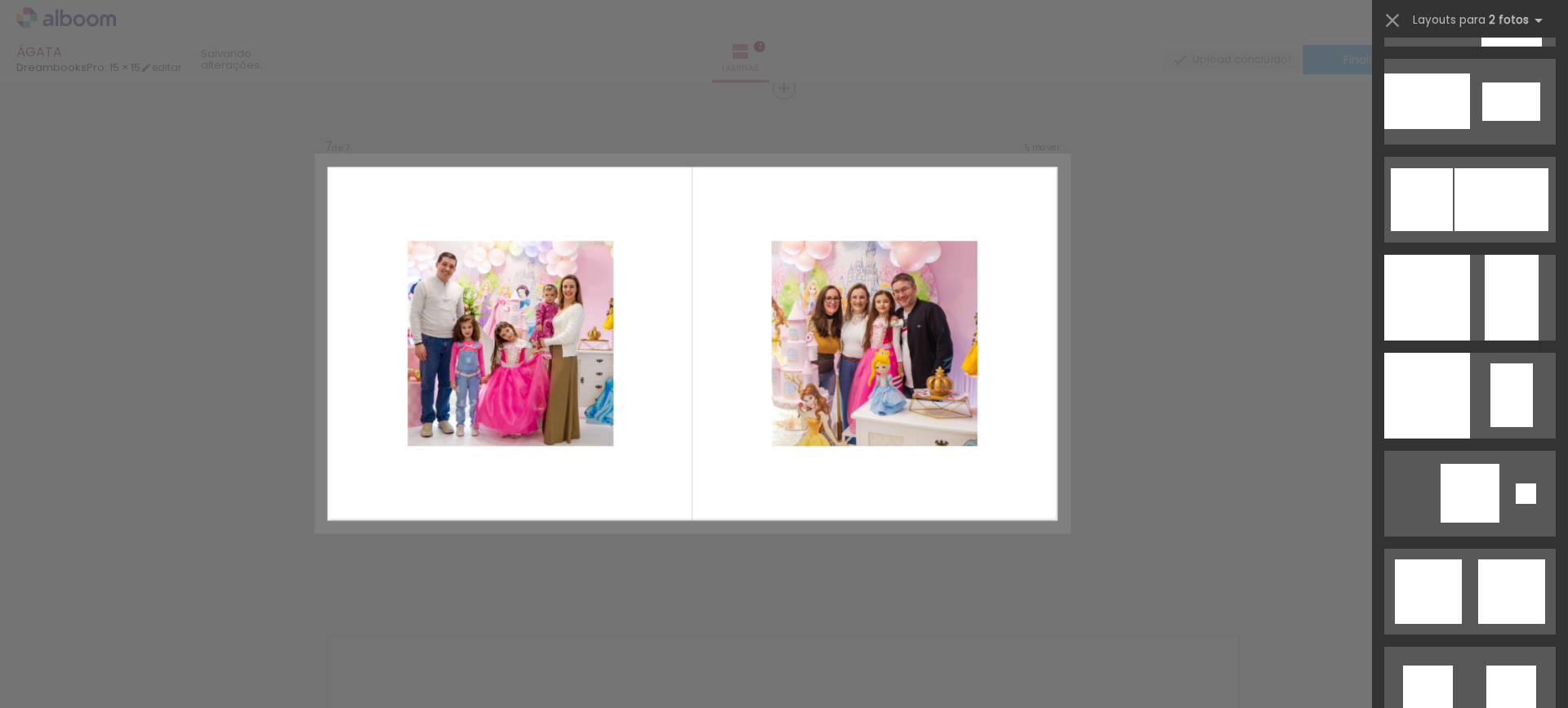
scroll to position [2205, 0]
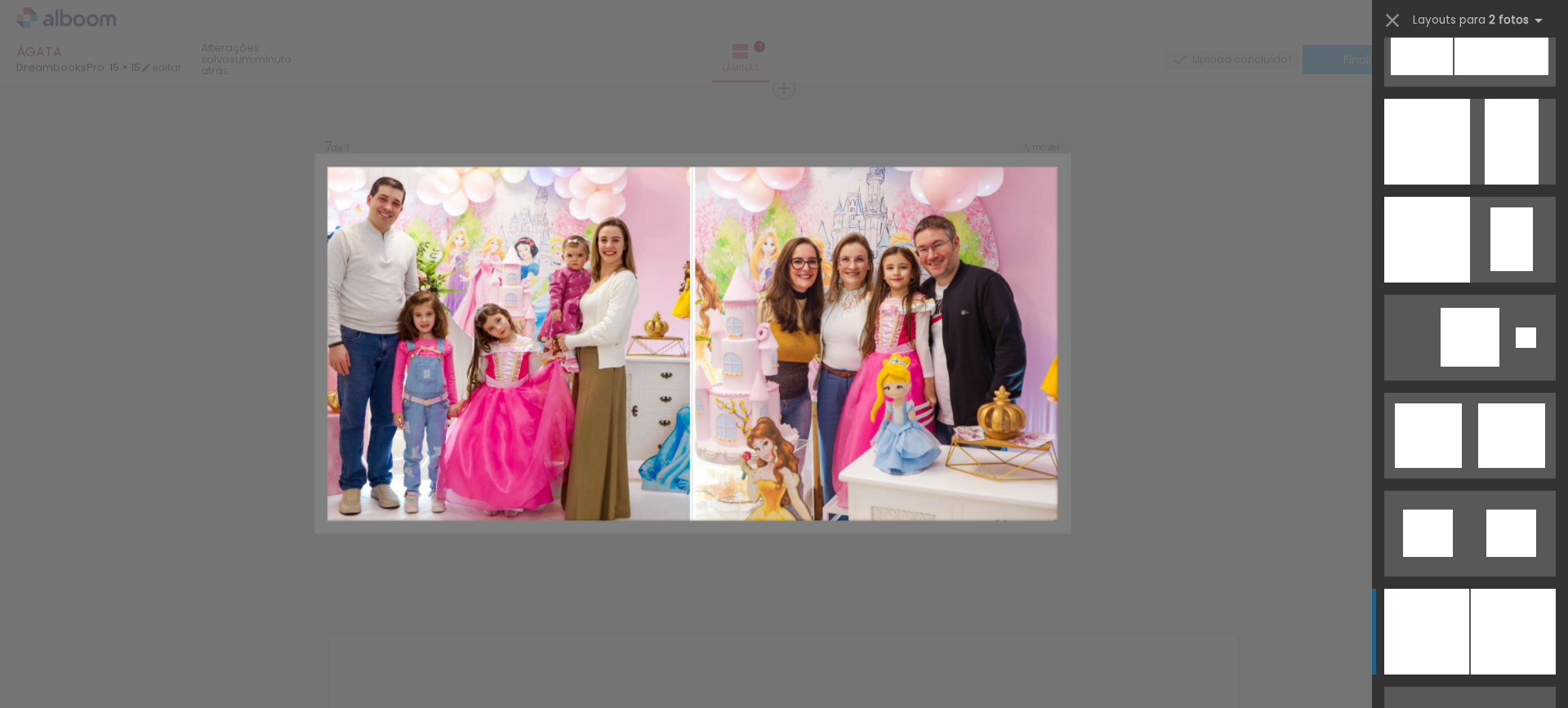
click at [1483, 613] on div at bounding box center [1512, 631] width 85 height 86
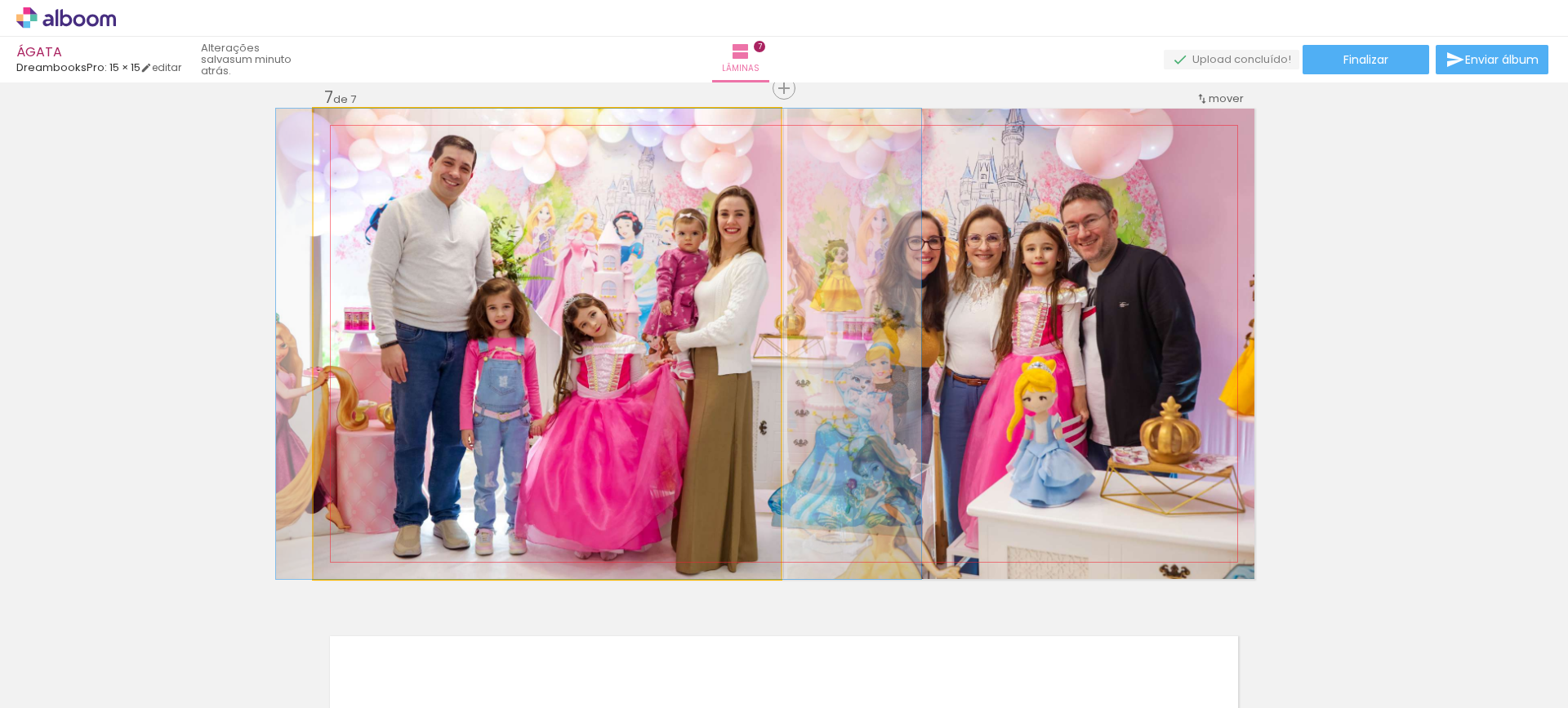
drag, startPoint x: 569, startPoint y: 423, endPoint x: 578, endPoint y: 421, distance: 9.2
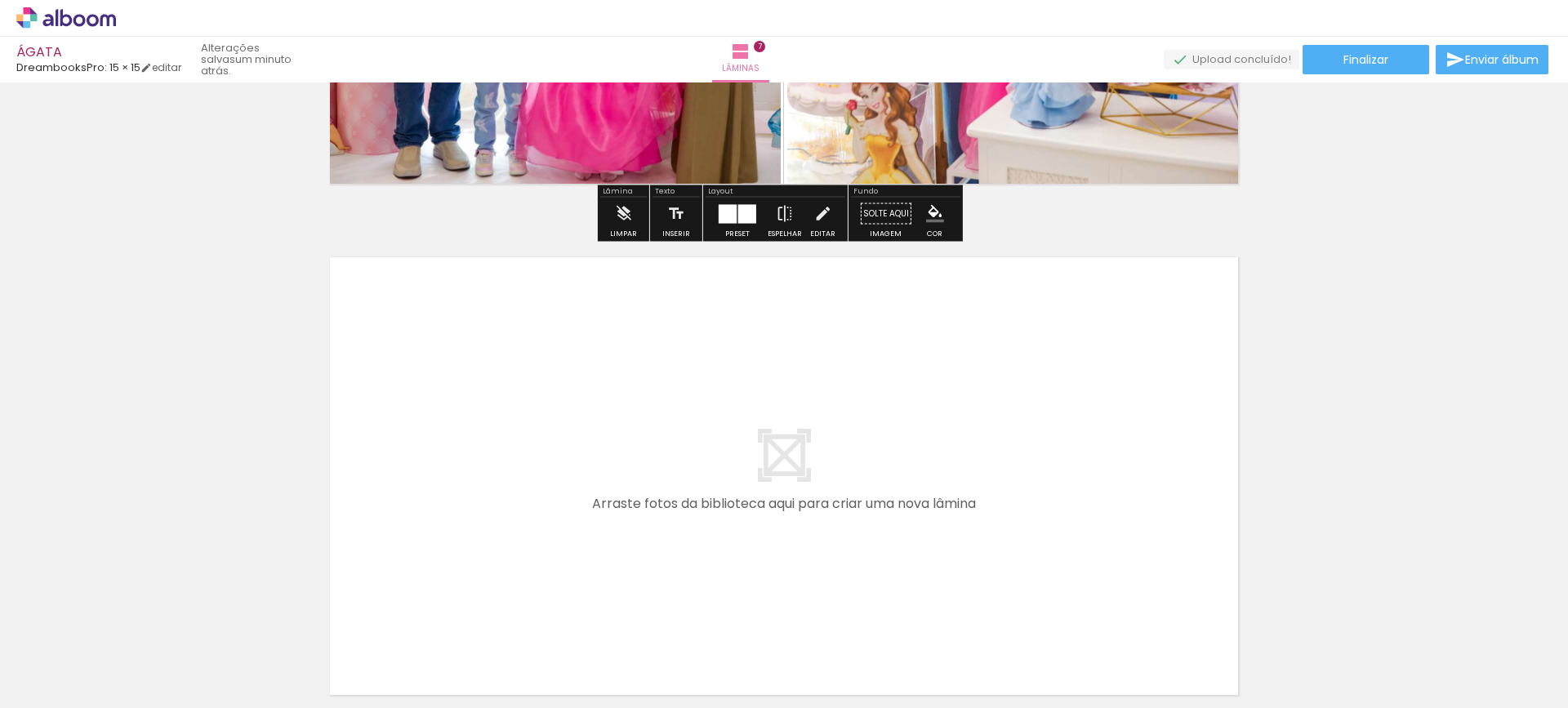
scroll to position [3497, 0]
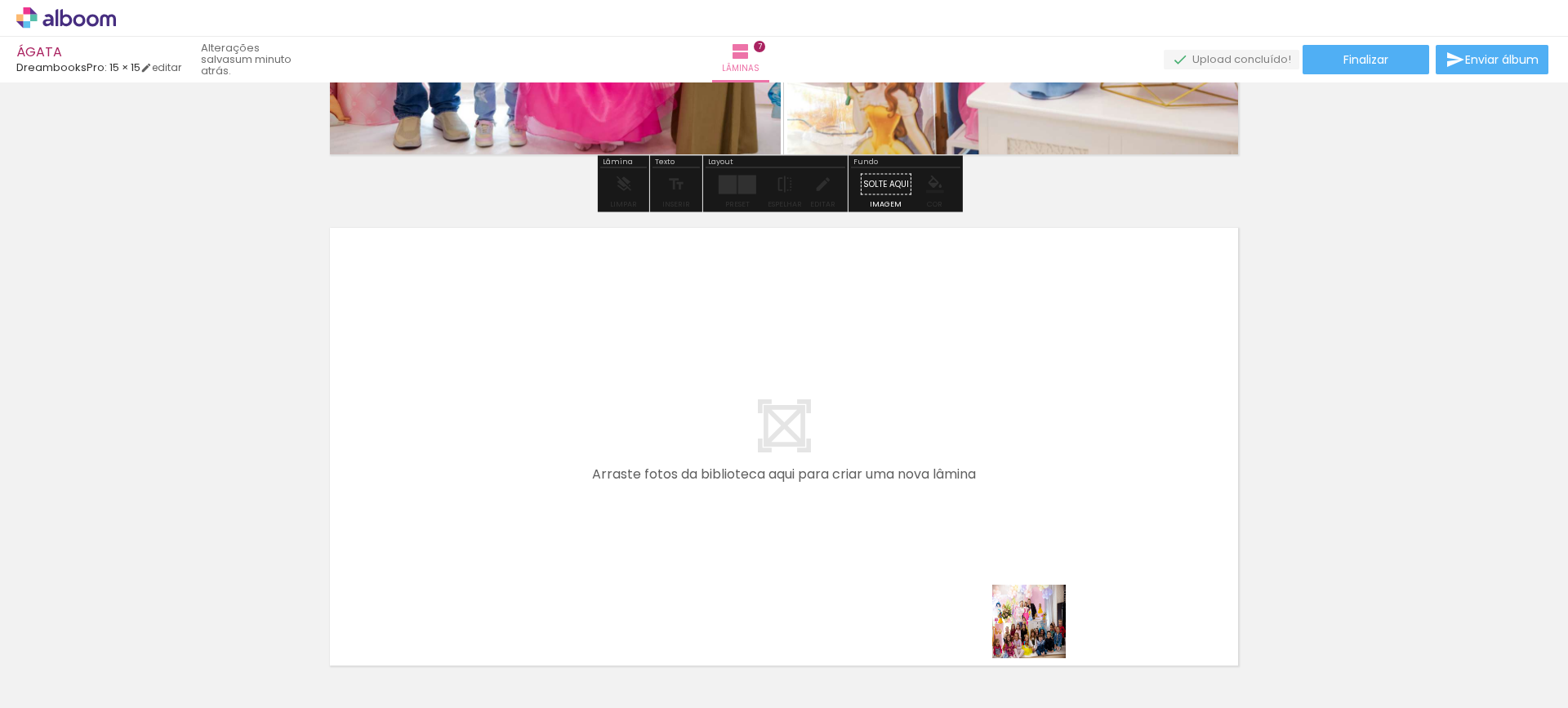
drag, startPoint x: 1062, startPoint y: 666, endPoint x: 899, endPoint y: 521, distance: 218.2
click at [899, 521] on quentale-workspace at bounding box center [784, 354] width 1568 height 708
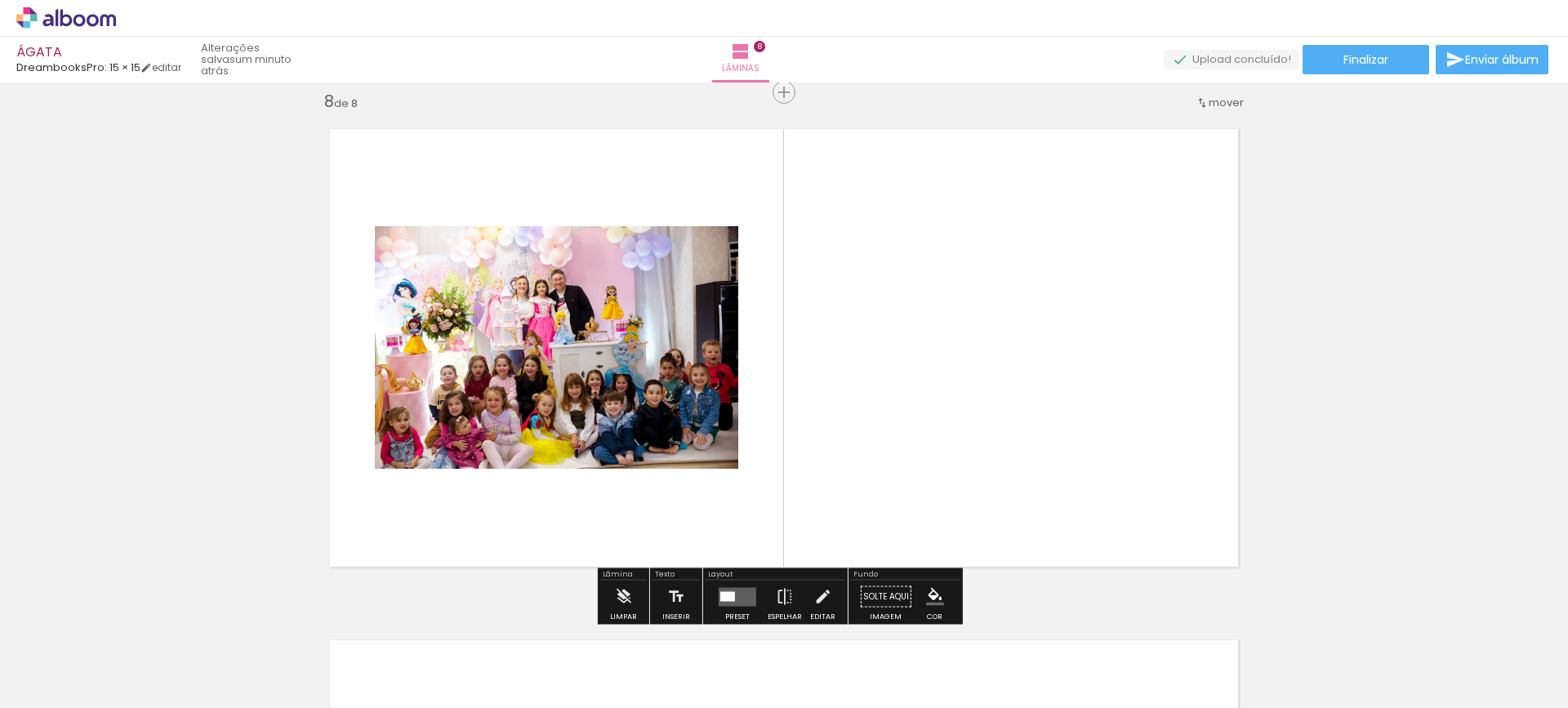
scroll to position [3600, 0]
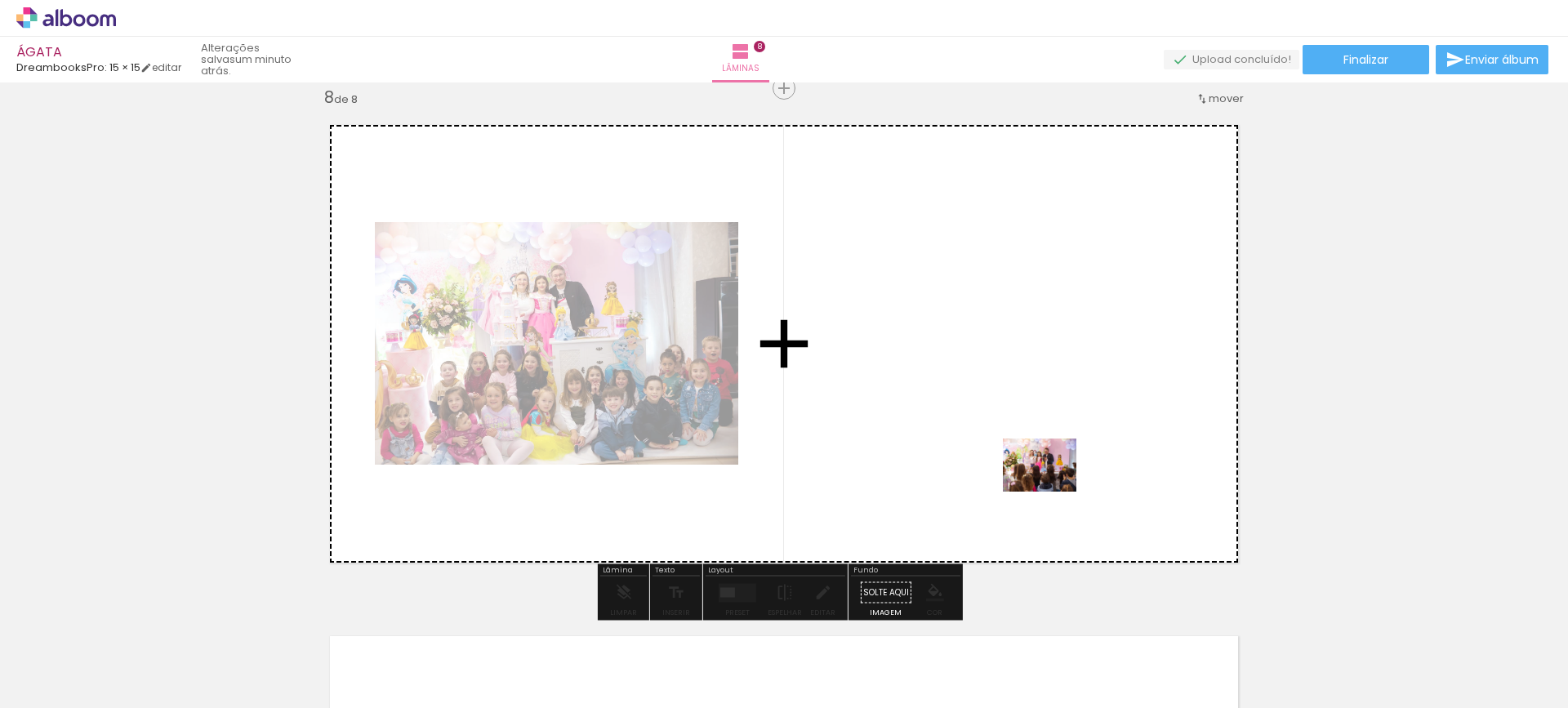
drag, startPoint x: 1139, startPoint y: 631, endPoint x: 1026, endPoint y: 470, distance: 196.7
click at [1026, 470] on quentale-workspace at bounding box center [784, 354] width 1568 height 708
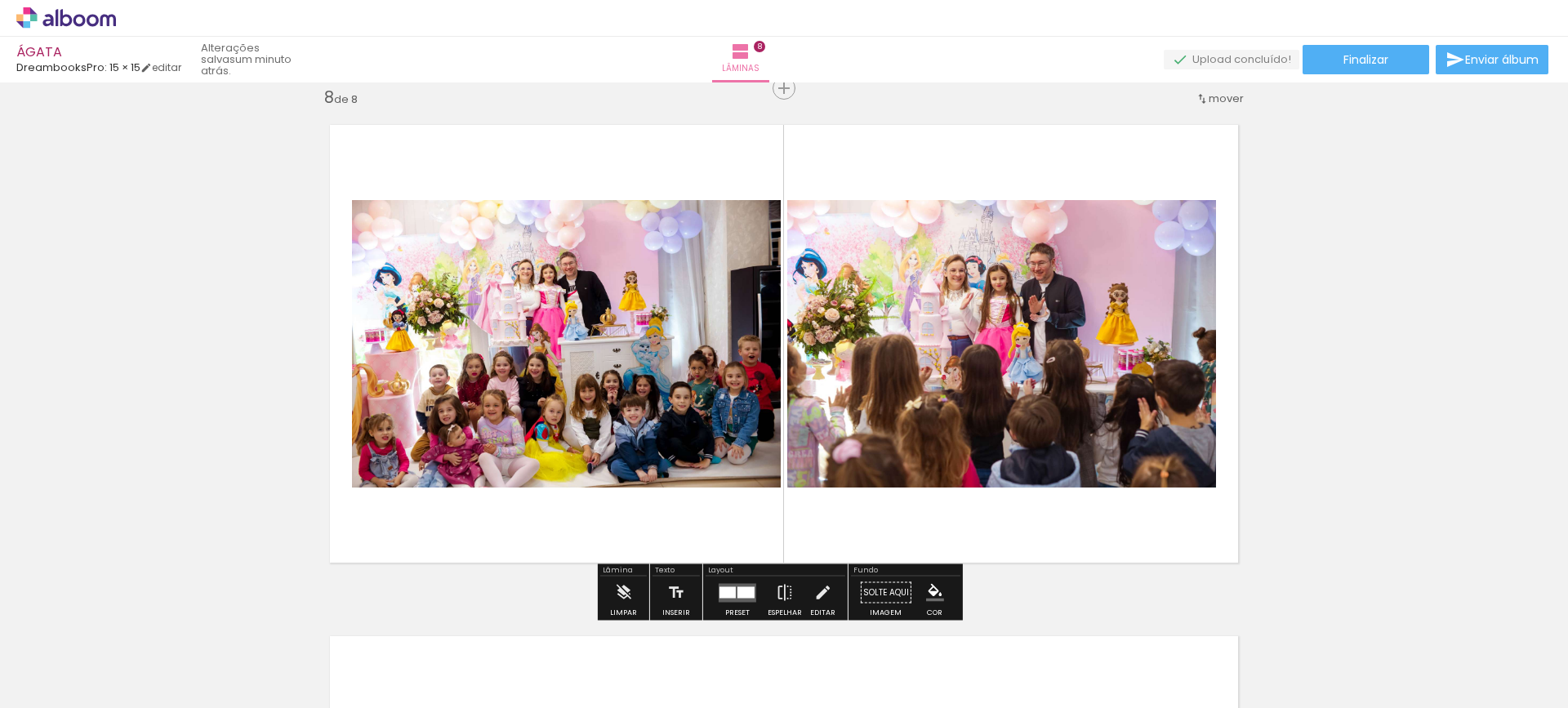
click at [738, 593] on div at bounding box center [746, 592] width 17 height 11
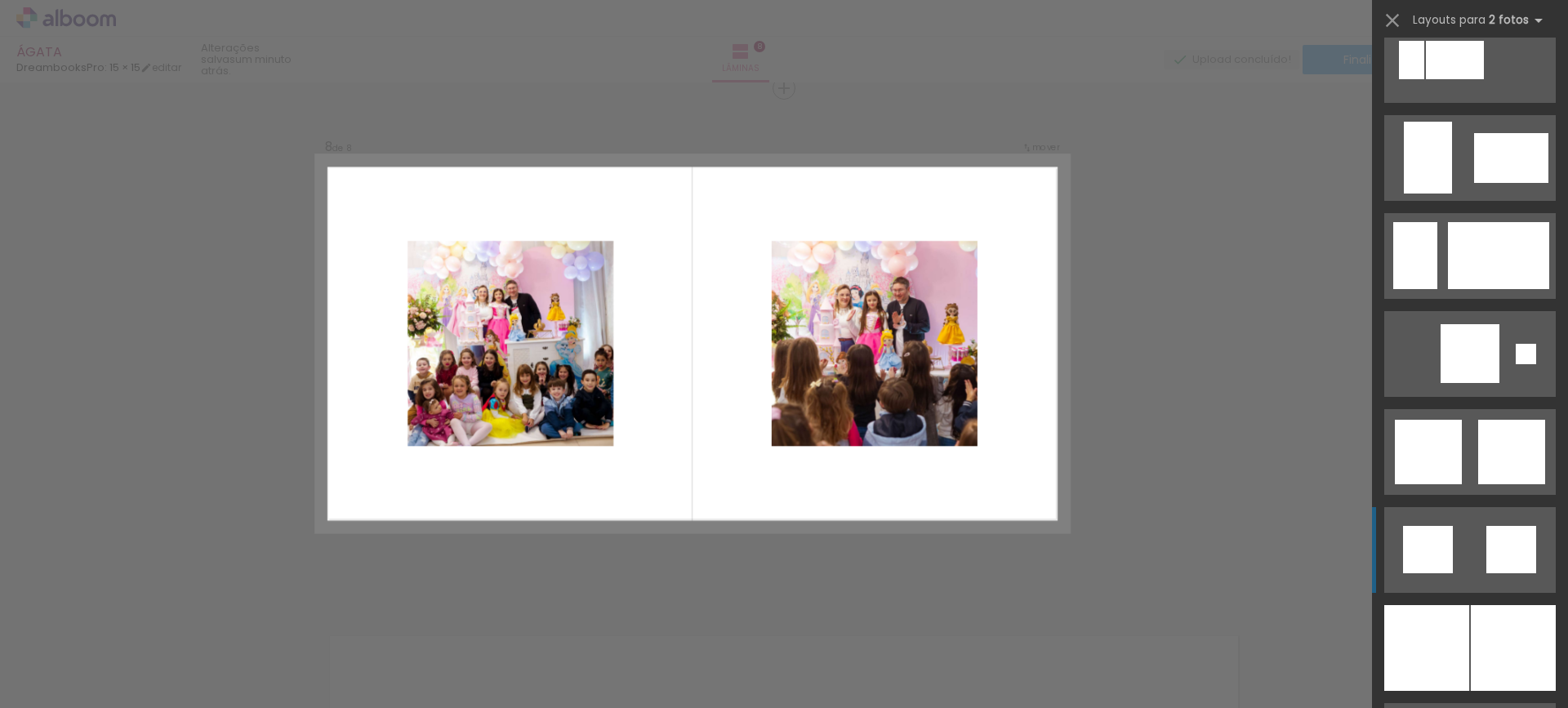
scroll to position [3838, 0]
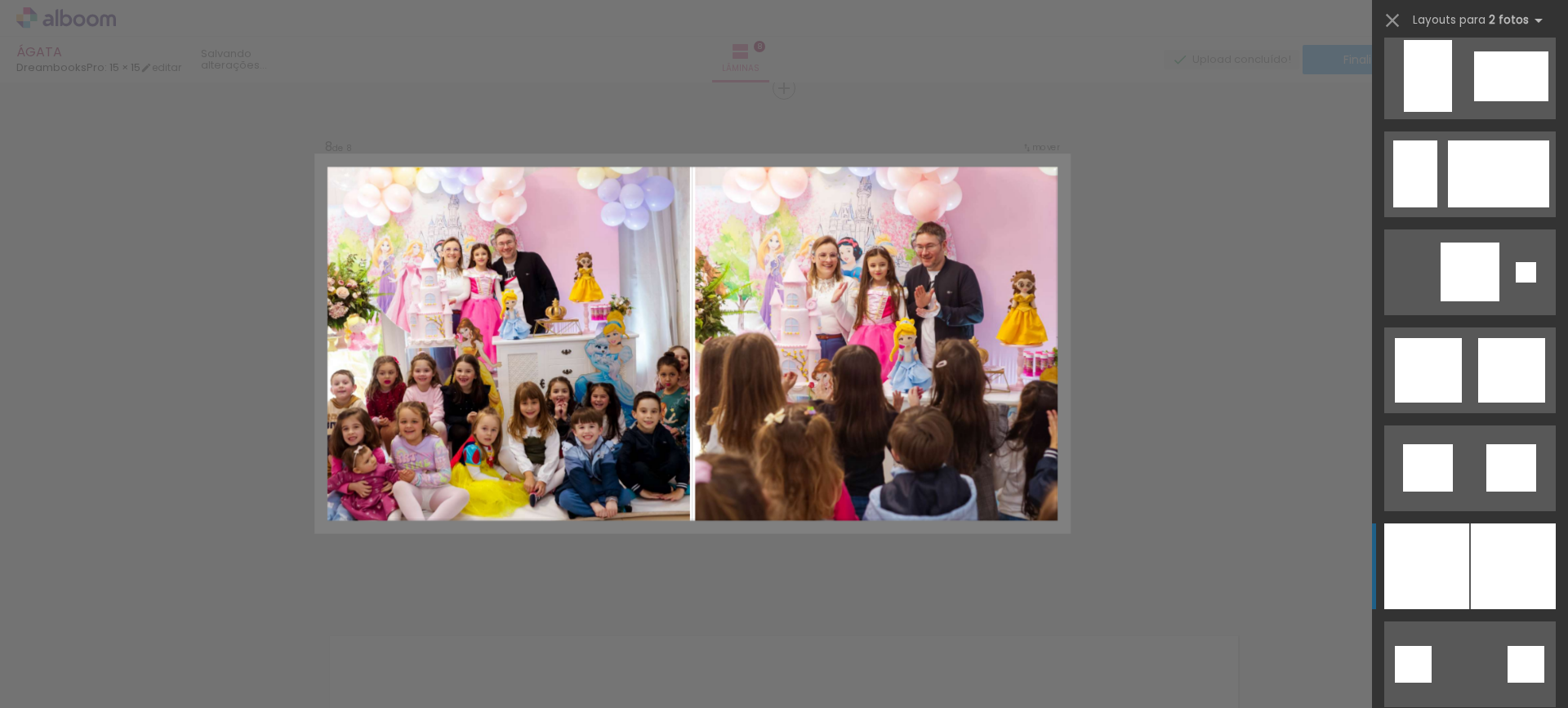
click at [1484, 550] on div at bounding box center [1512, 566] width 85 height 86
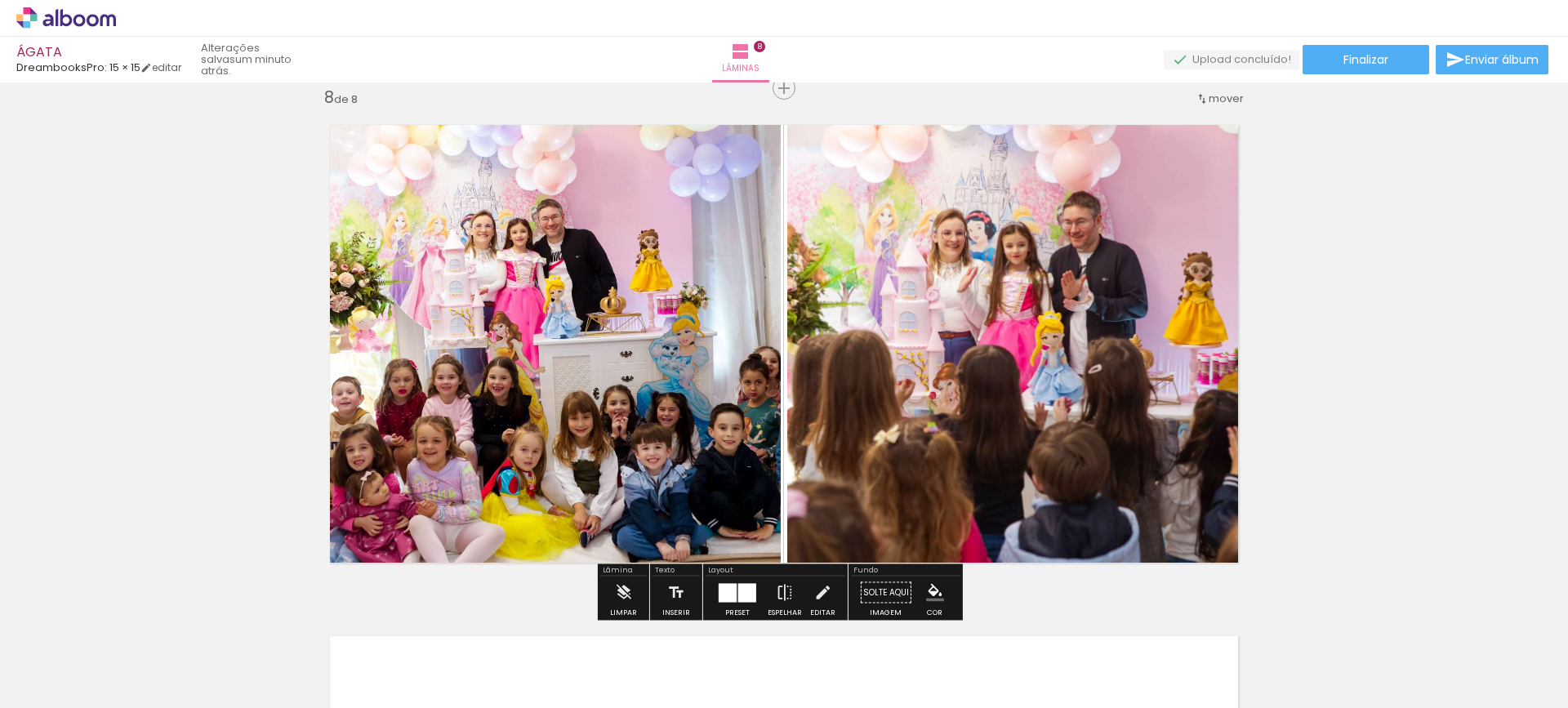
click at [715, 592] on div at bounding box center [737, 593] width 44 height 33
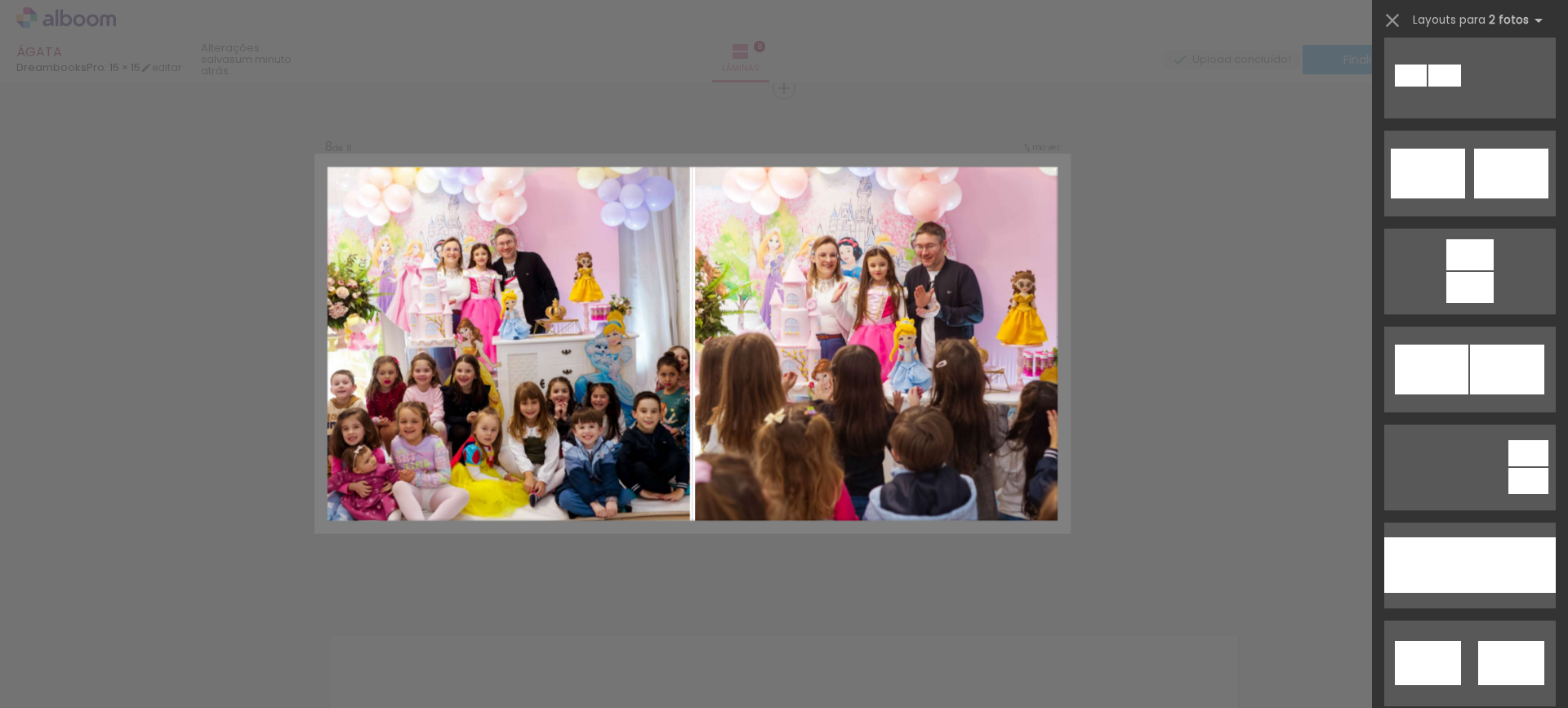
scroll to position [582, 0]
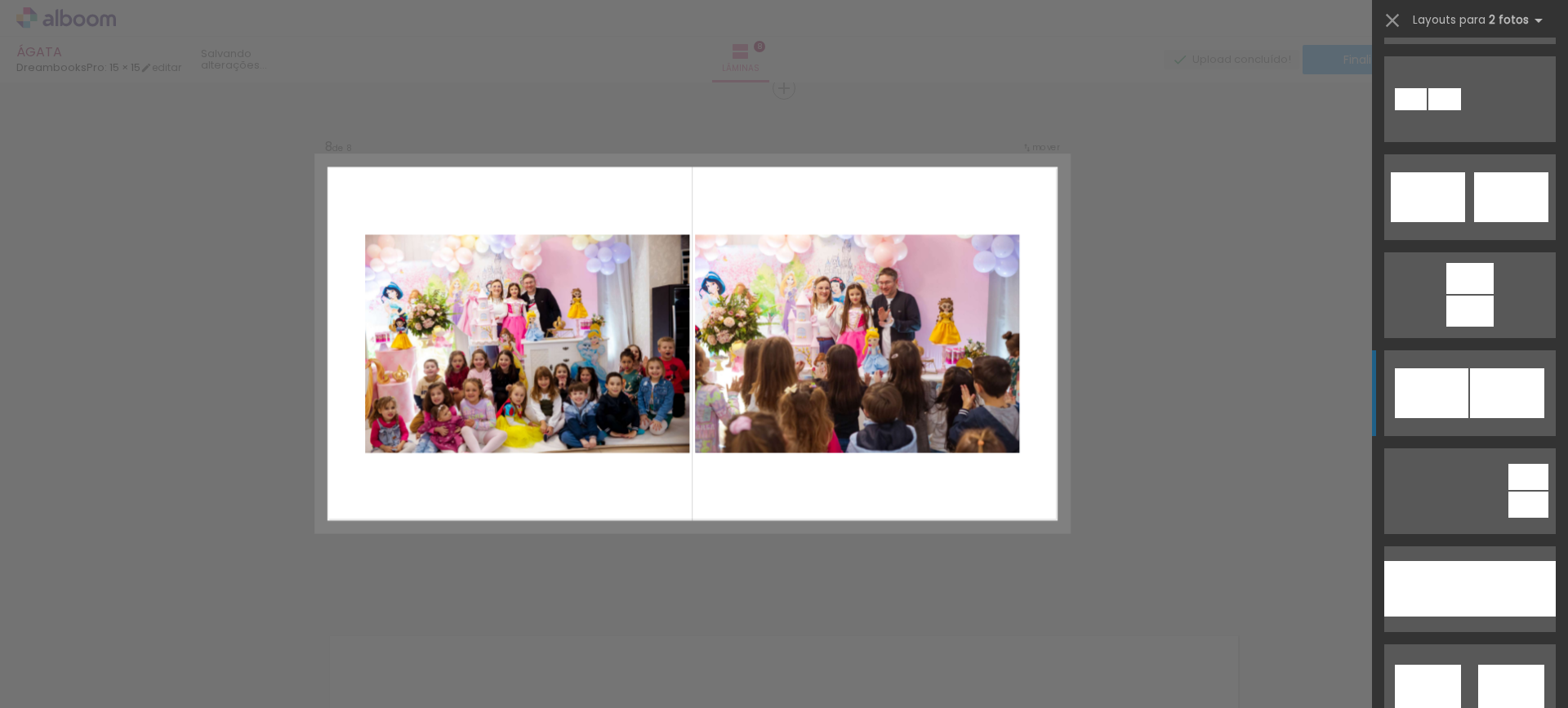
click at [1482, 357] on quentale-layouter at bounding box center [1470, 393] width 171 height 86
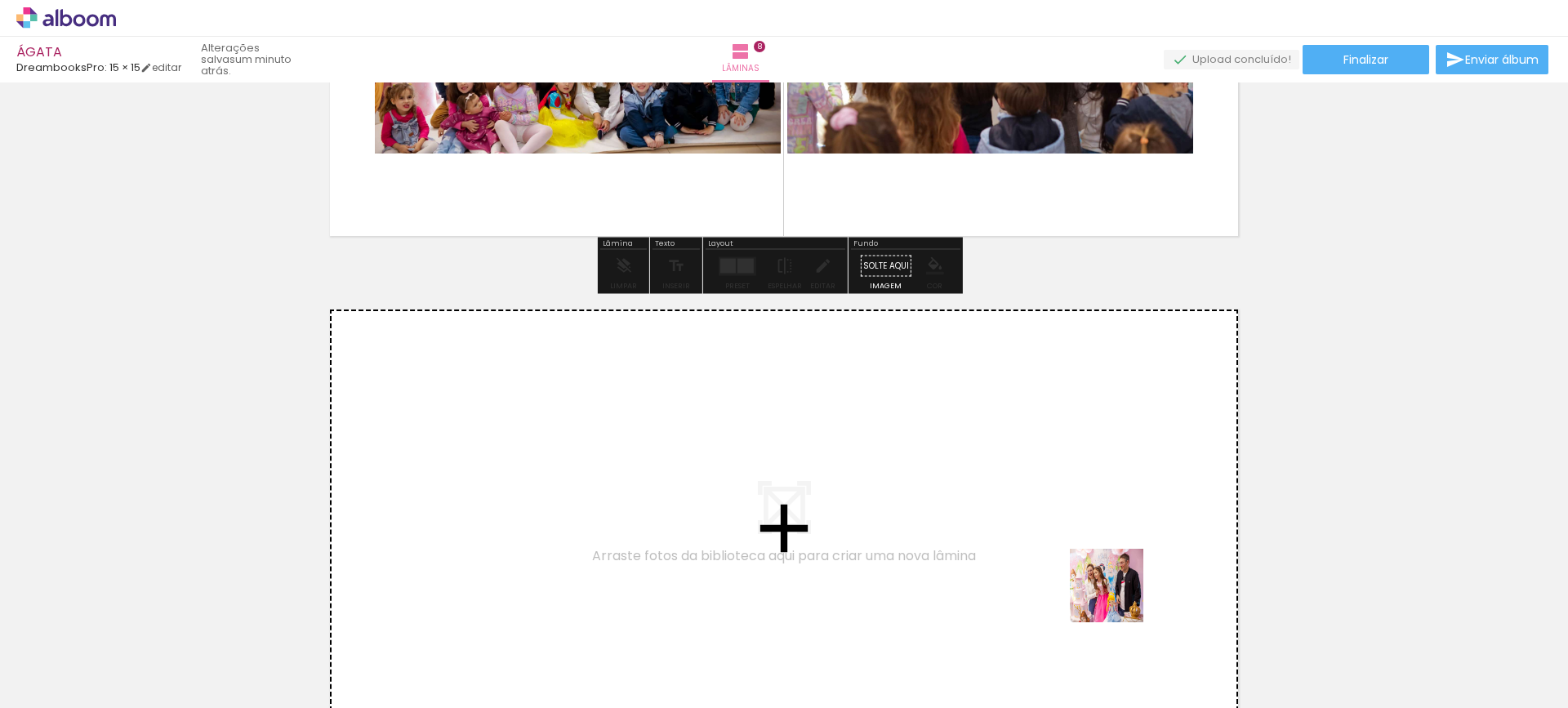
drag, startPoint x: 1230, startPoint y: 649, endPoint x: 1156, endPoint y: 613, distance: 82.3
click at [825, 523] on quentale-workspace at bounding box center [784, 354] width 1568 height 708
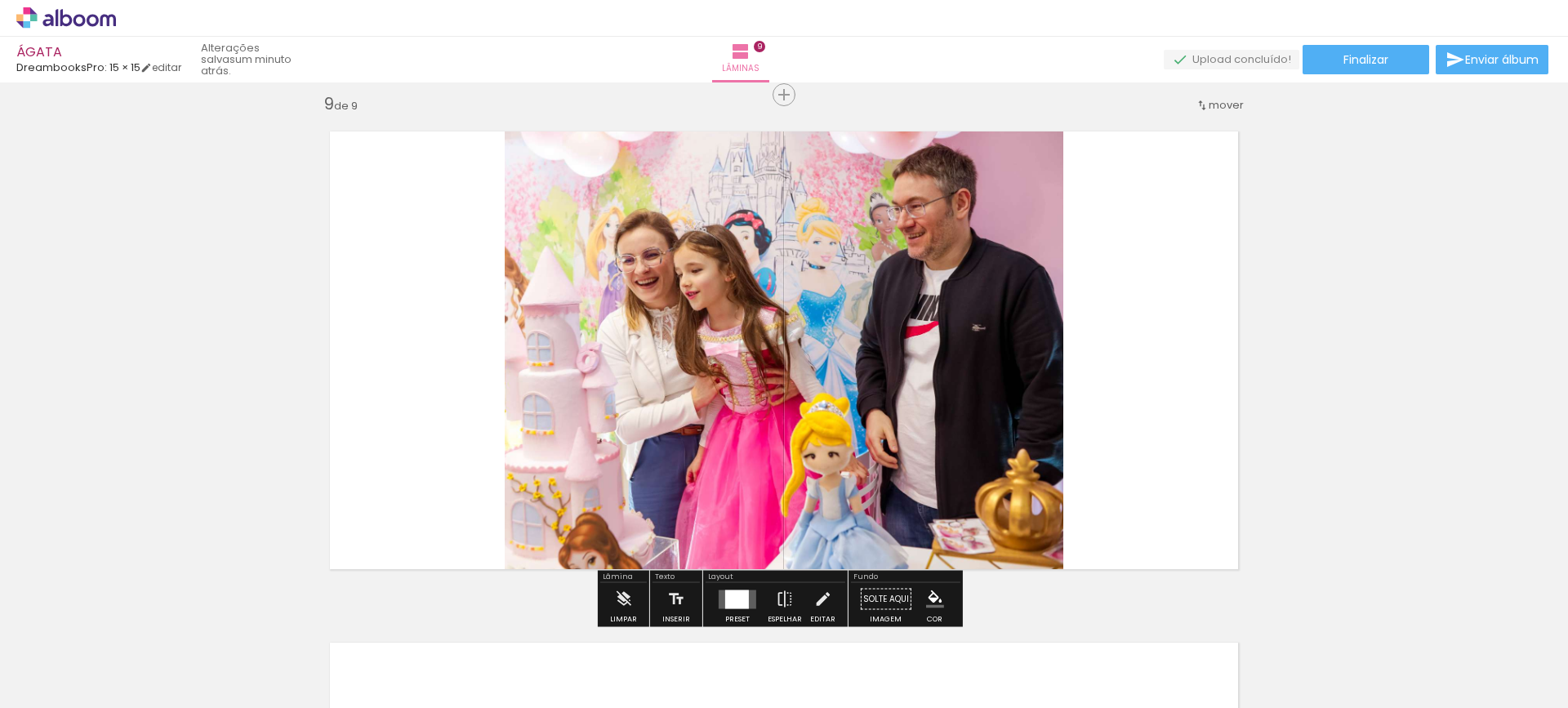
scroll to position [4111, 0]
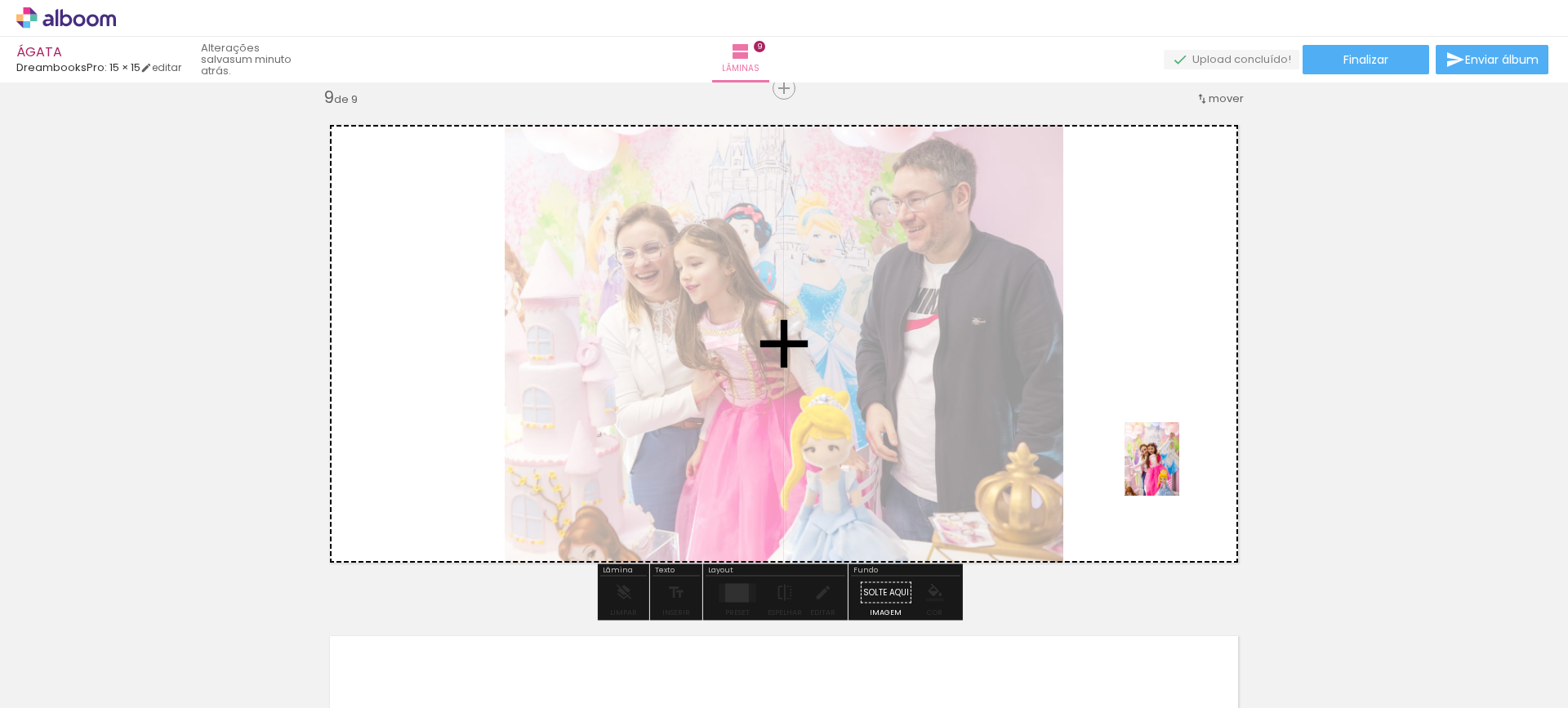
drag, startPoint x: 1328, startPoint y: 663, endPoint x: 1173, endPoint y: 471, distance: 246.8
click at [1173, 471] on quentale-workspace at bounding box center [784, 354] width 1568 height 708
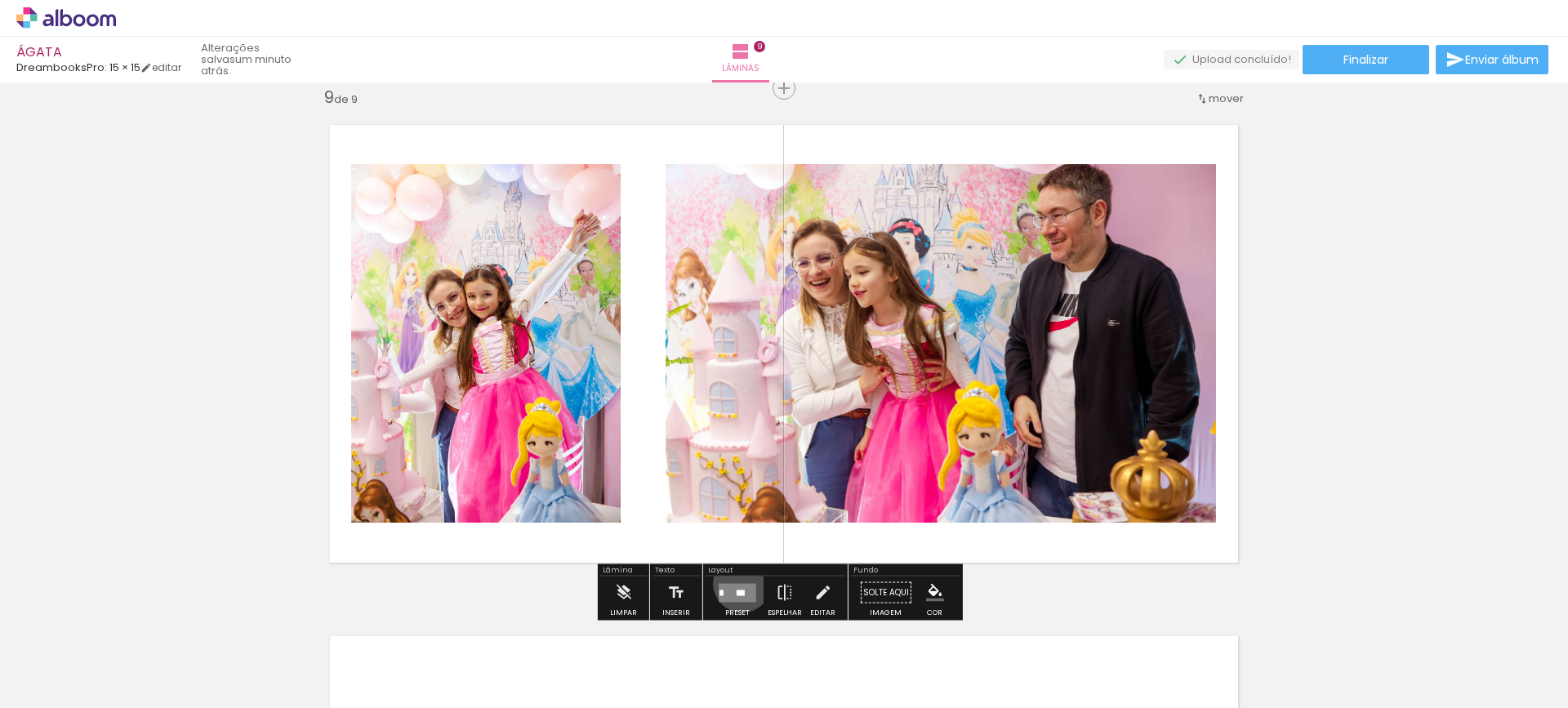
click at [738, 583] on quentale-layouter at bounding box center [738, 592] width 38 height 19
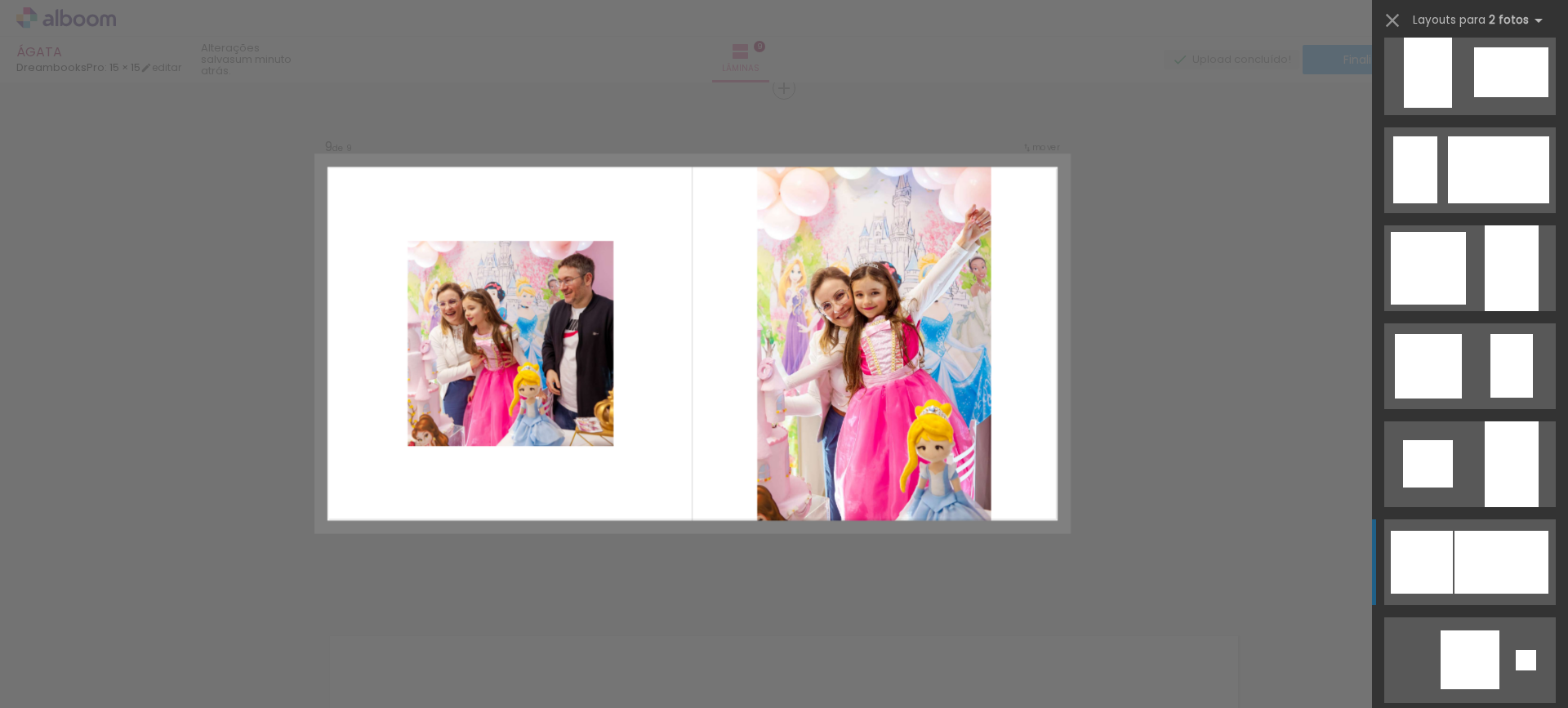
scroll to position [1307, 0]
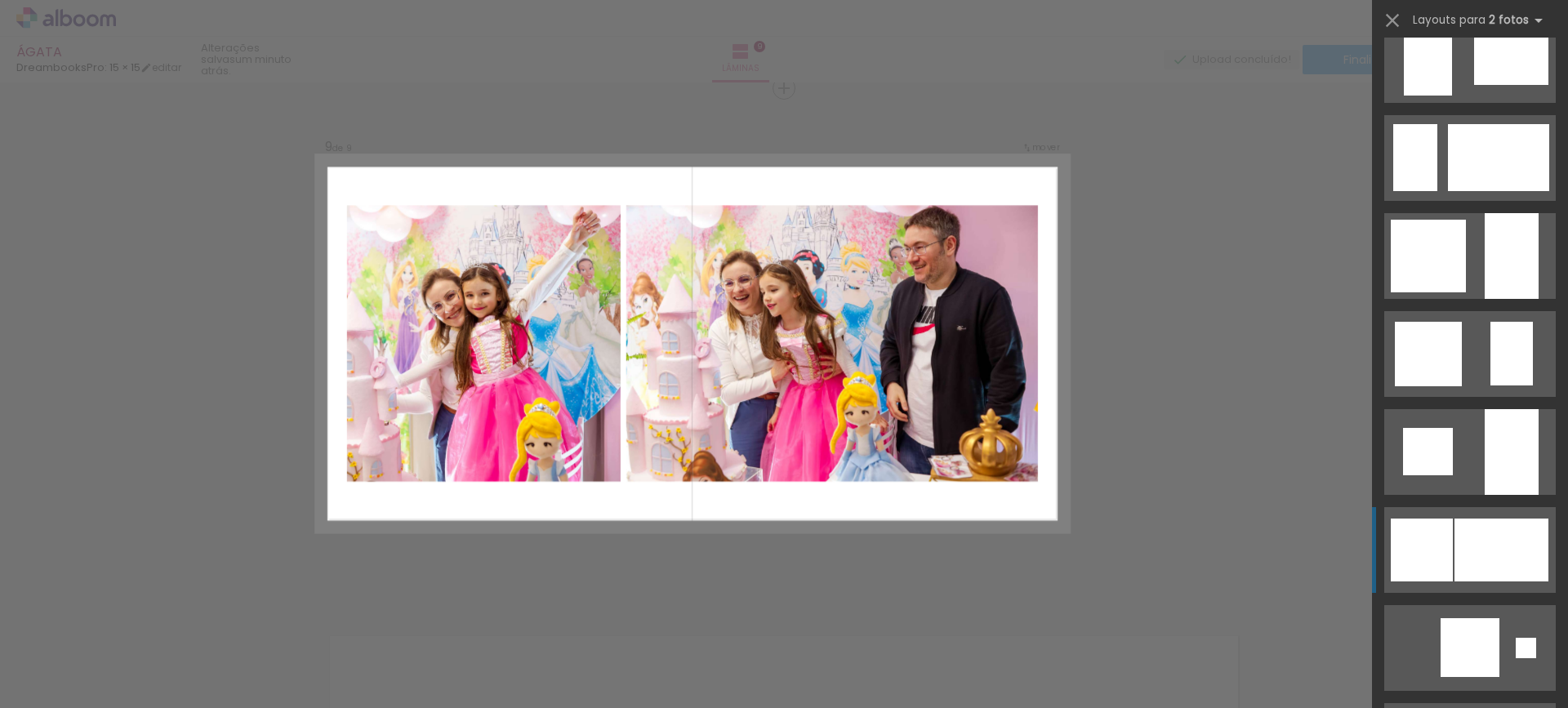
click at [1487, 544] on div at bounding box center [1501, 550] width 93 height 63
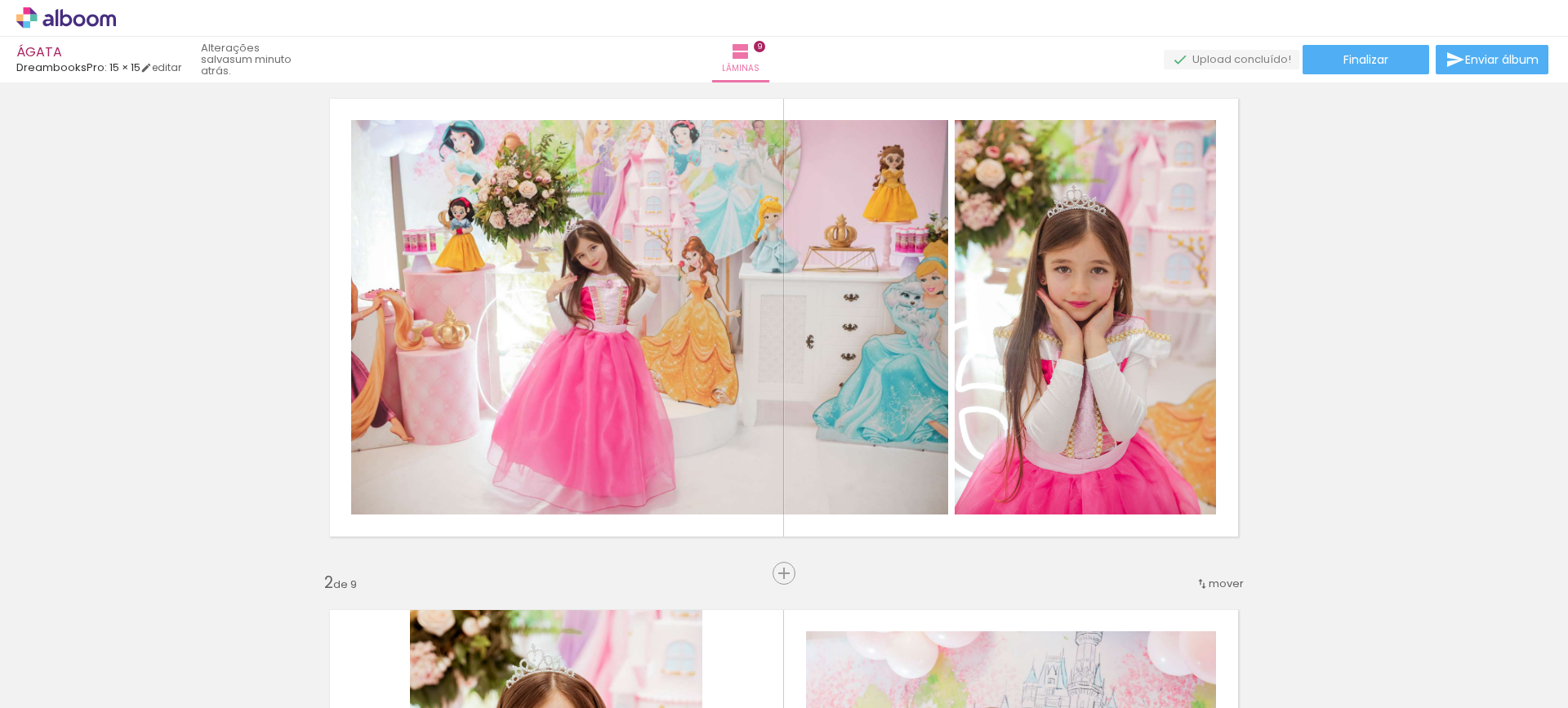
scroll to position [0, 0]
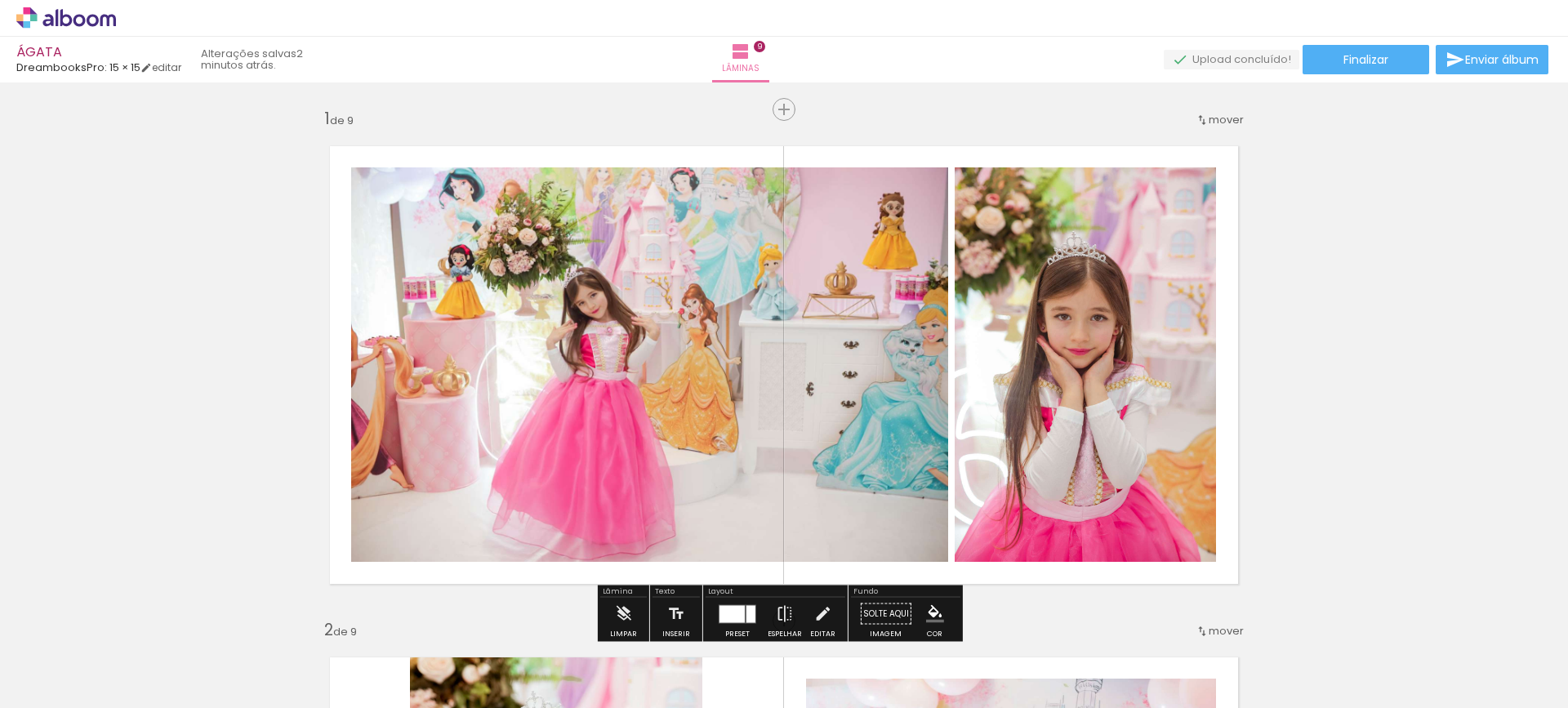
click at [776, 115] on div "Inserir lâmina" at bounding box center [784, 109] width 88 height 20
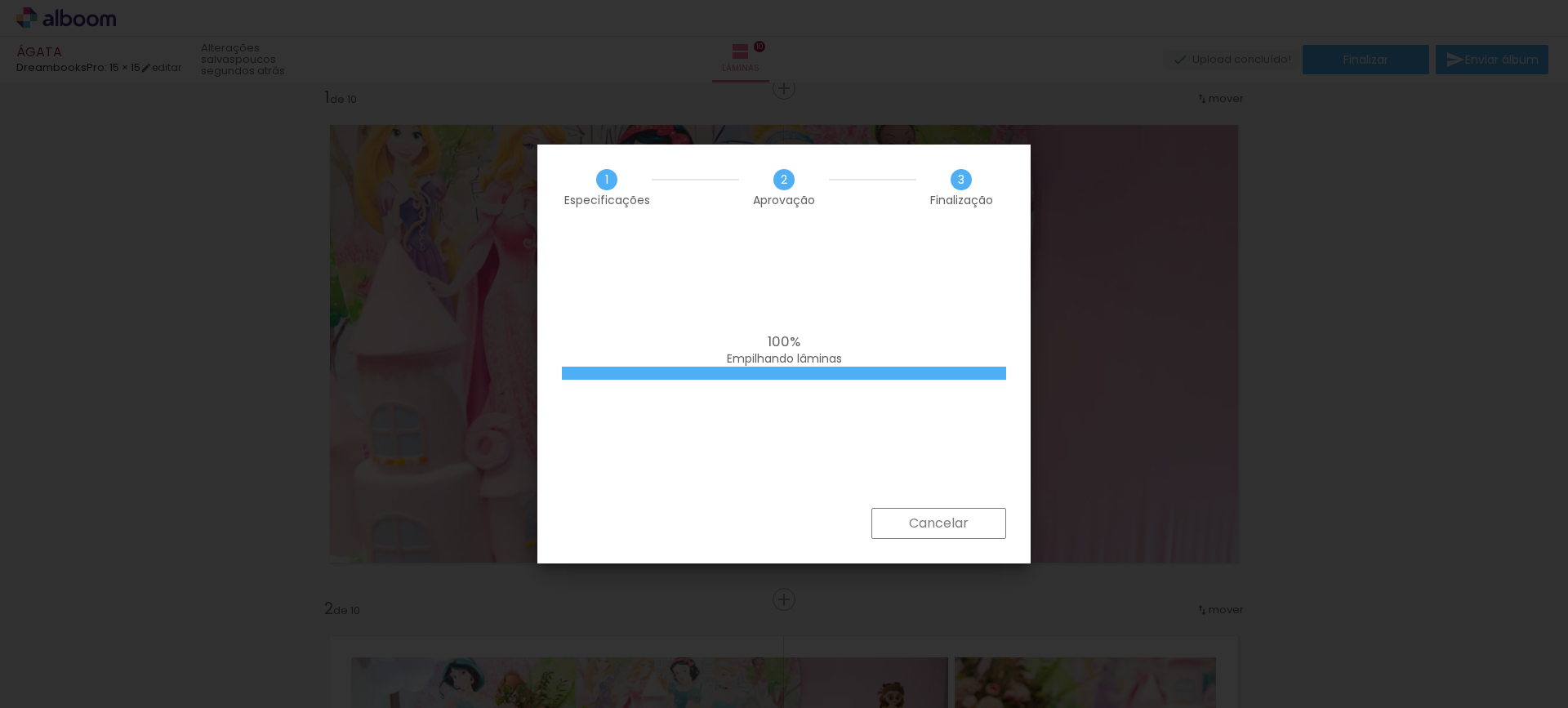
scroll to position [0, 68]
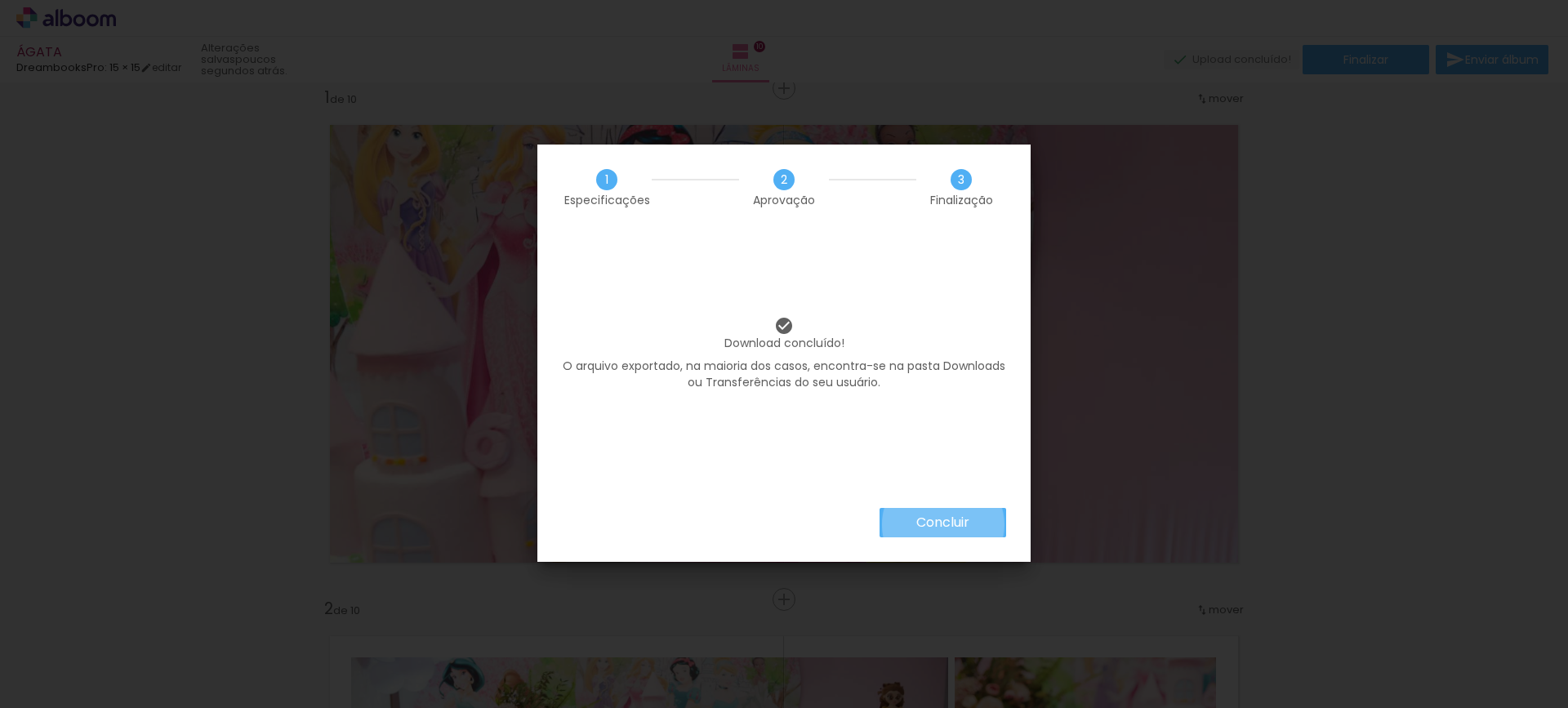
click at [0, 0] on slot "Concluir" at bounding box center [0, 0] width 0 height 0
